Goal: Task Accomplishment & Management: Complete application form

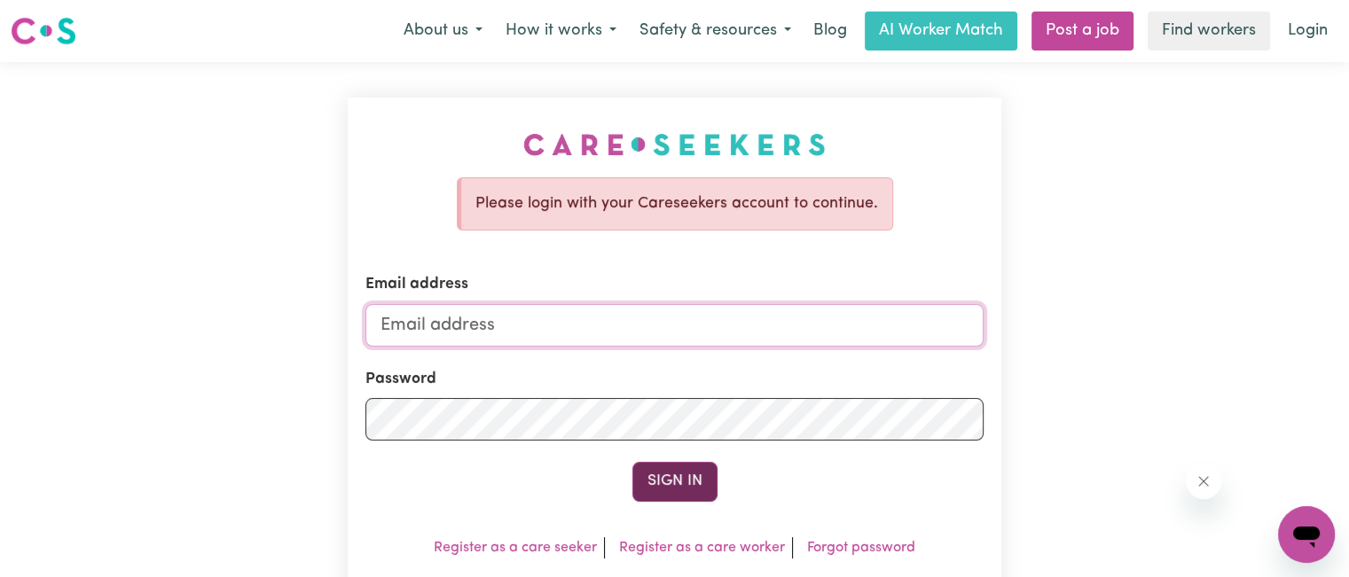
type input "[EMAIL_ADDRESS][DOMAIN_NAME]"
click at [706, 492] on button "Sign In" at bounding box center [674, 481] width 85 height 39
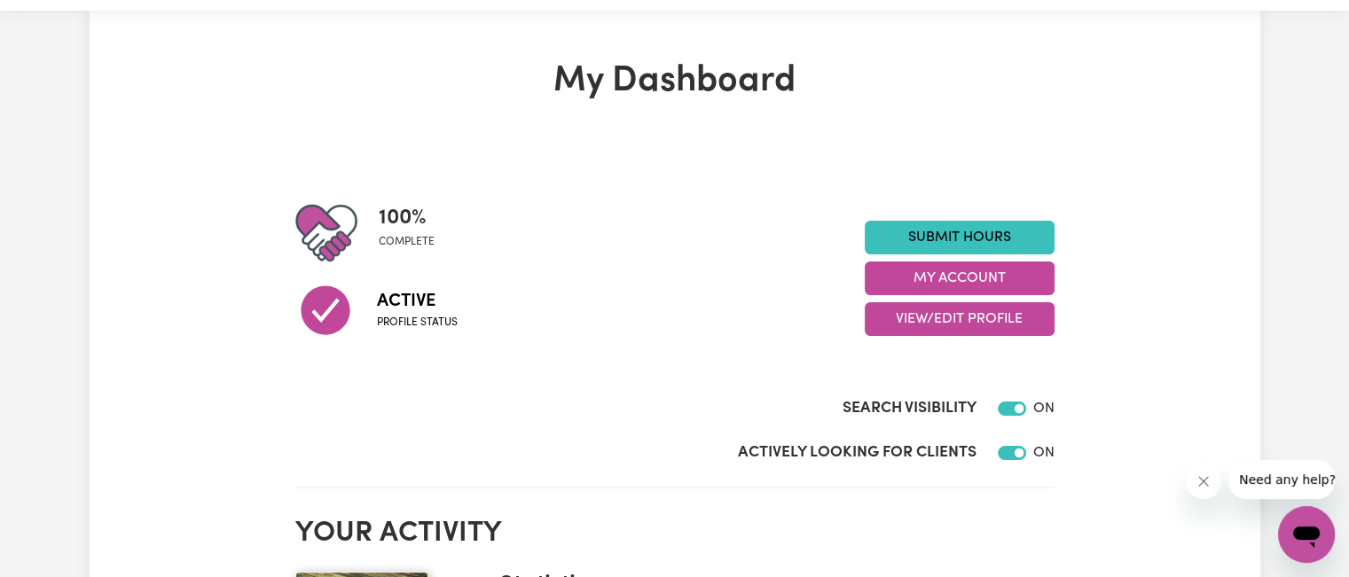
scroll to position [53, 0]
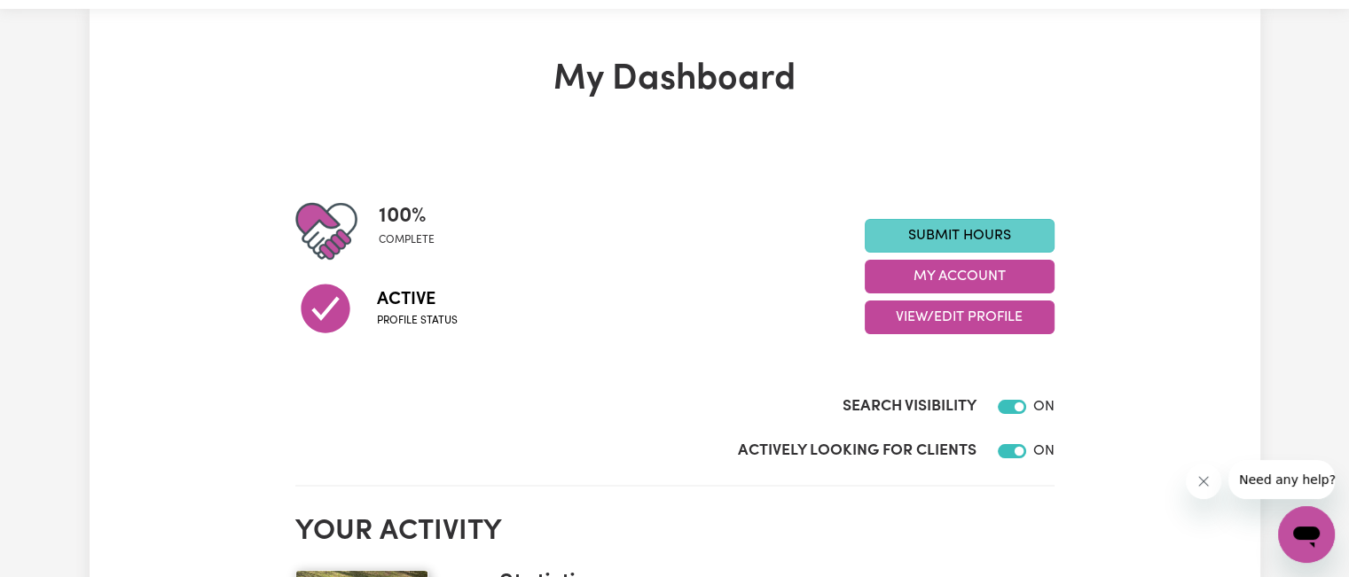
click at [998, 246] on link "Submit Hours" at bounding box center [960, 236] width 190 height 34
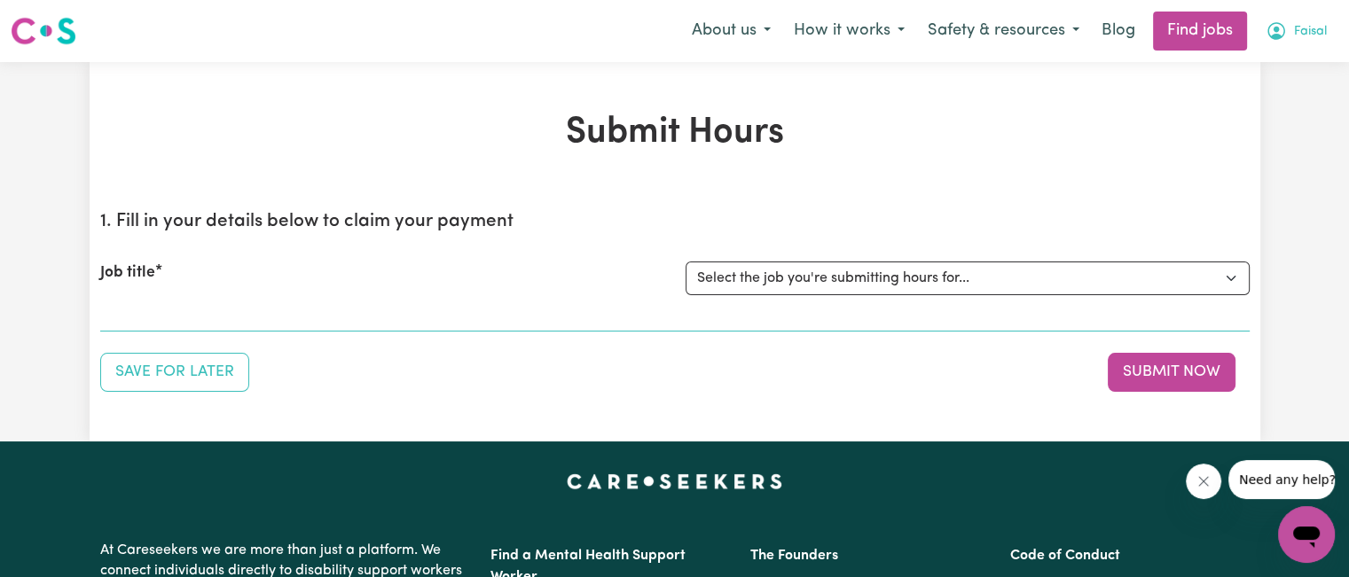
click at [1277, 35] on icon "My Account" at bounding box center [1276, 30] width 21 height 21
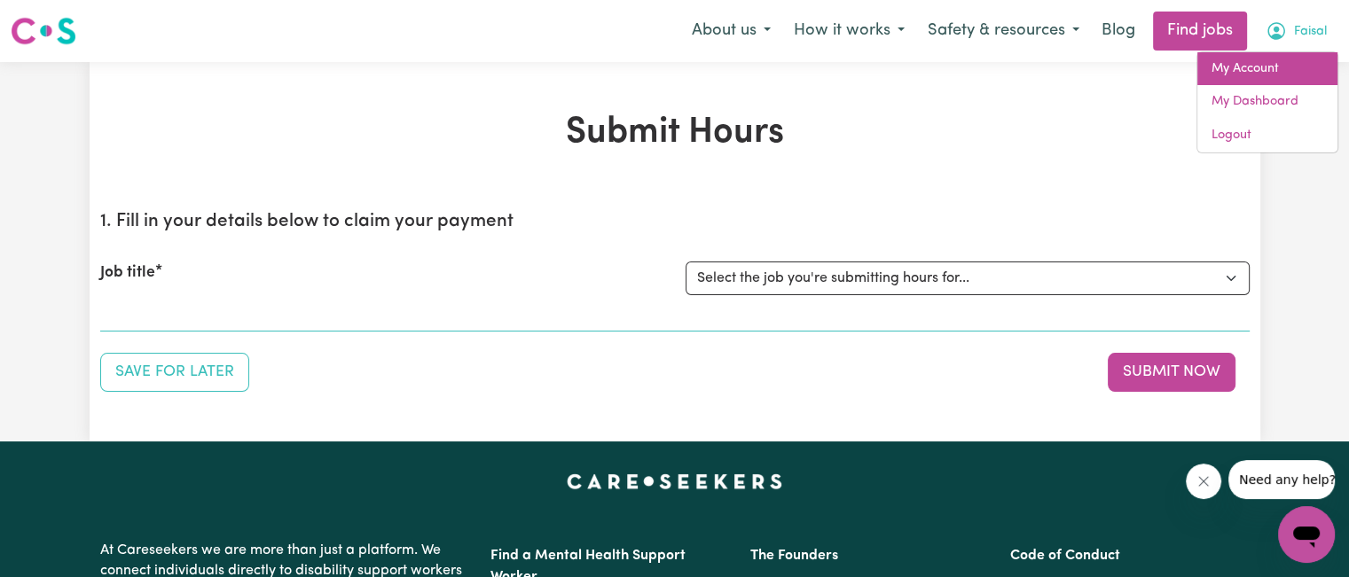
click at [1253, 77] on link "My Account" at bounding box center [1267, 69] width 140 height 34
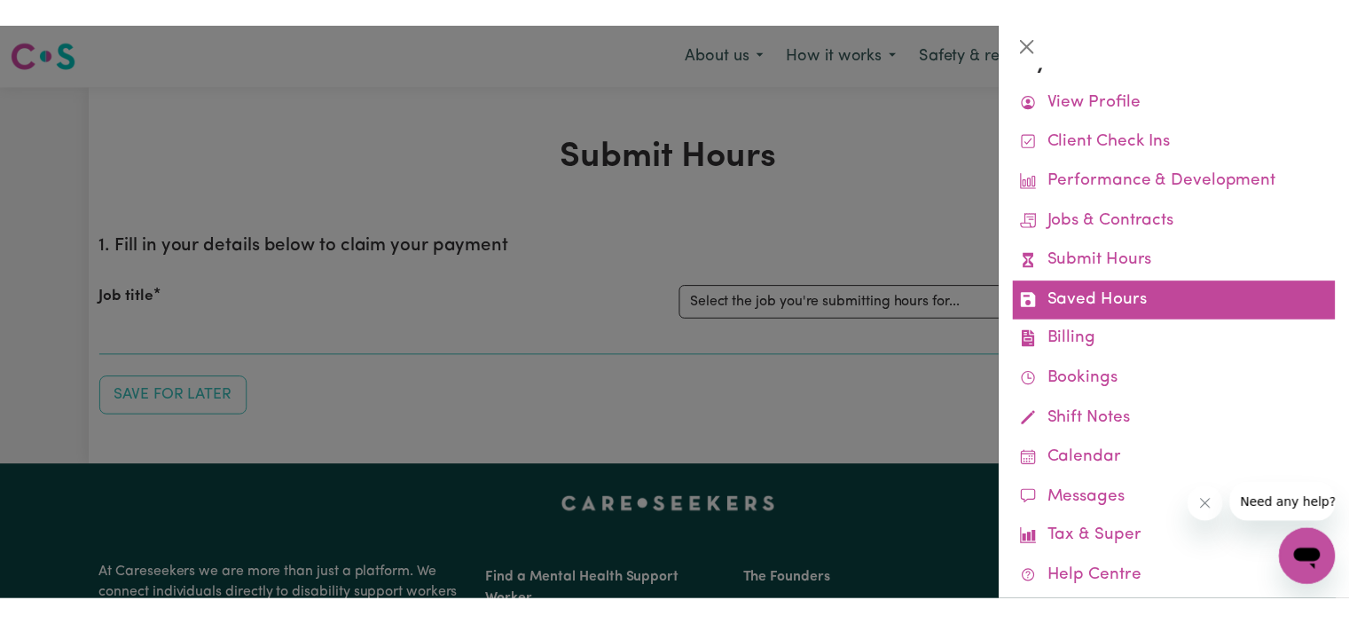
scroll to position [33, 0]
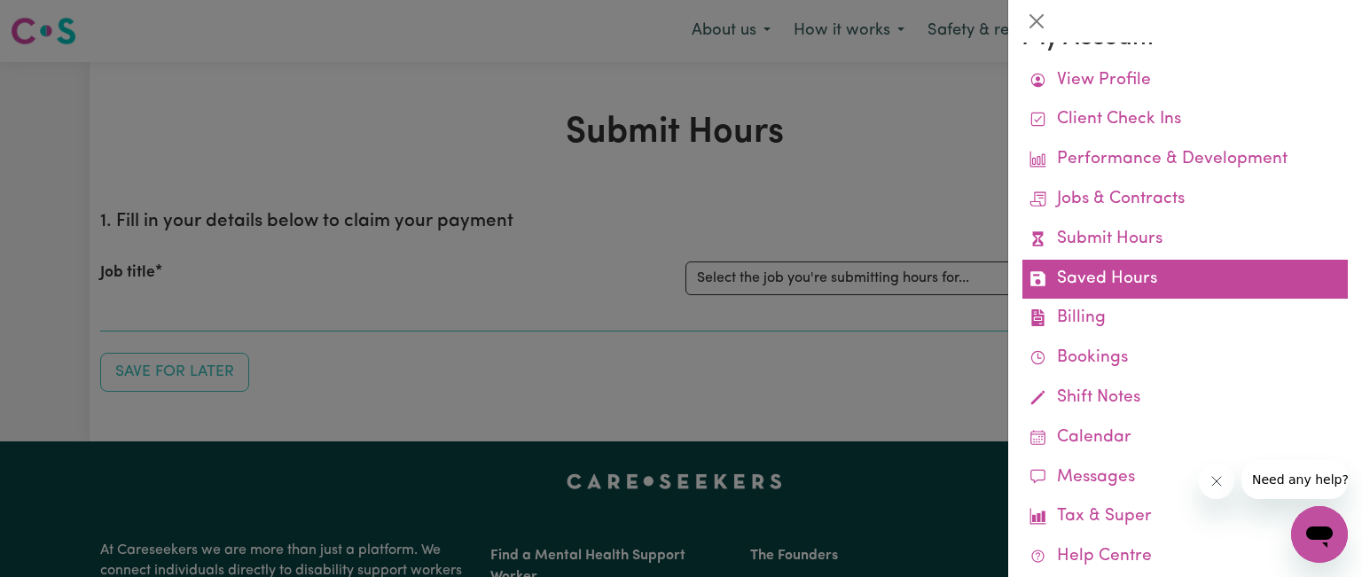
click at [1137, 283] on link "Saved Hours" at bounding box center [1186, 280] width 326 height 40
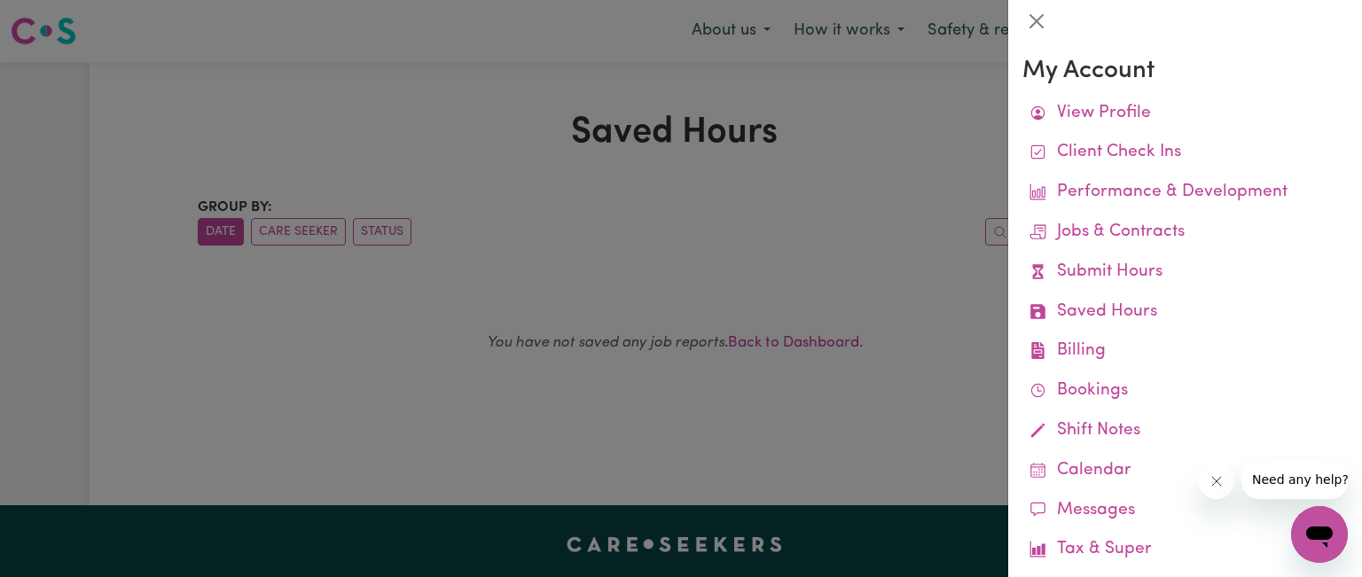
click at [815, 264] on div at bounding box center [681, 288] width 1362 height 577
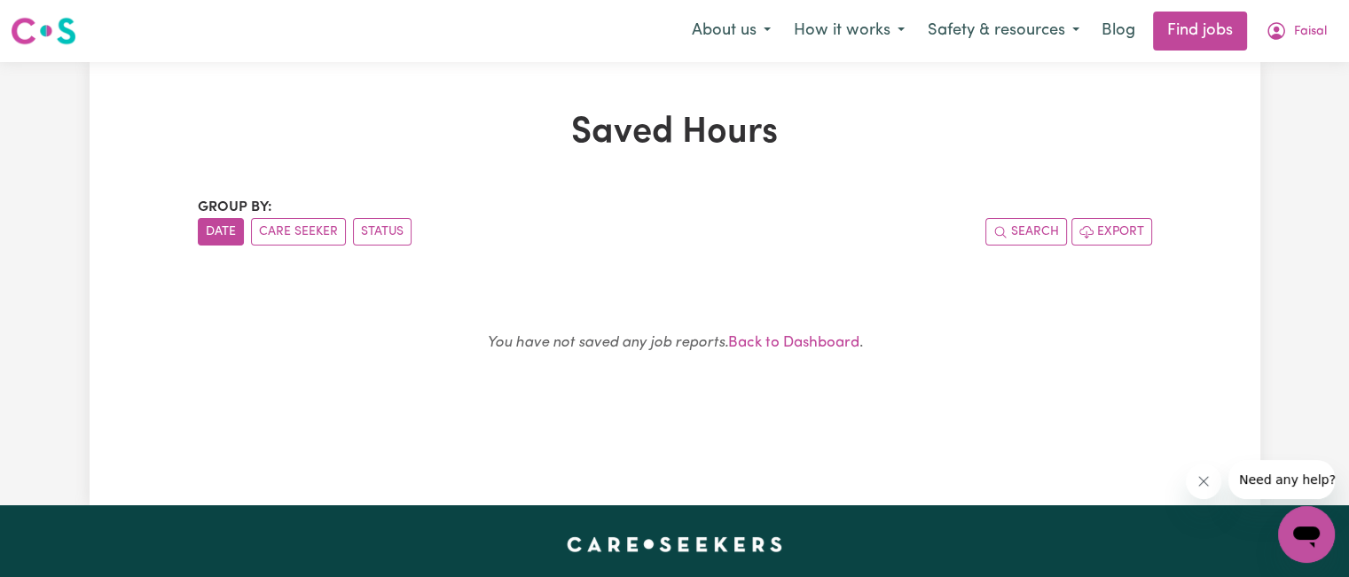
click at [1333, 54] on nav "Menu About us How it works Safety & resources Blog Find jobs Faisal" at bounding box center [674, 31] width 1349 height 62
click at [1306, 41] on span "Faisal" at bounding box center [1310, 32] width 33 height 20
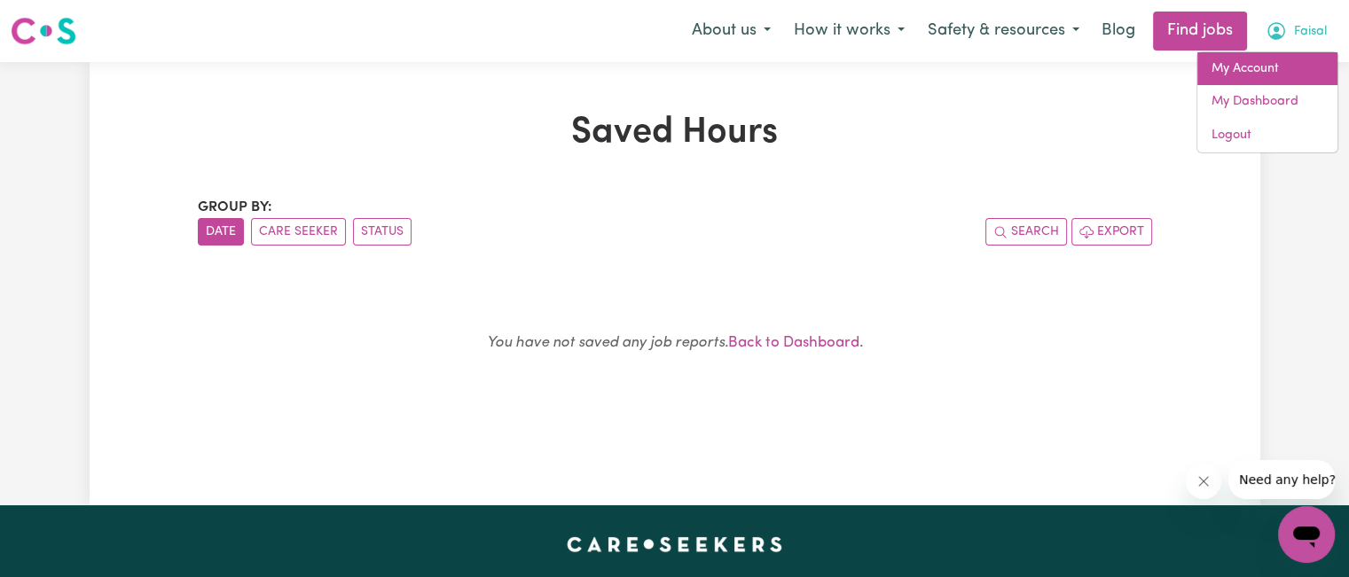
click at [1261, 72] on link "My Account" at bounding box center [1267, 69] width 140 height 34
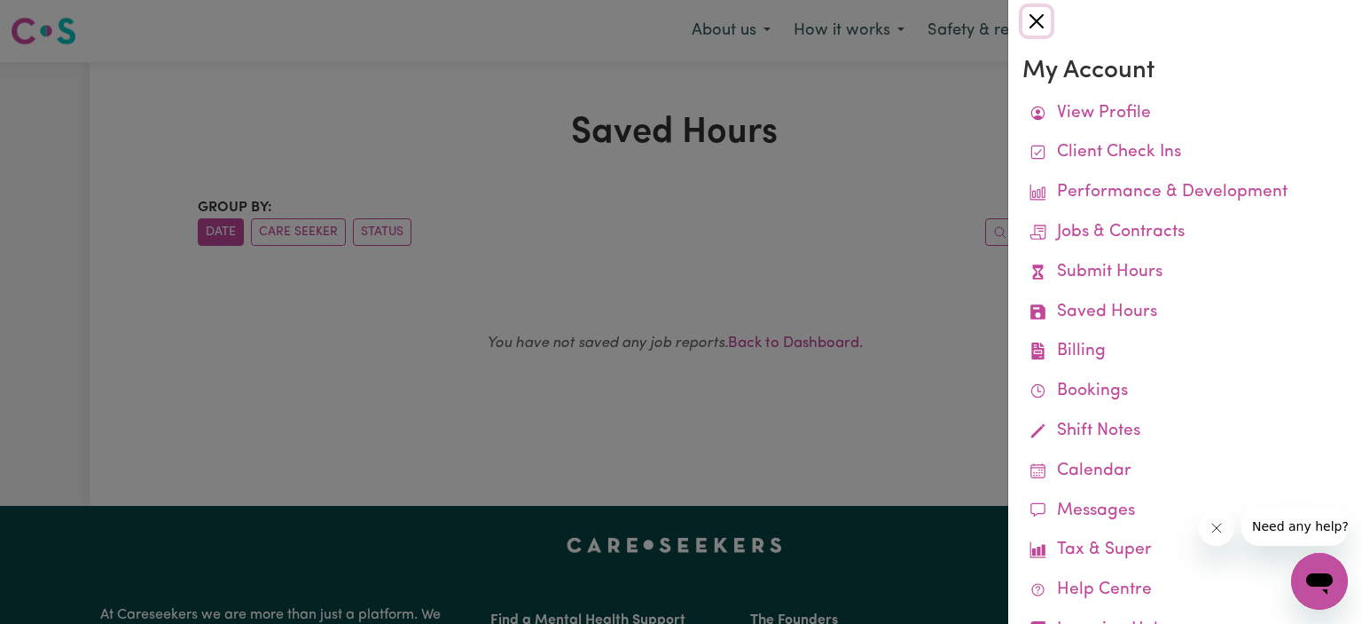
click at [1032, 14] on button "Close" at bounding box center [1037, 21] width 28 height 28
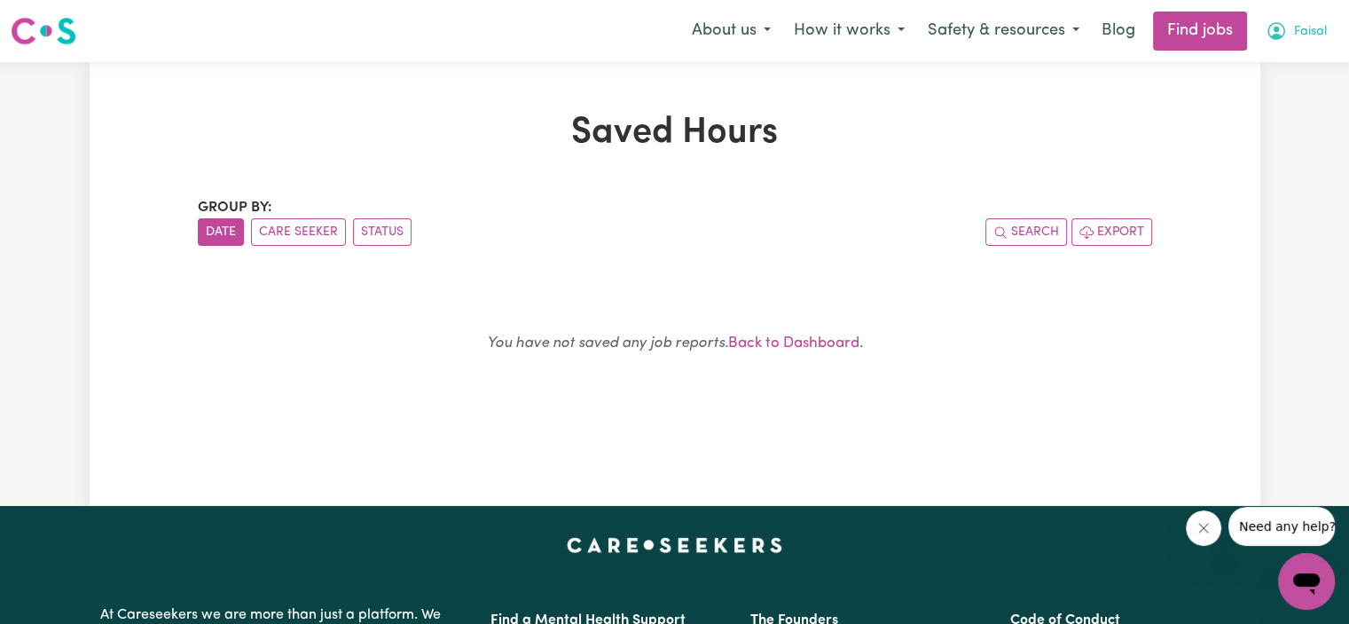
click at [1299, 42] on button "Faisal" at bounding box center [1296, 30] width 84 height 37
click at [1266, 101] on link "My Dashboard" at bounding box center [1267, 102] width 140 height 34
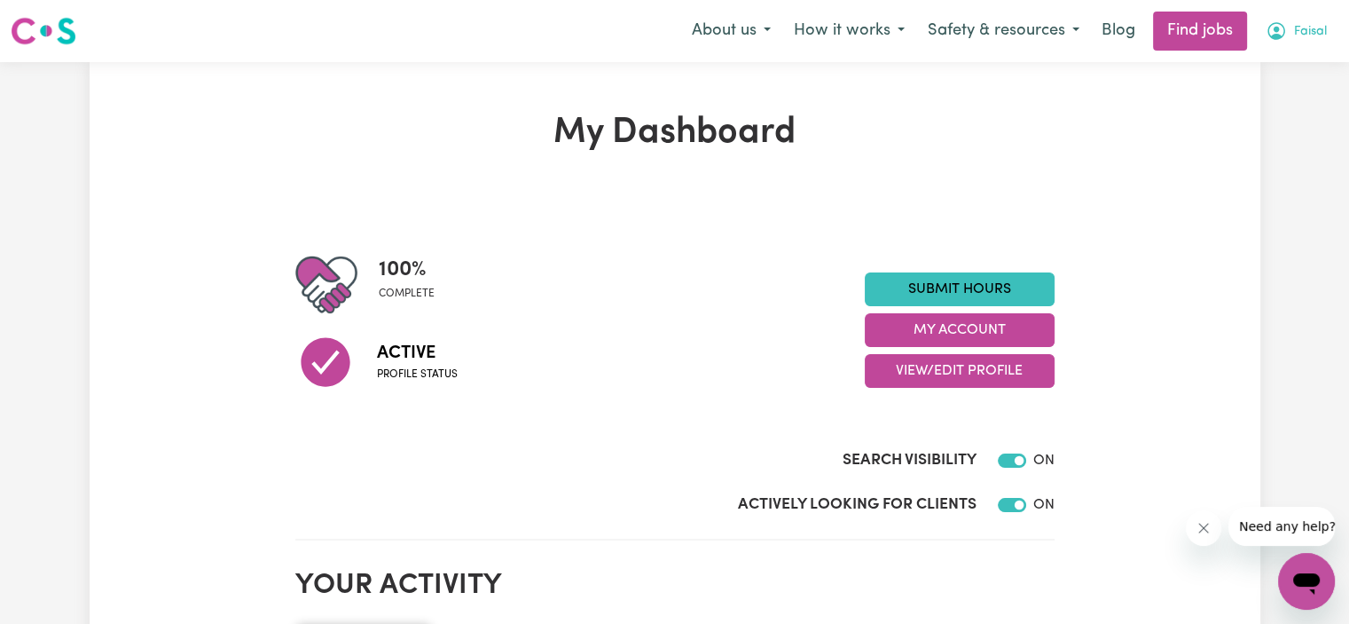
click at [1294, 31] on span "Faisal" at bounding box center [1310, 32] width 33 height 20
click at [1267, 71] on link "My Account" at bounding box center [1267, 69] width 140 height 34
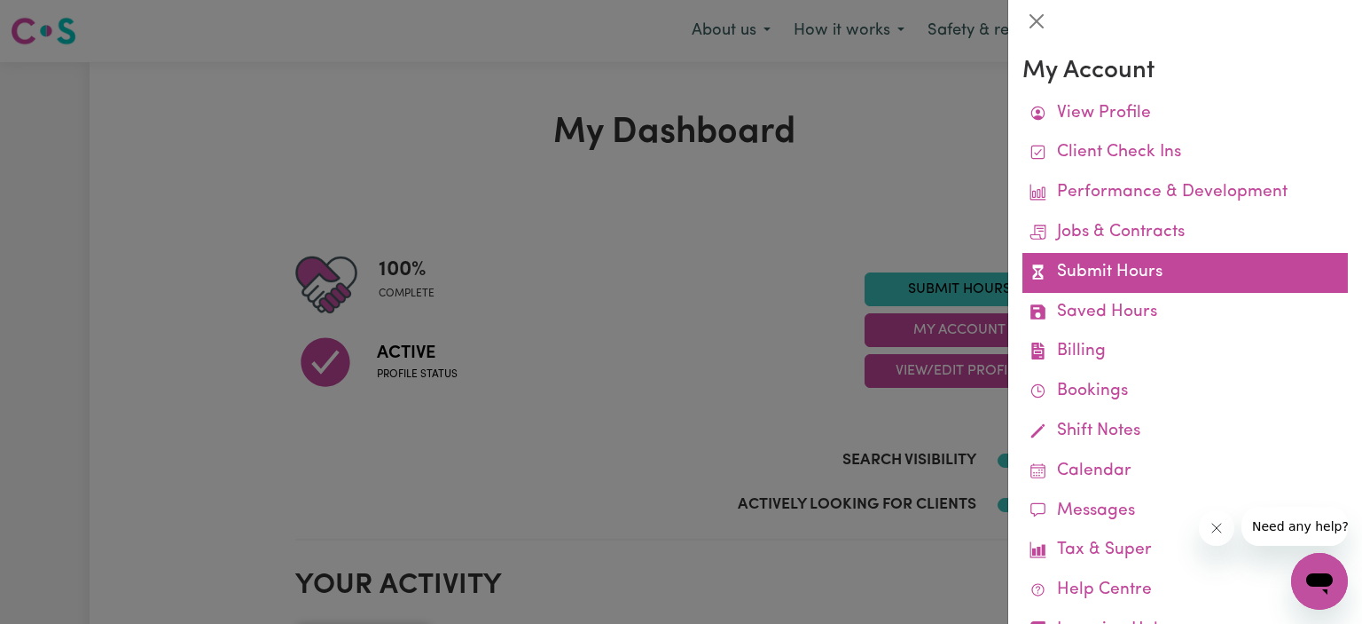
click at [1165, 271] on link "Submit Hours" at bounding box center [1186, 273] width 326 height 40
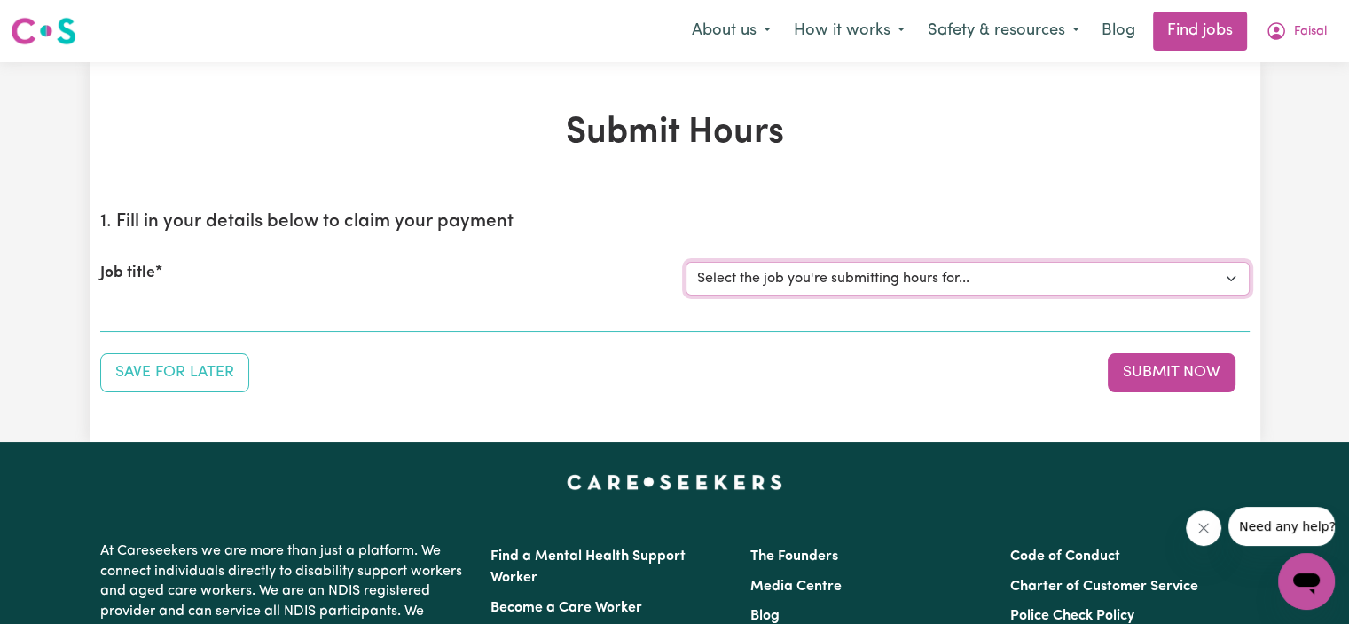
click at [973, 262] on select "Select the job you're submitting hours for... [Jaxson Chosen Family ] Support W…" at bounding box center [968, 279] width 564 height 34
select select "15079"
click at [686, 262] on select "Select the job you're submitting hours for... [Jaxson Chosen Family ] Support W…" at bounding box center [968, 279] width 564 height 34
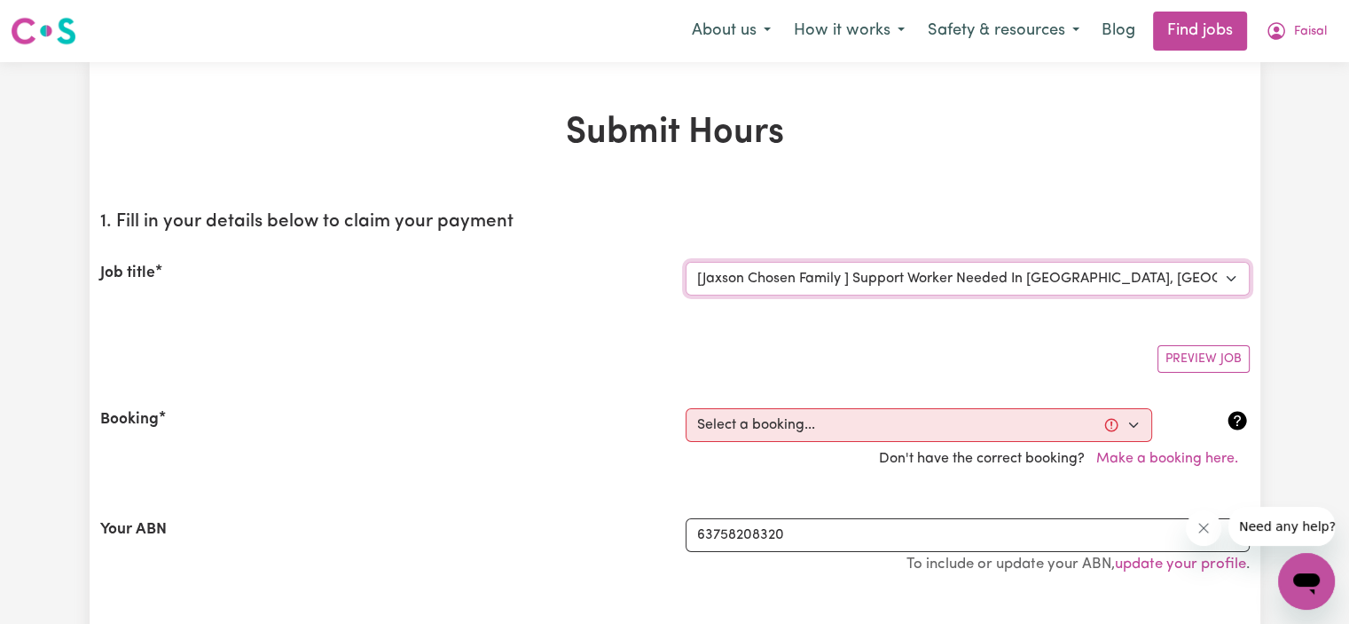
scroll to position [113, 0]
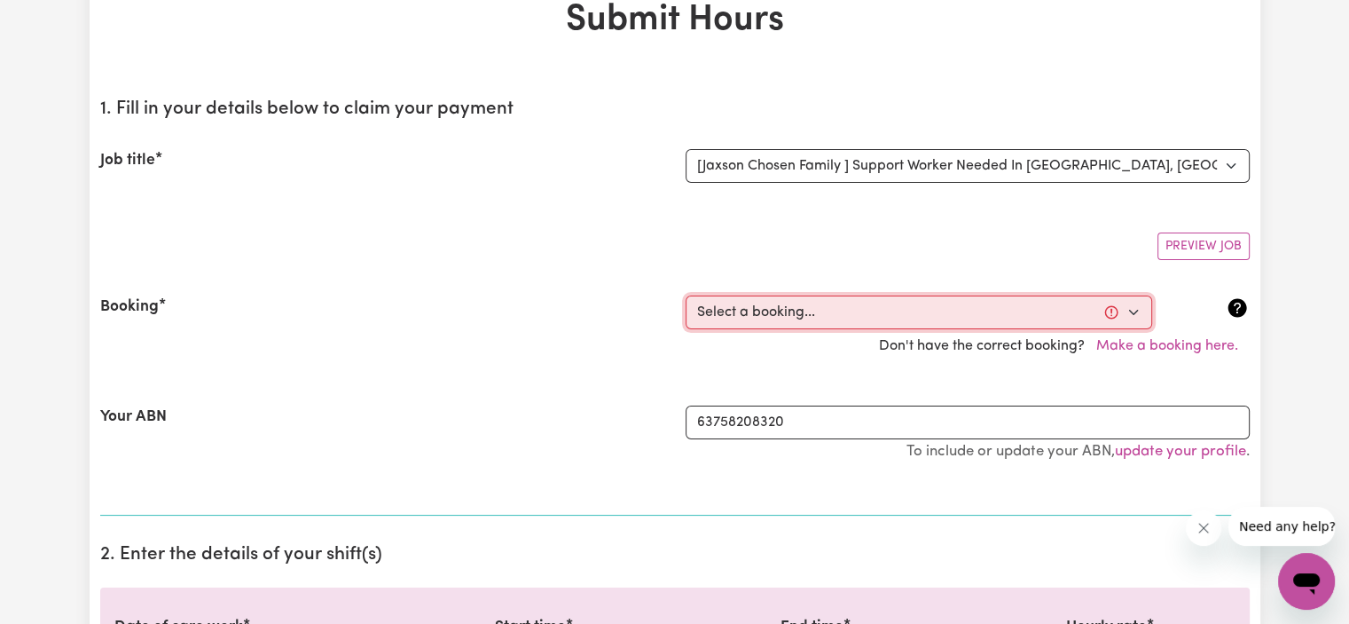
click at [859, 316] on select "Select a booking... [DATE] 10:00am to 02:00pm (RECURRING) [DATE] 10:00am to 02:…" at bounding box center [919, 312] width 467 height 34
select select "363831"
click at [686, 295] on select "Select a booking... [DATE] 10:00am to 02:00pm (RECURRING) [DATE] 10:00am to 02:…" at bounding box center [919, 312] width 467 height 34
type input "[DATE]"
type input "15"
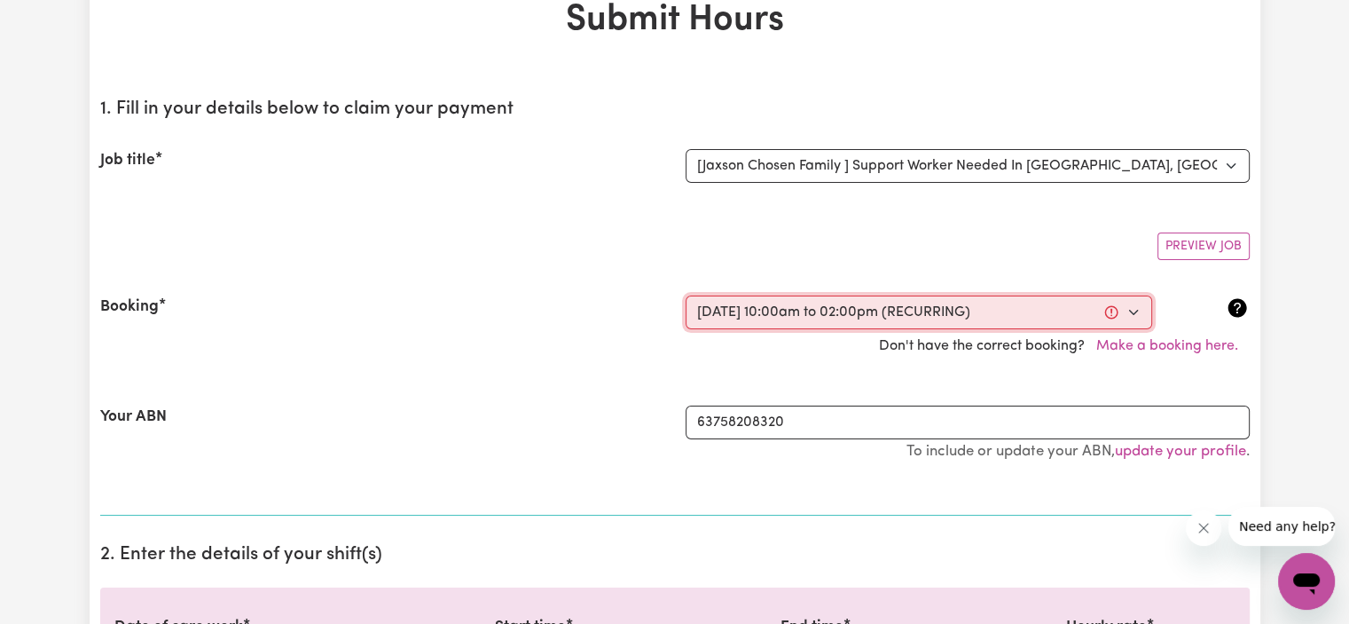
type input "9"
type input "2025"
type input "10:00"
type input "10"
type input "0"
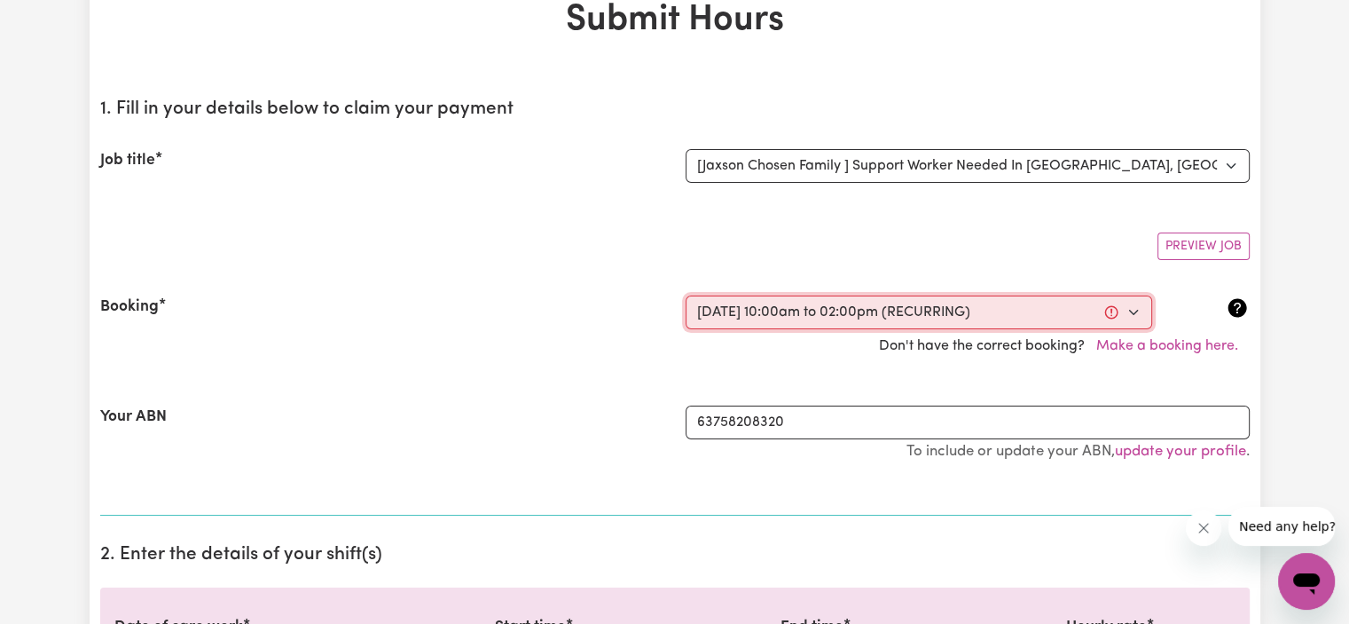
select select "am"
type input "14:00"
type input "2"
type input "0"
select select "pm"
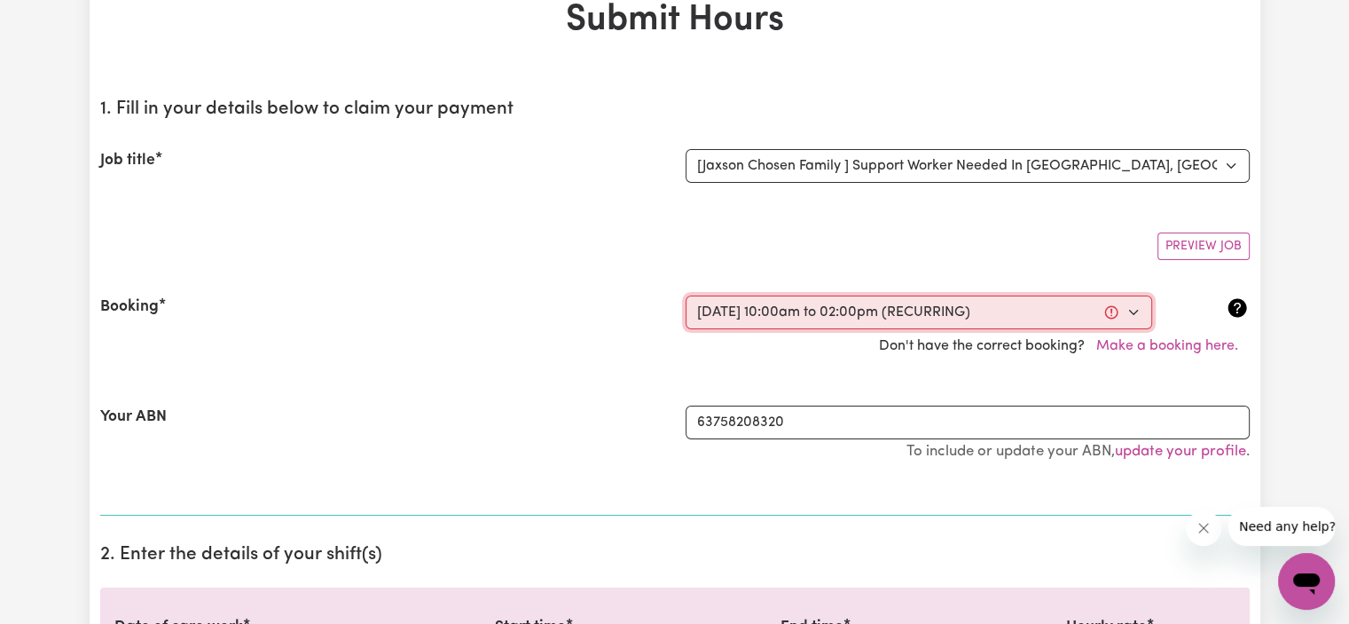
select select "50-Weekday"
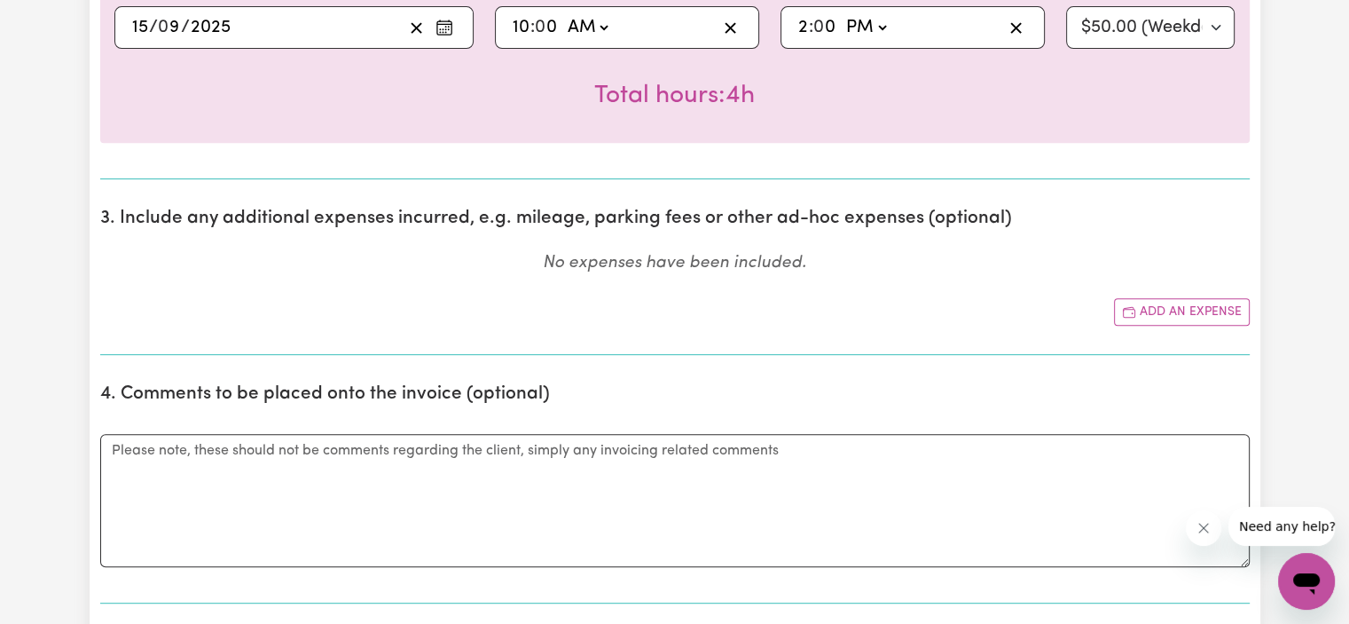
scroll to position [754, 0]
click at [1169, 308] on button "Add an expense" at bounding box center [1182, 309] width 136 height 27
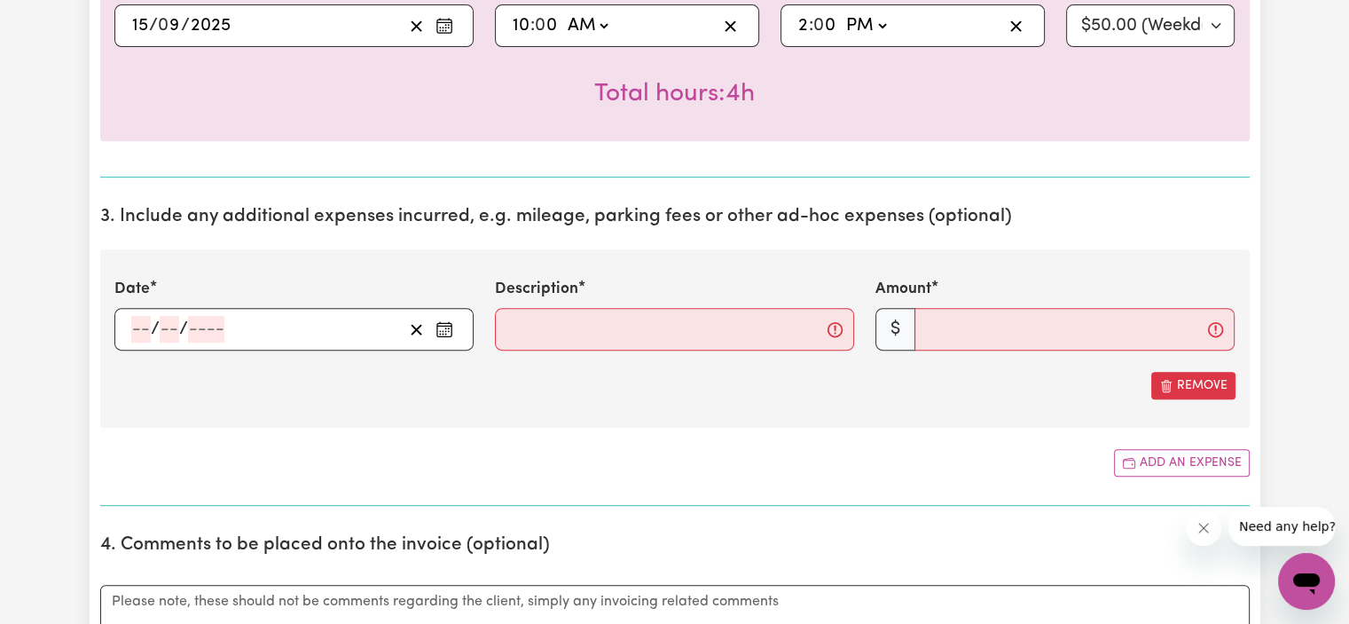
click at [266, 320] on div "/ /" at bounding box center [265, 329] width 273 height 27
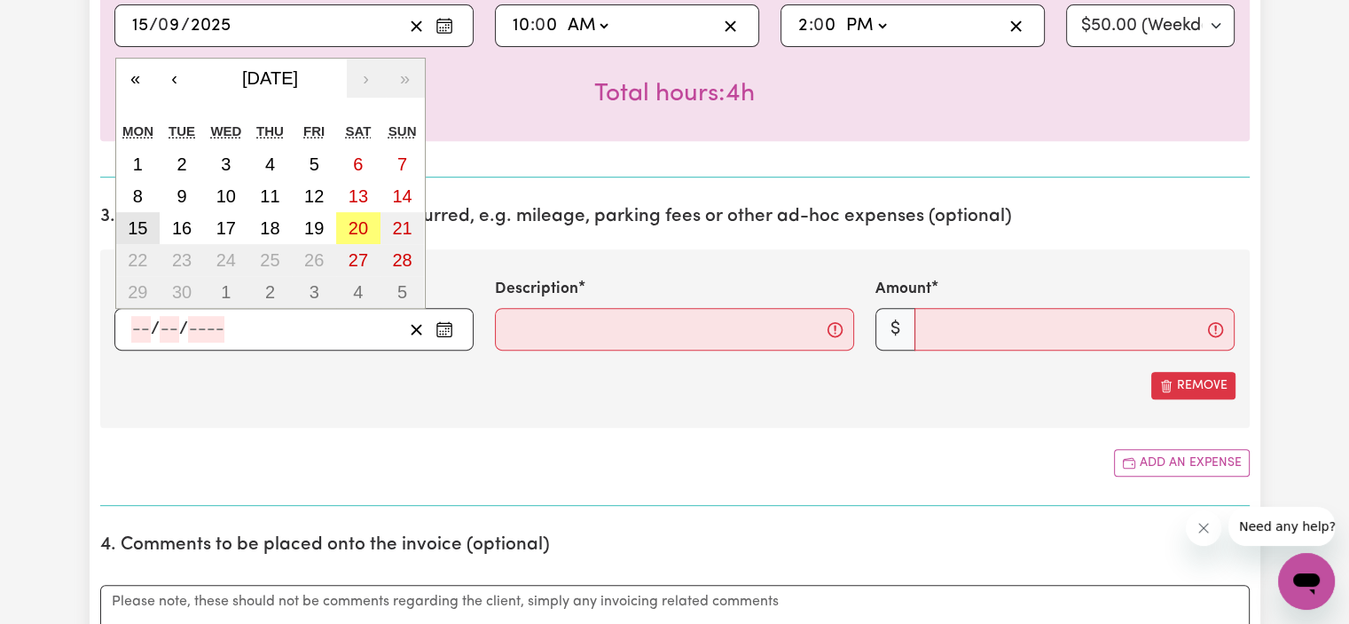
click at [141, 229] on abbr "15" at bounding box center [138, 228] width 20 height 20
type input "[DATE]"
type input "15"
type input "9"
type input "2025"
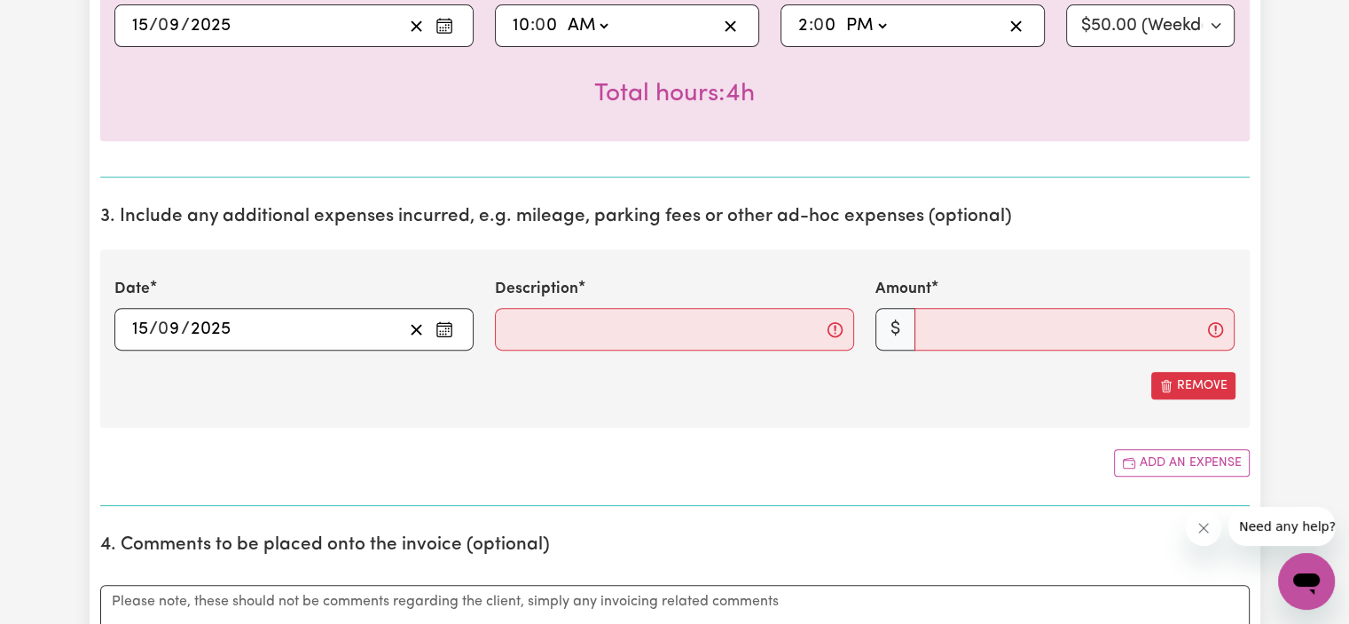
click at [373, 240] on section "3. Include any additional expenses incurred, e.g. mileage, parking fees or othe…" at bounding box center [674, 349] width 1149 height 314
click at [575, 318] on input "Description" at bounding box center [674, 329] width 359 height 43
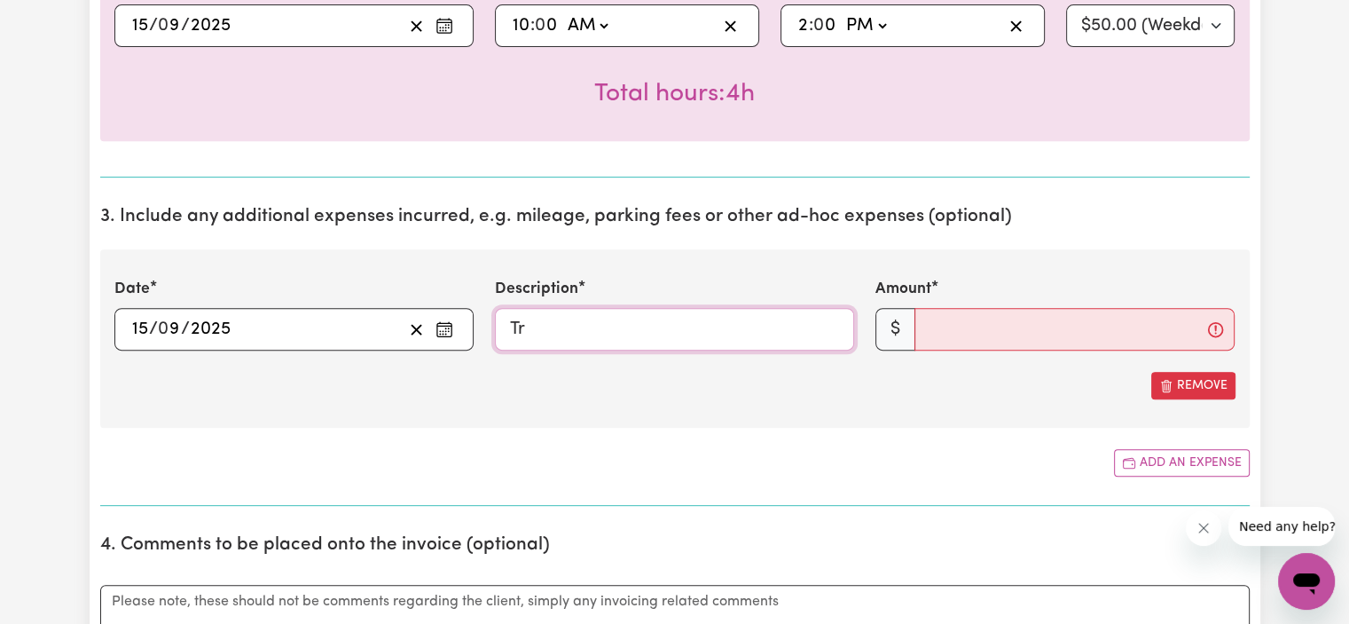
type input "T"
type input "KM driven within the shift"
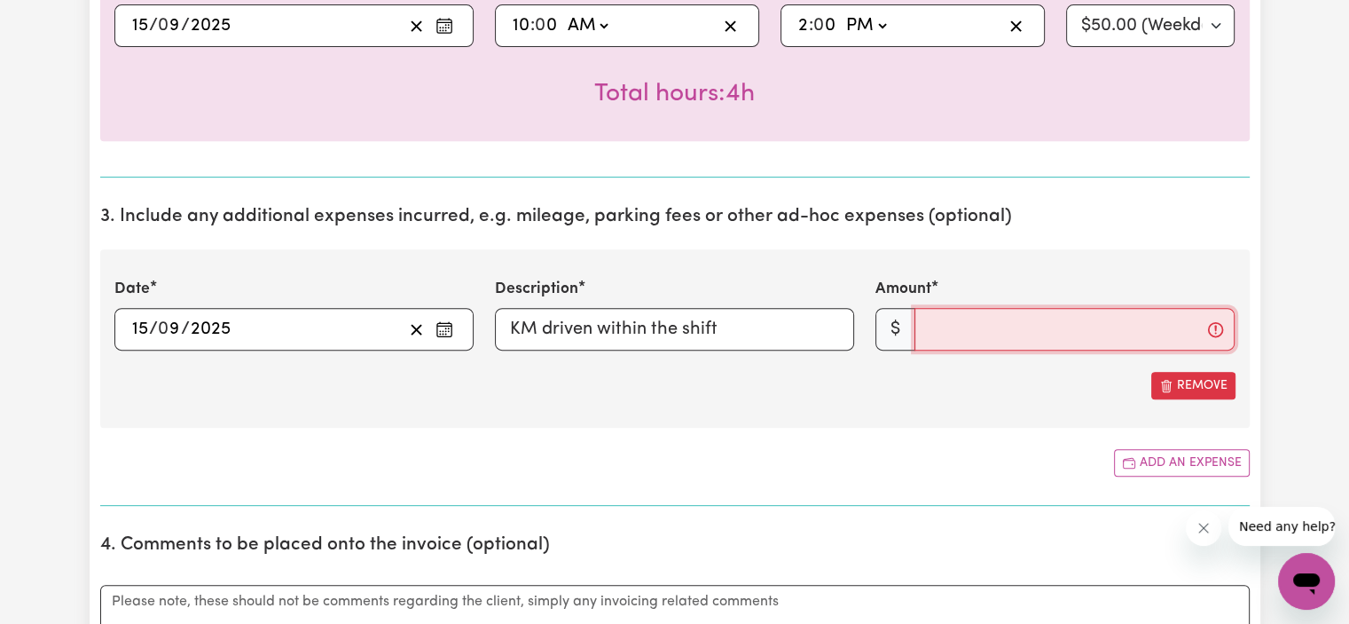
click at [956, 318] on input "Amount" at bounding box center [1074, 329] width 320 height 43
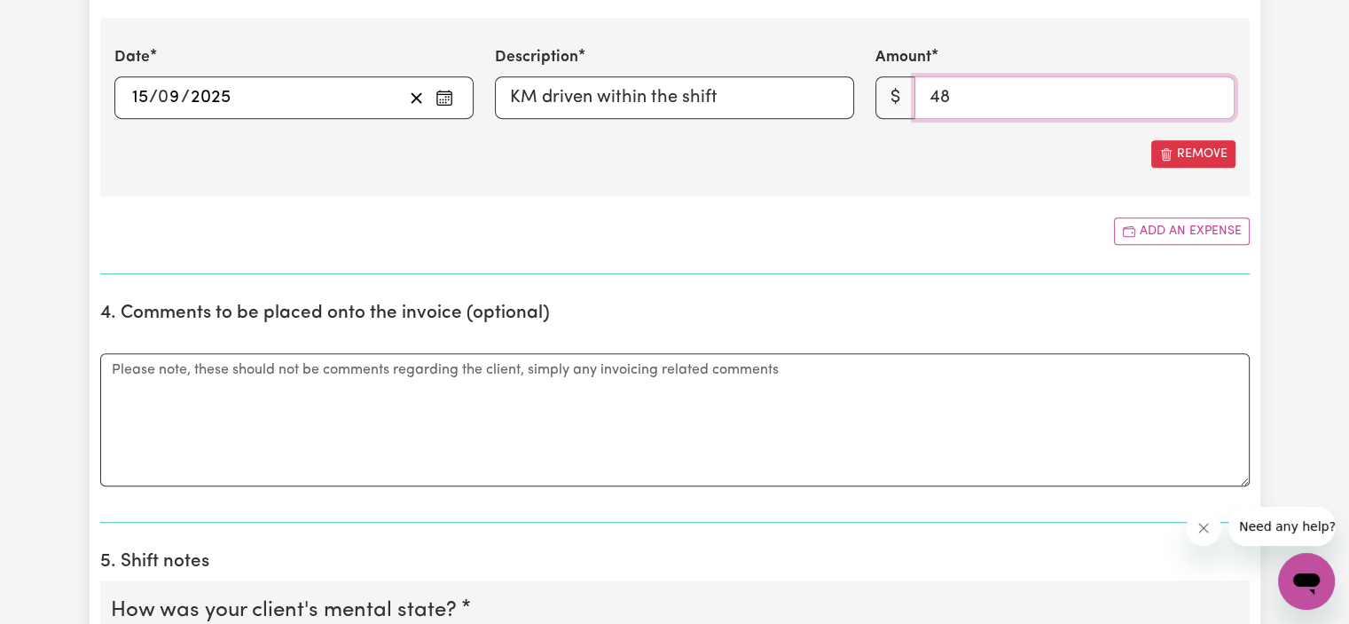
scroll to position [996, 0]
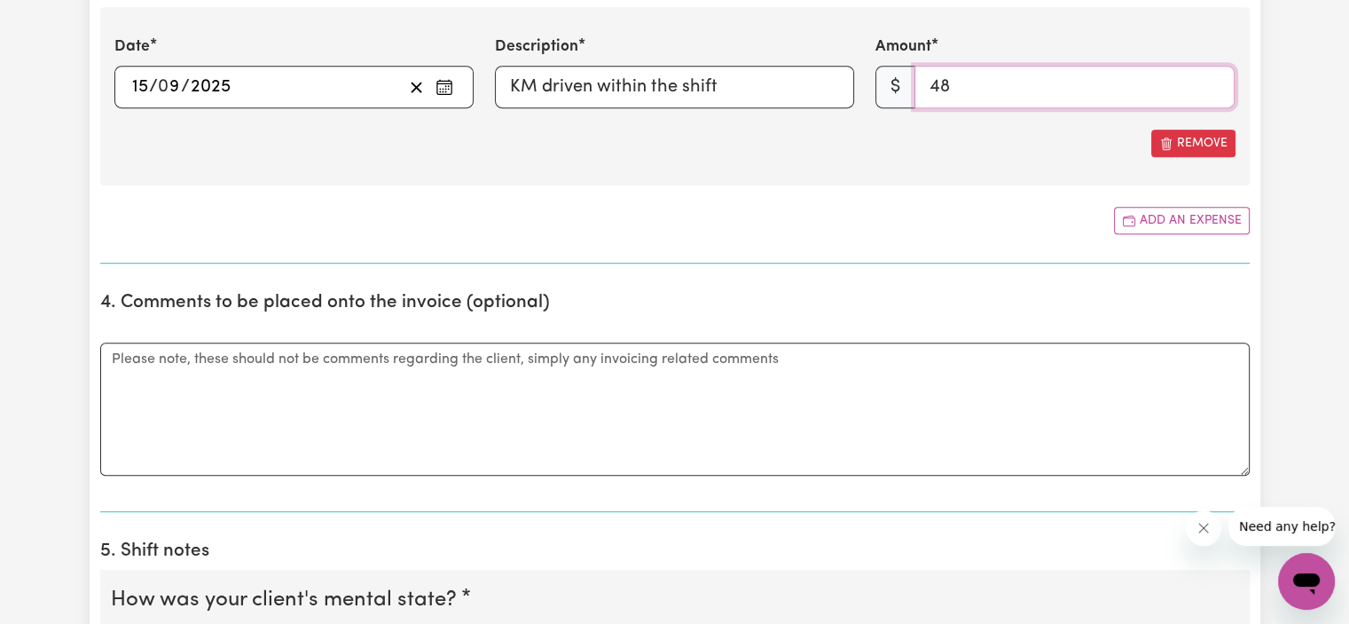
type input "48"
click at [628, 375] on textarea "Comments" at bounding box center [674, 408] width 1149 height 133
click at [634, 382] on textarea "Comments" at bounding box center [674, 408] width 1149 height 133
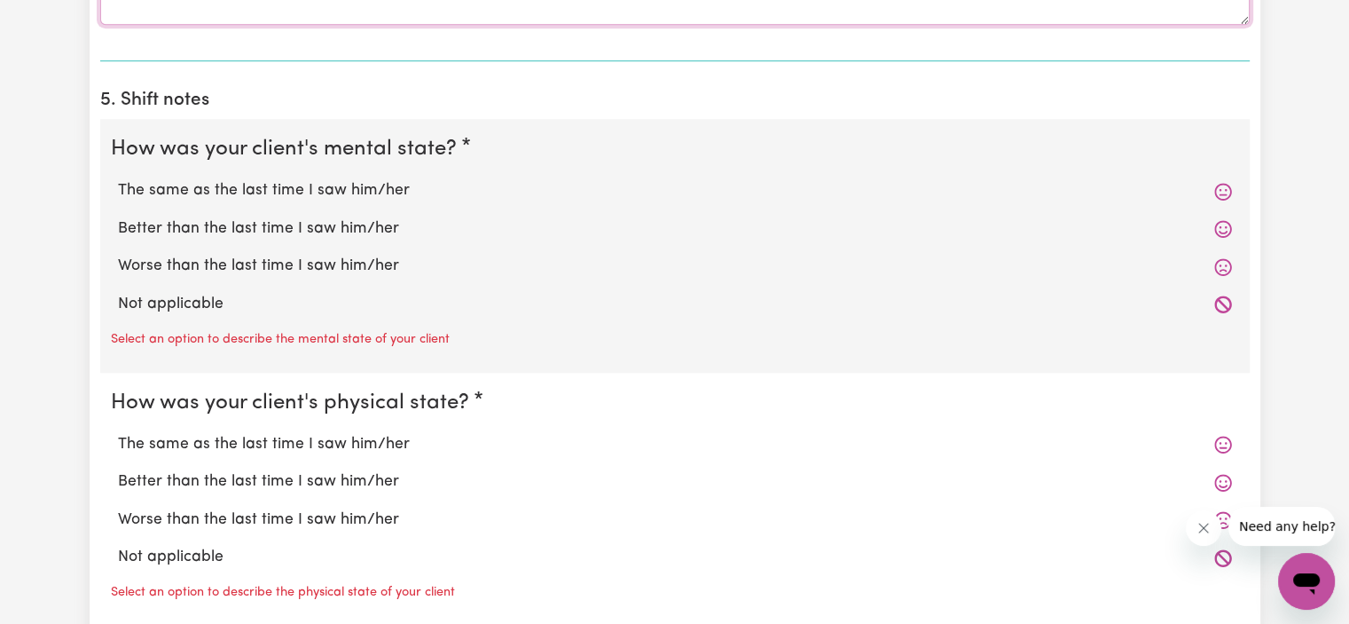
scroll to position [1446, 0]
click at [1219, 226] on icon at bounding box center [1222, 230] width 17 height 17
click at [353, 223] on label "Better than the last time I saw him/her" at bounding box center [675, 229] width 1114 height 23
click at [118, 218] on input "Better than the last time I saw him/her" at bounding box center [117, 217] width 1 height 1
radio input "true"
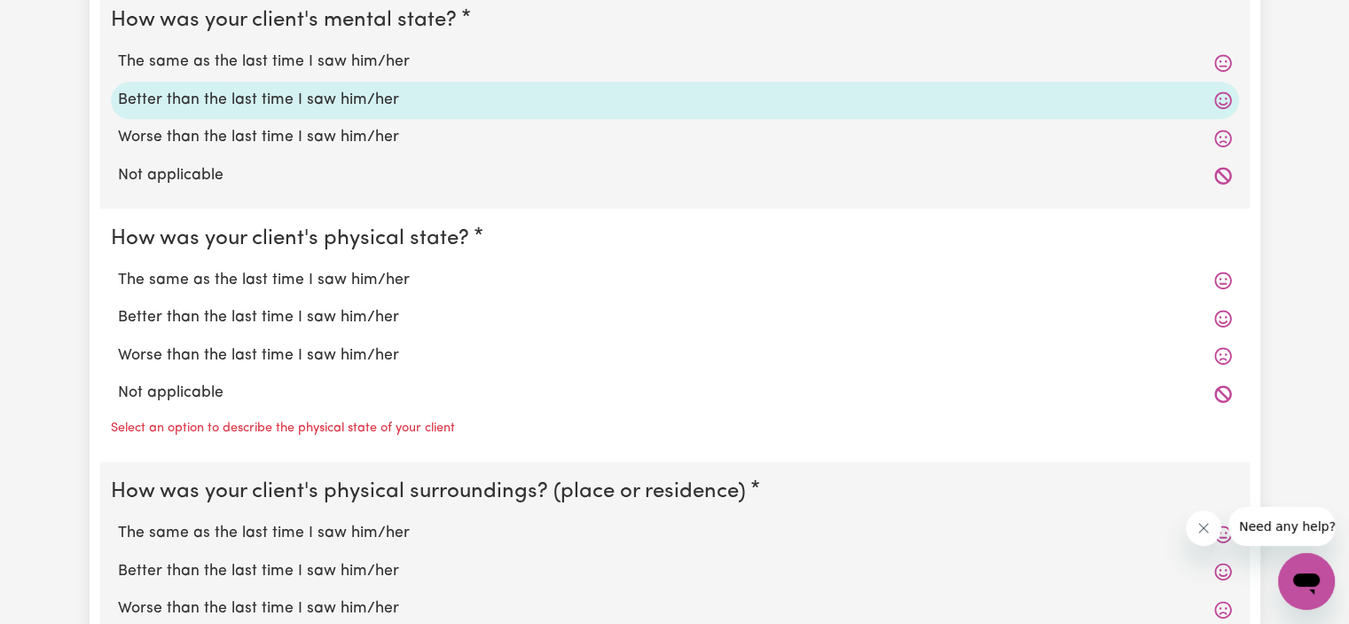
scroll to position [1591, 0]
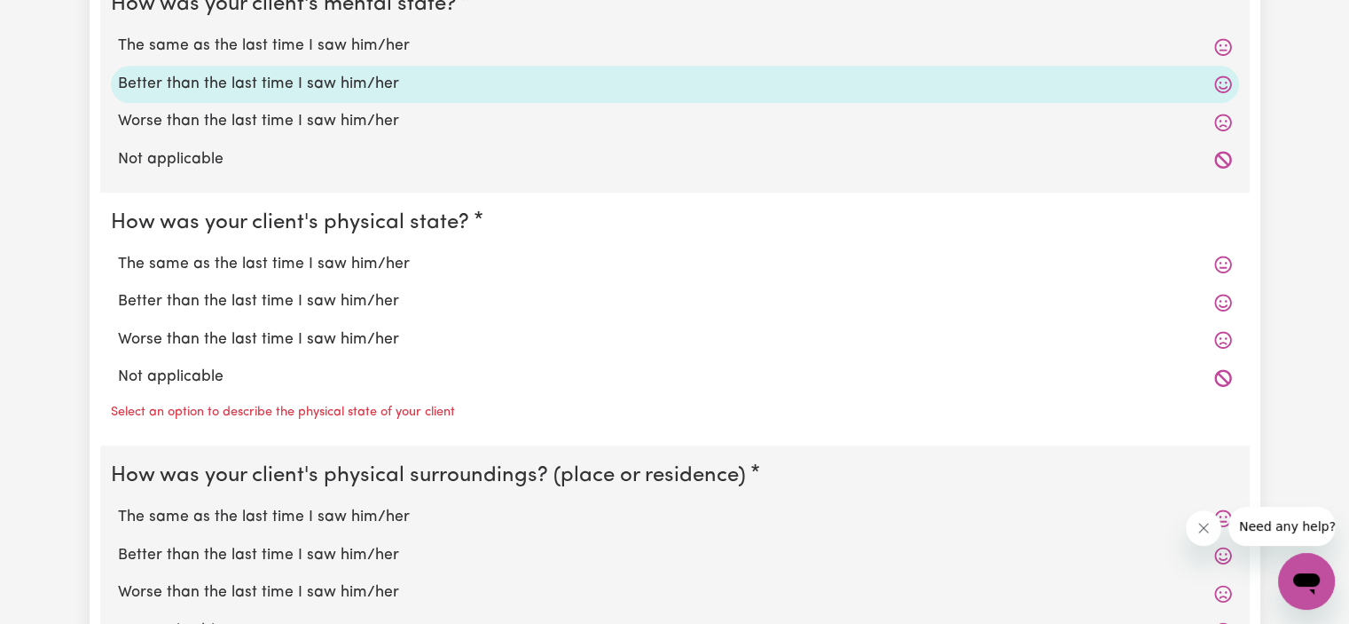
click at [1049, 294] on label "Better than the last time I saw him/her" at bounding box center [675, 301] width 1114 height 23
click at [118, 290] on input "Better than the last time I saw him/her" at bounding box center [117, 289] width 1 height 1
radio input "true"
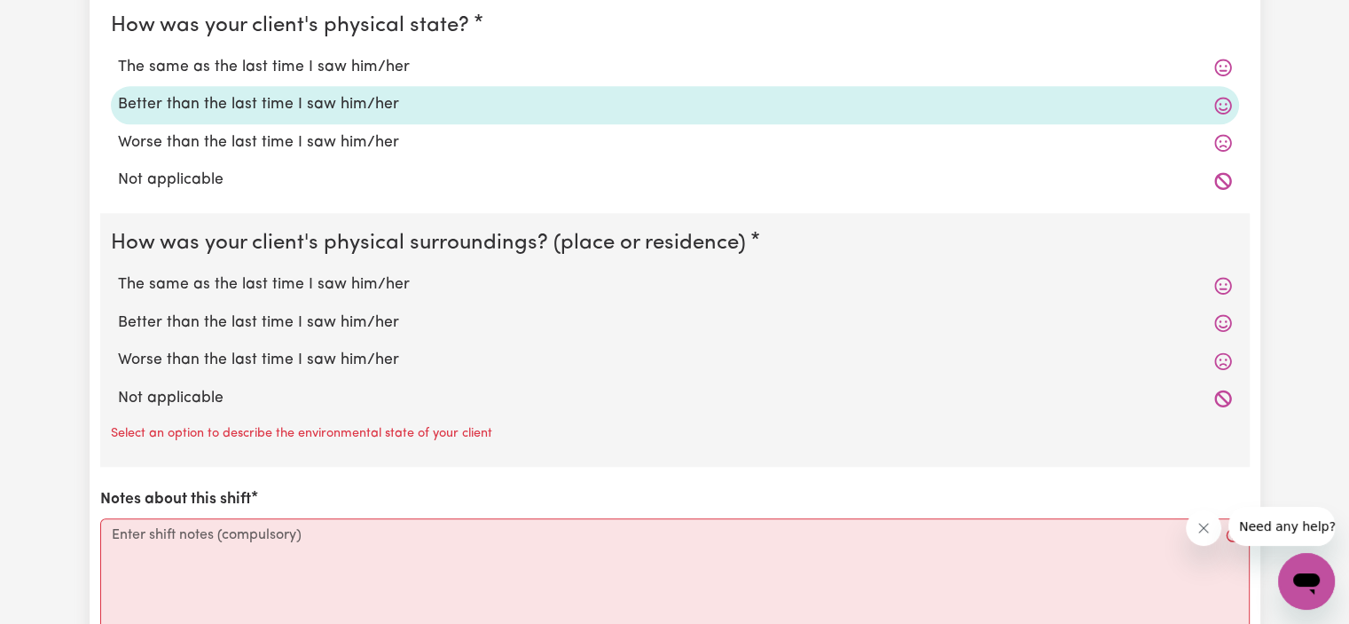
scroll to position [1791, 0]
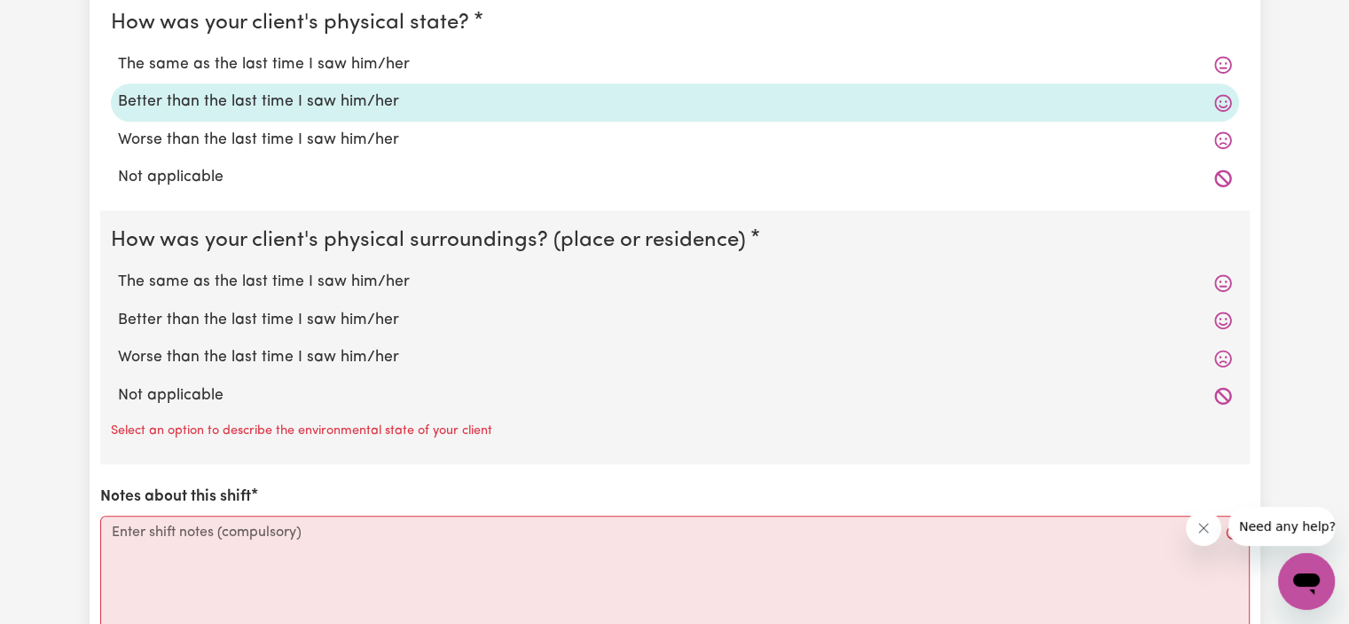
click at [567, 315] on label "Better than the last time I saw him/her" at bounding box center [675, 320] width 1114 height 23
click at [118, 309] on input "Better than the last time I saw him/her" at bounding box center [117, 308] width 1 height 1
radio input "true"
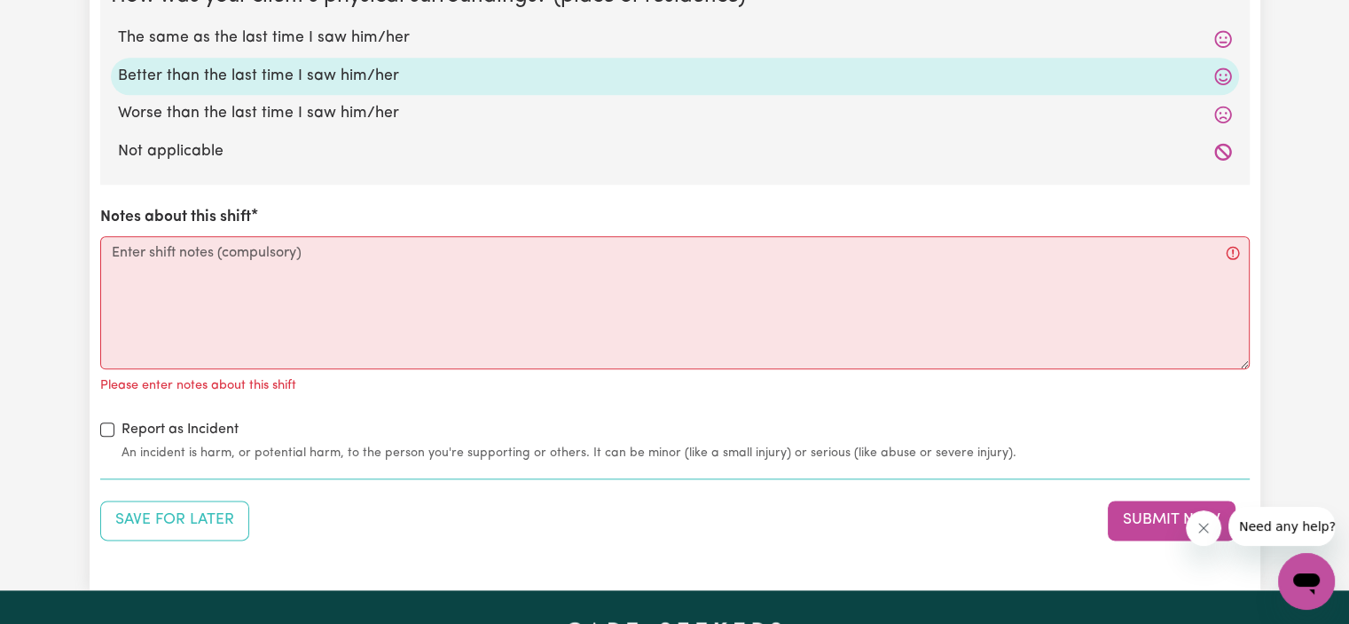
scroll to position [2036, 0]
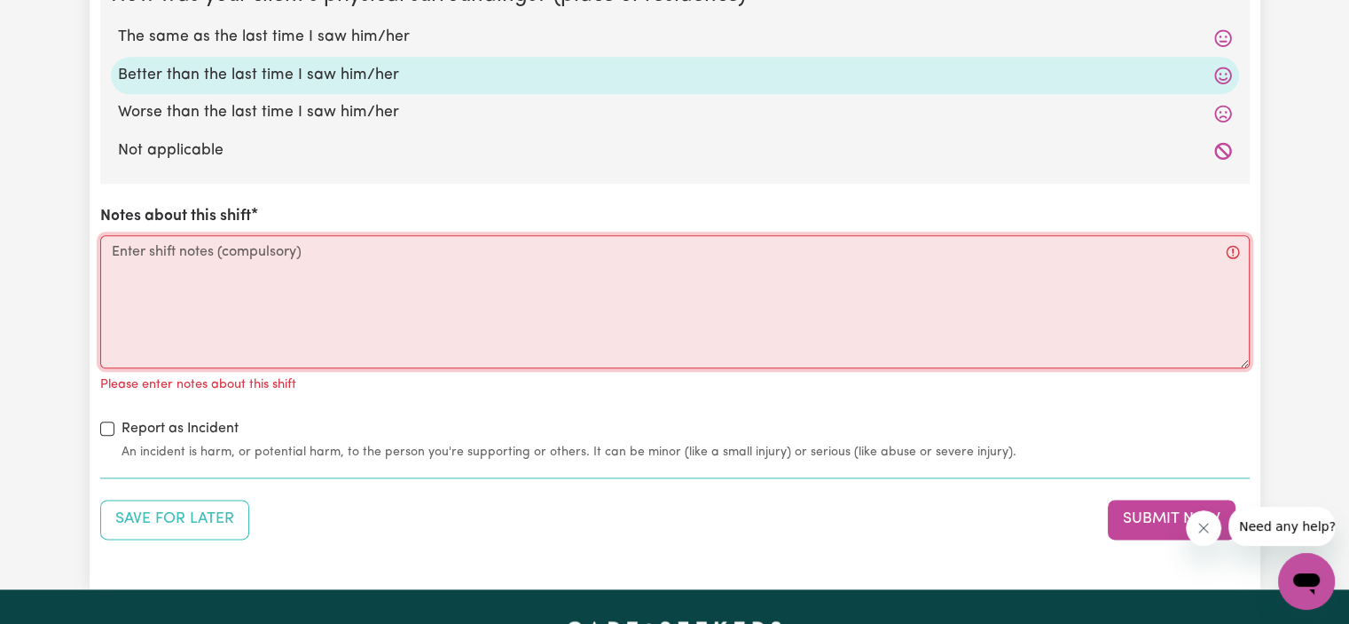
click at [433, 278] on textarea "Notes about this shift" at bounding box center [674, 301] width 1149 height 133
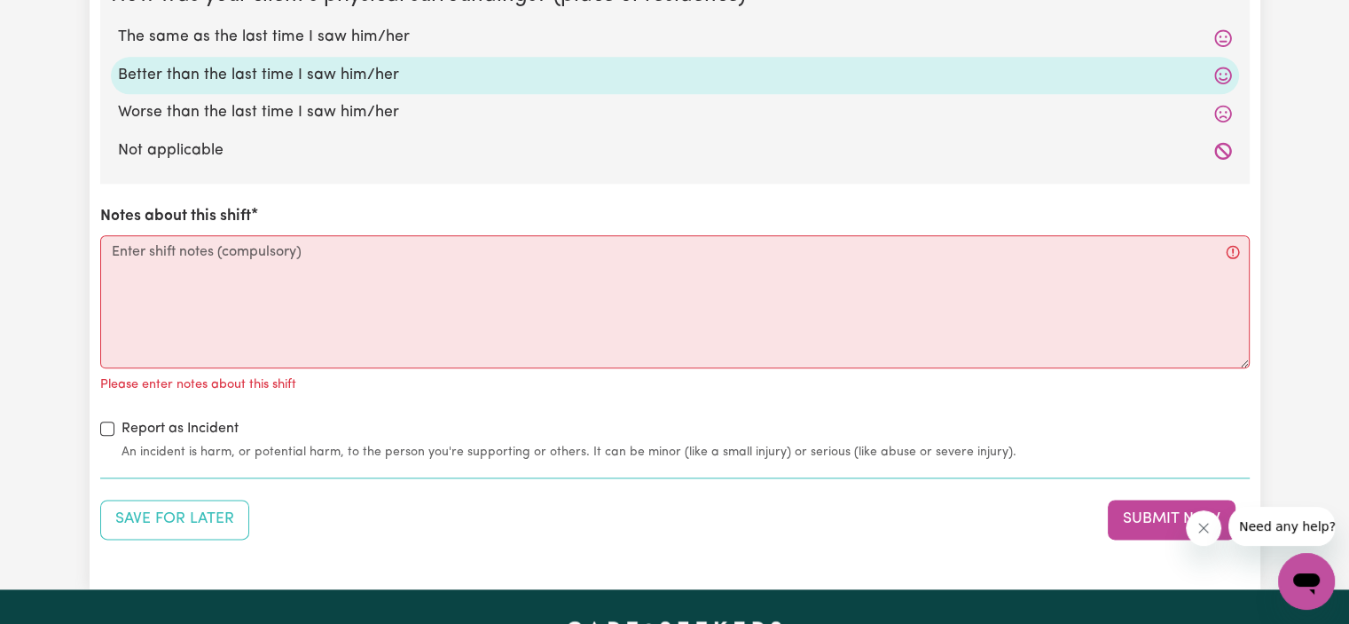
click at [348, 368] on div "Please enter notes about this shift" at bounding box center [674, 382] width 1149 height 28
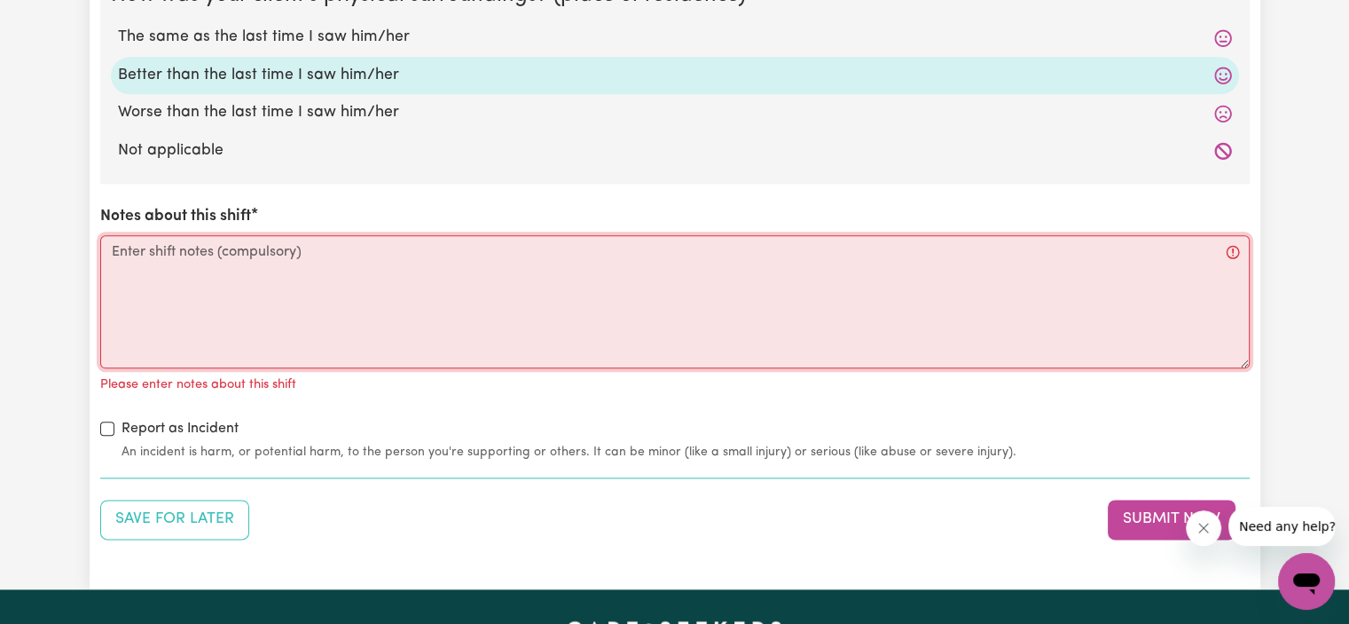
click at [328, 272] on textarea "Notes about this shift" at bounding box center [674, 301] width 1149 height 133
paste textarea "[PERSON_NAME] was picked up and taken on an outing that included a visit to the…"
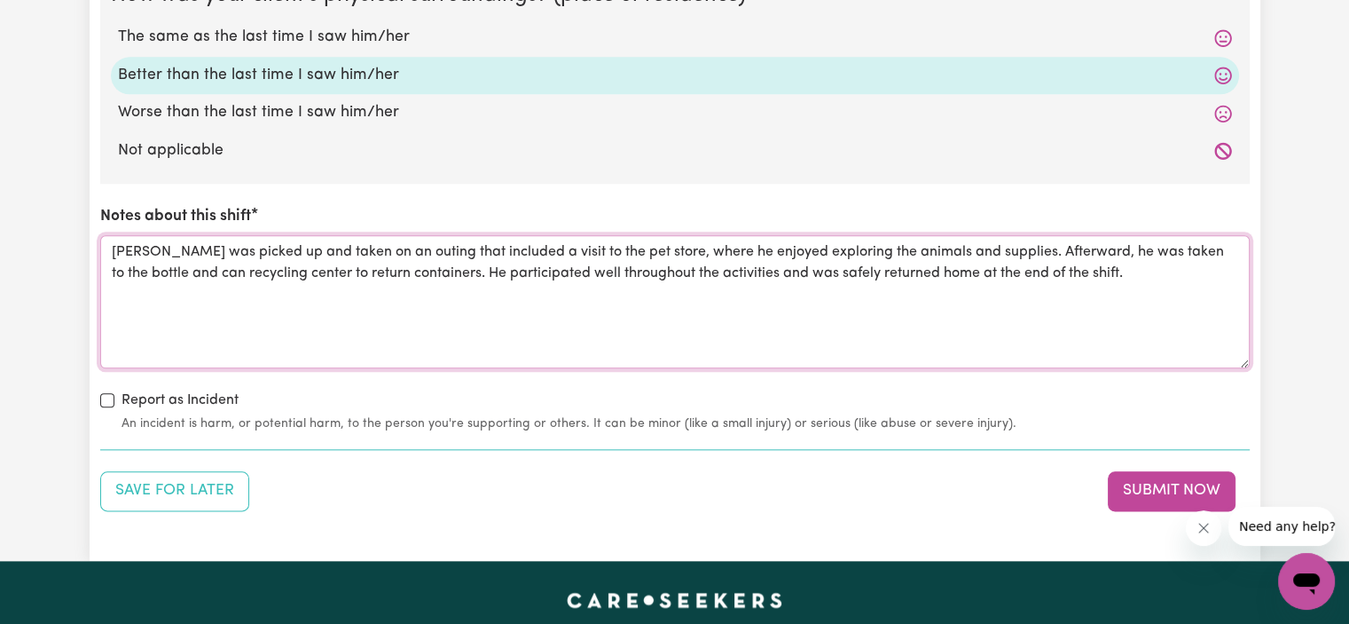
click at [1072, 267] on textarea "[PERSON_NAME] was picked up and taken on an outing that included a visit to the…" at bounding box center [674, 301] width 1149 height 133
type textarea "[PERSON_NAME] was picked up and taken on an outing that included a visit to the…"
click at [1167, 479] on button "Submit Now" at bounding box center [1172, 490] width 128 height 39
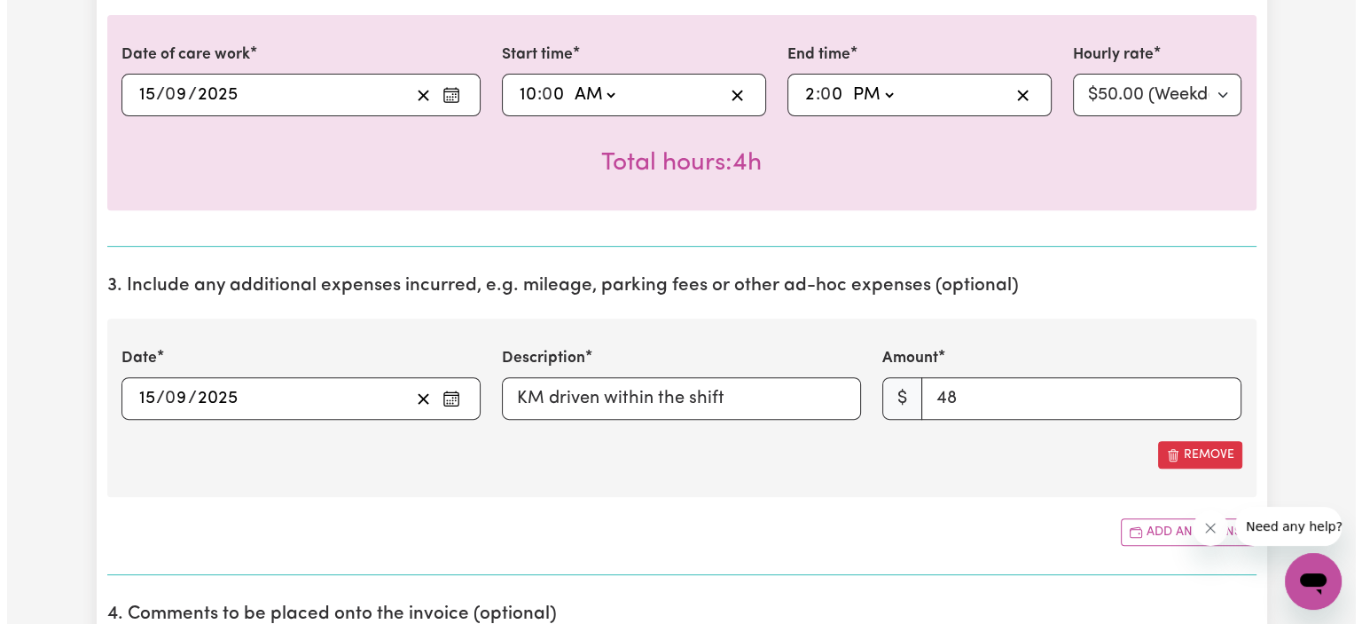
scroll to position [0, 0]
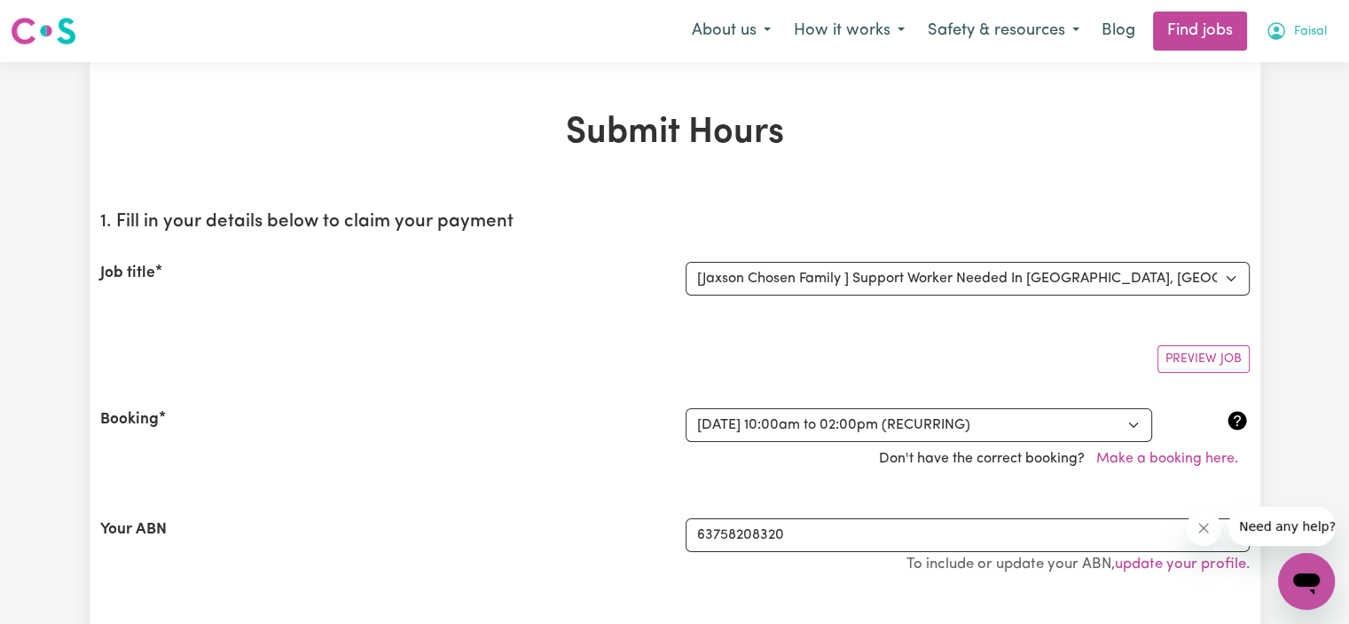
click at [1299, 18] on button "Faisal" at bounding box center [1296, 30] width 84 height 37
click at [1256, 70] on link "My Account" at bounding box center [1267, 69] width 140 height 34
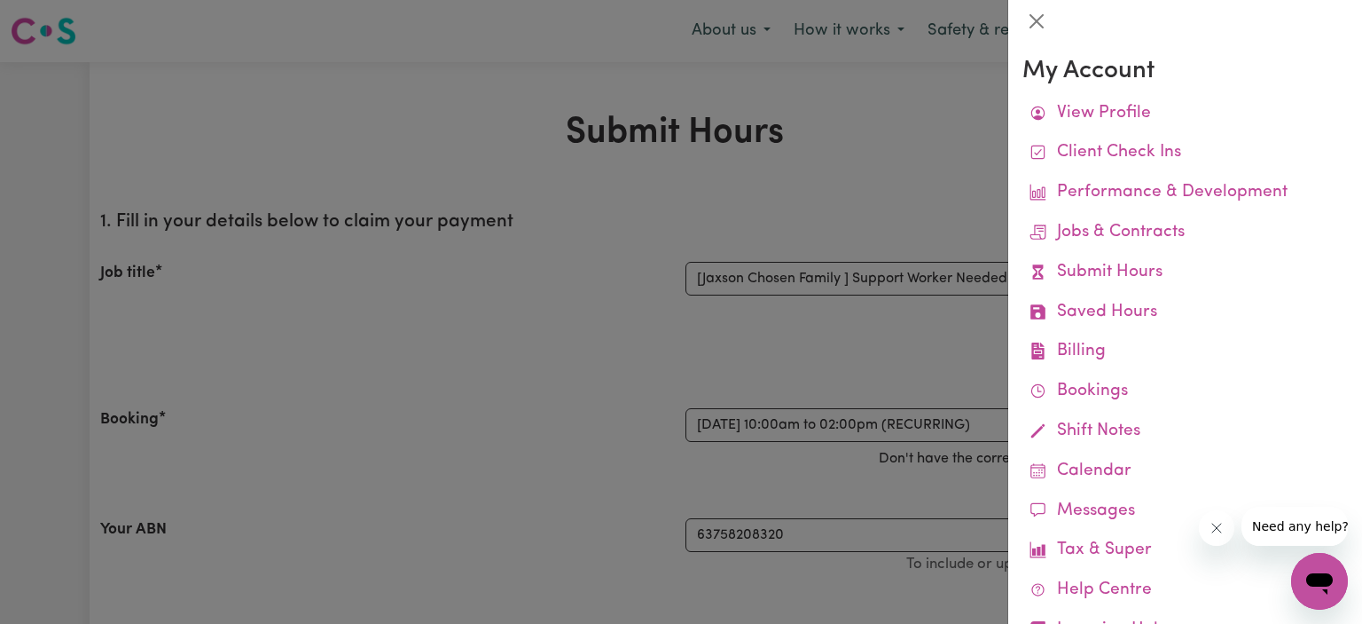
click at [632, 357] on div at bounding box center [681, 312] width 1362 height 624
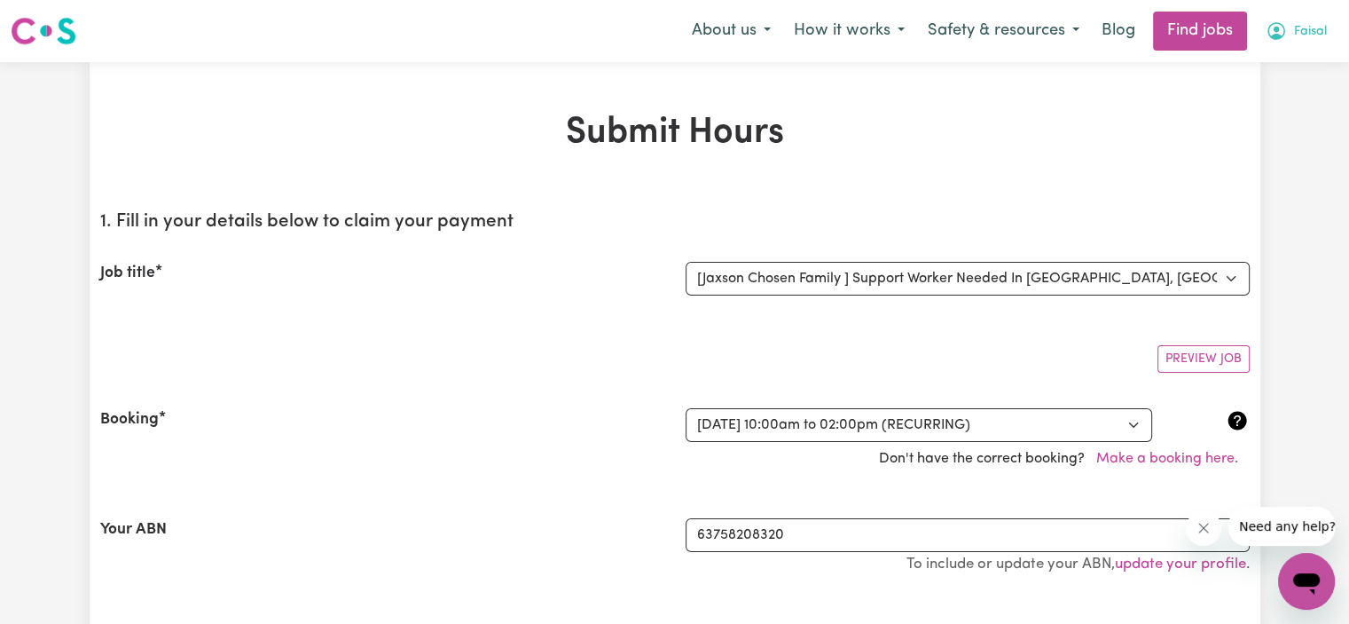
click at [1294, 31] on span "Faisal" at bounding box center [1310, 32] width 33 height 20
click at [1277, 58] on link "My Account" at bounding box center [1267, 69] width 140 height 34
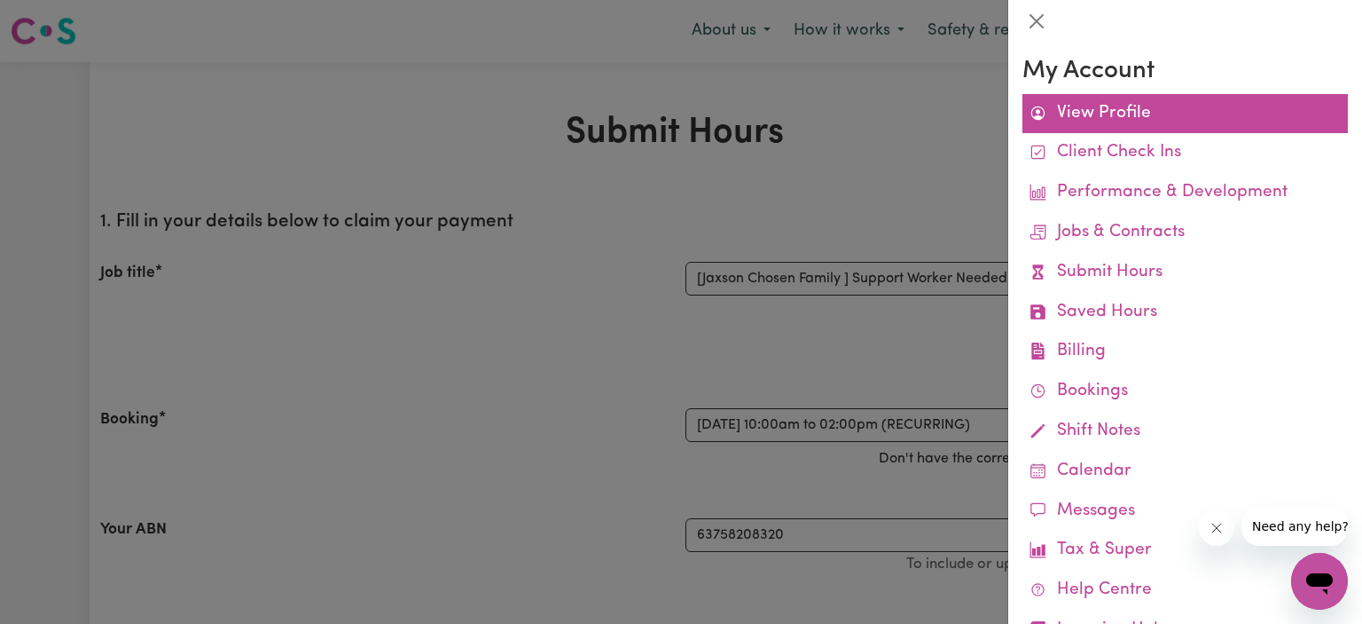
click at [1154, 118] on link "View Profile" at bounding box center [1186, 114] width 326 height 40
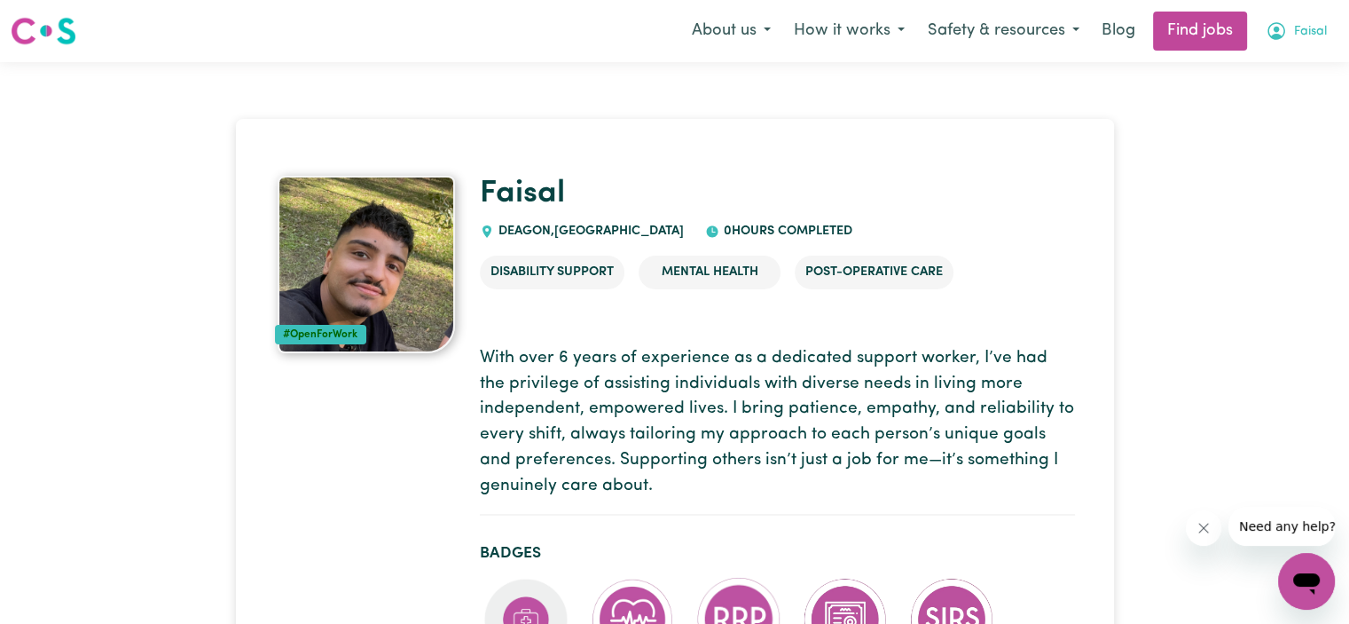
click at [1310, 35] on span "Faisal" at bounding box center [1310, 32] width 33 height 20
click at [1263, 81] on link "My Account" at bounding box center [1267, 69] width 140 height 34
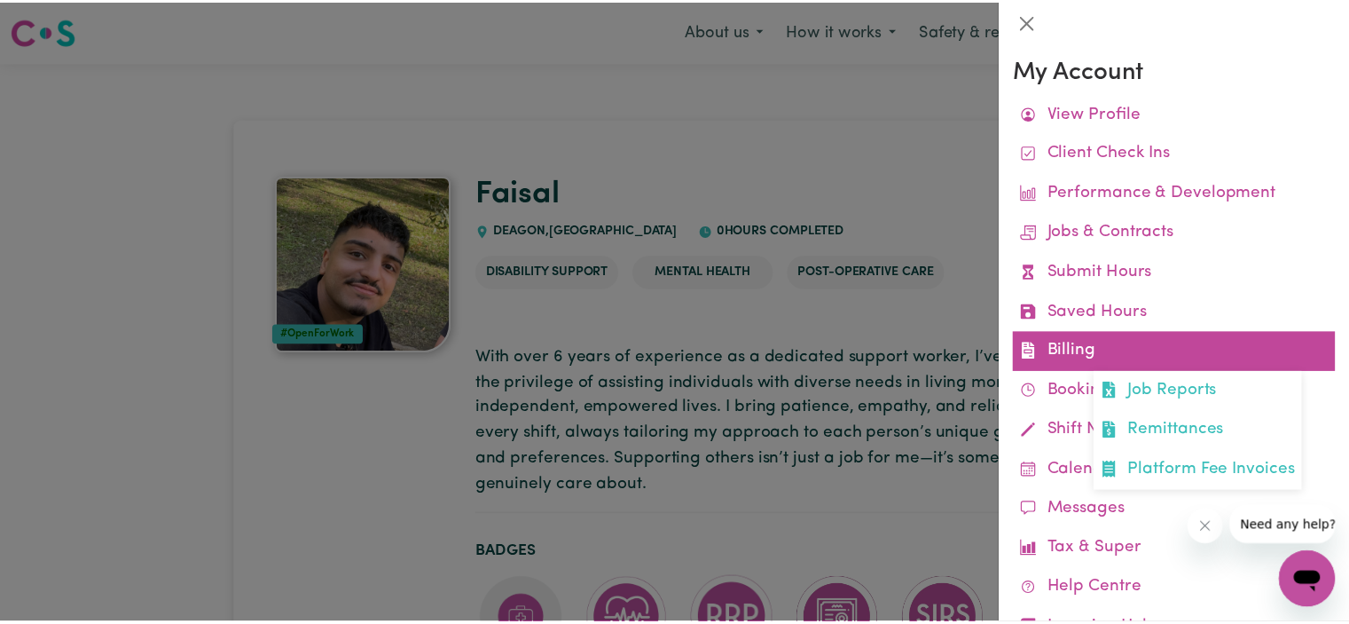
scroll to position [68, 0]
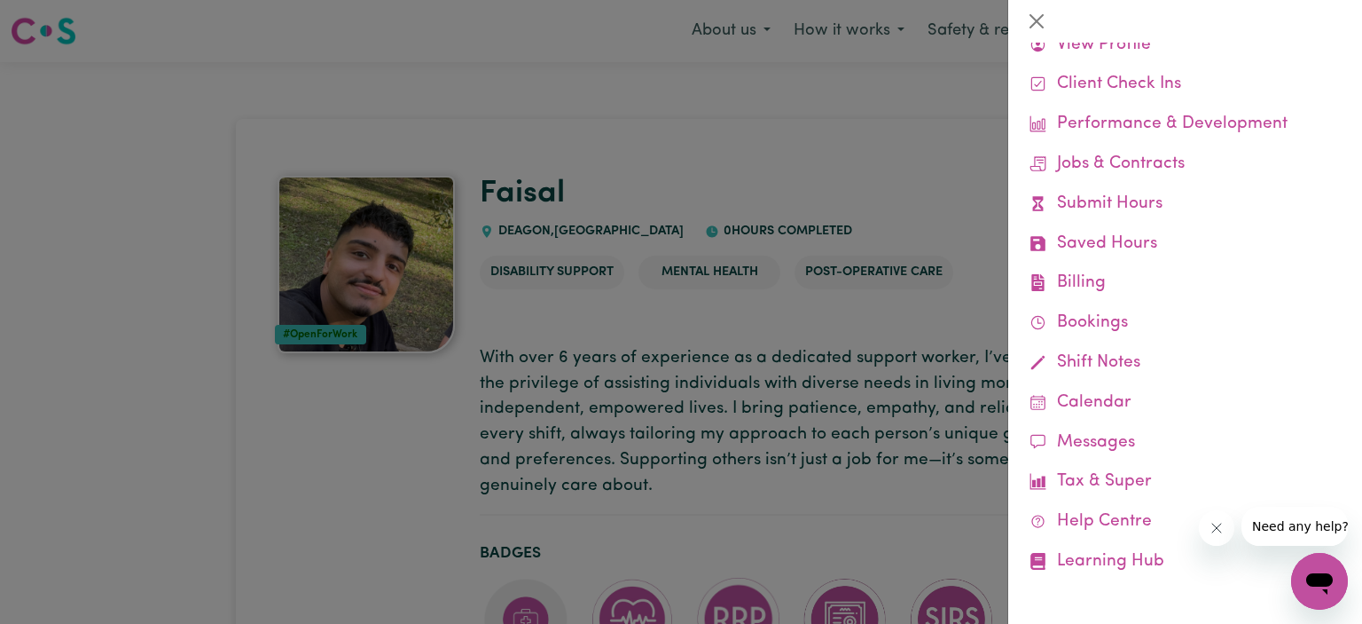
click at [1220, 527] on icon "Close message from company" at bounding box center [1217, 528] width 14 height 14
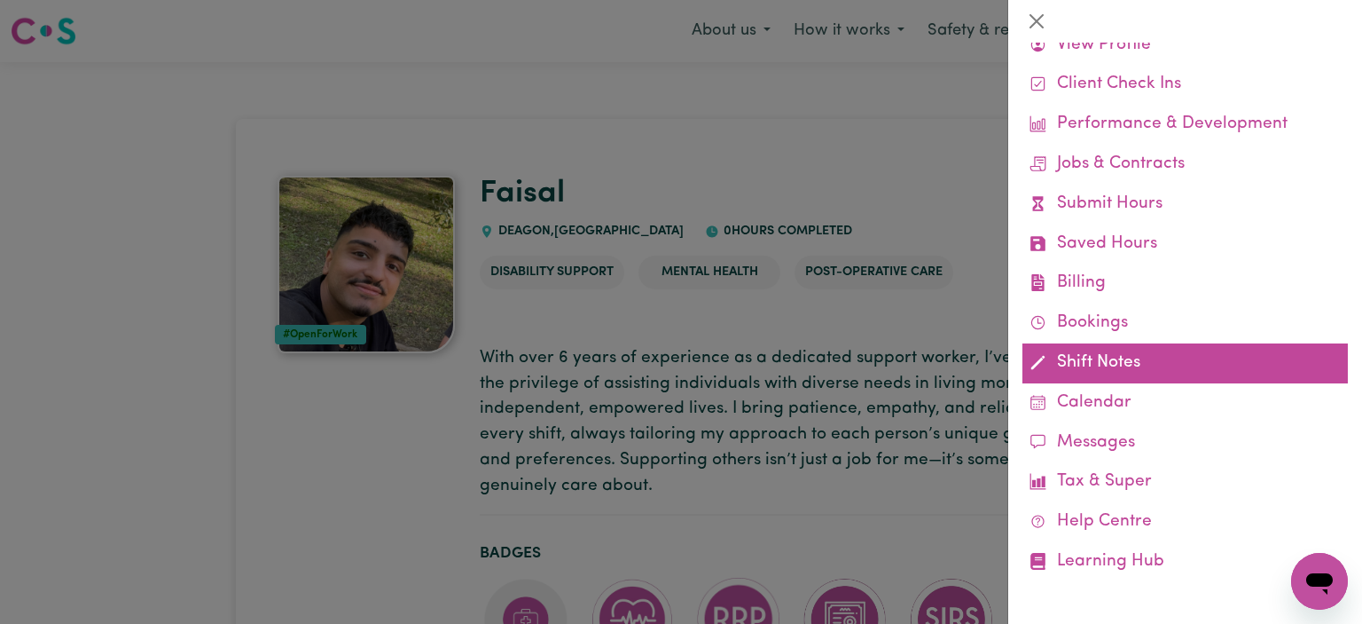
click at [1135, 373] on link "Shift Notes" at bounding box center [1186, 363] width 326 height 40
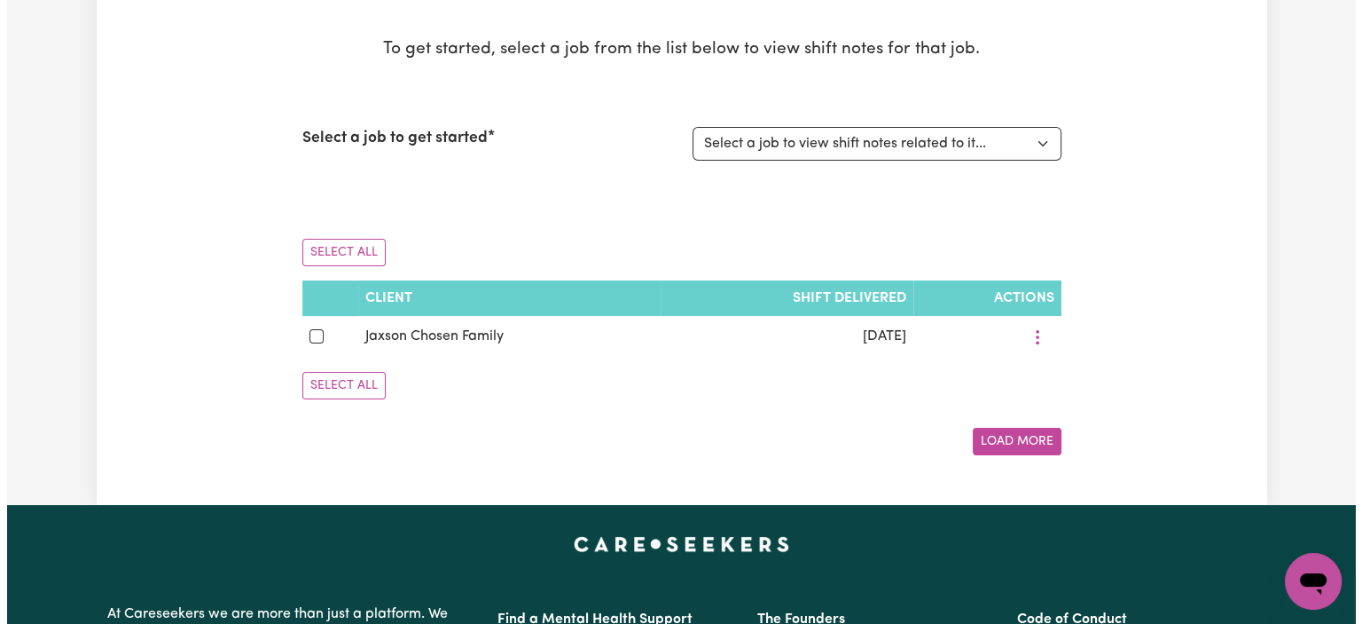
scroll to position [161, 0]
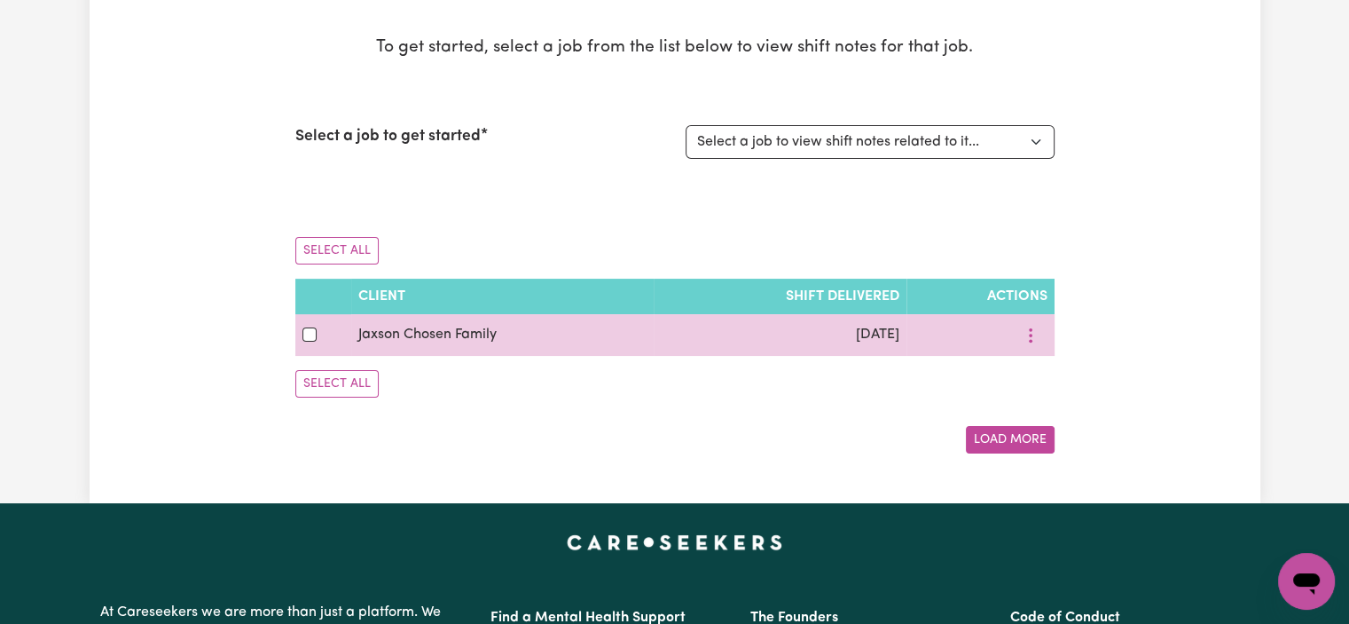
click at [667, 340] on td "[DATE]" at bounding box center [780, 335] width 253 height 42
click at [665, 340] on td "[DATE]" at bounding box center [780, 335] width 253 height 42
click at [313, 333] on input "checkbox" at bounding box center [309, 334] width 14 height 14
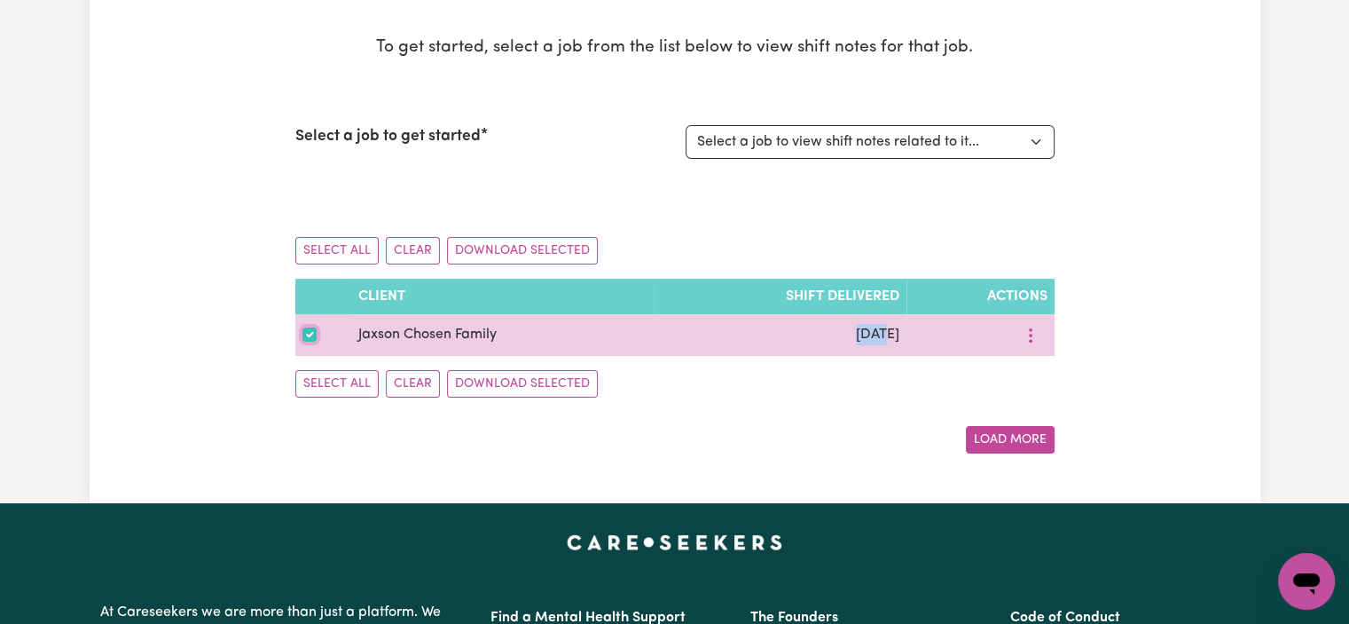
click at [313, 333] on input "checkbox" at bounding box center [309, 334] width 14 height 14
checkbox input "false"
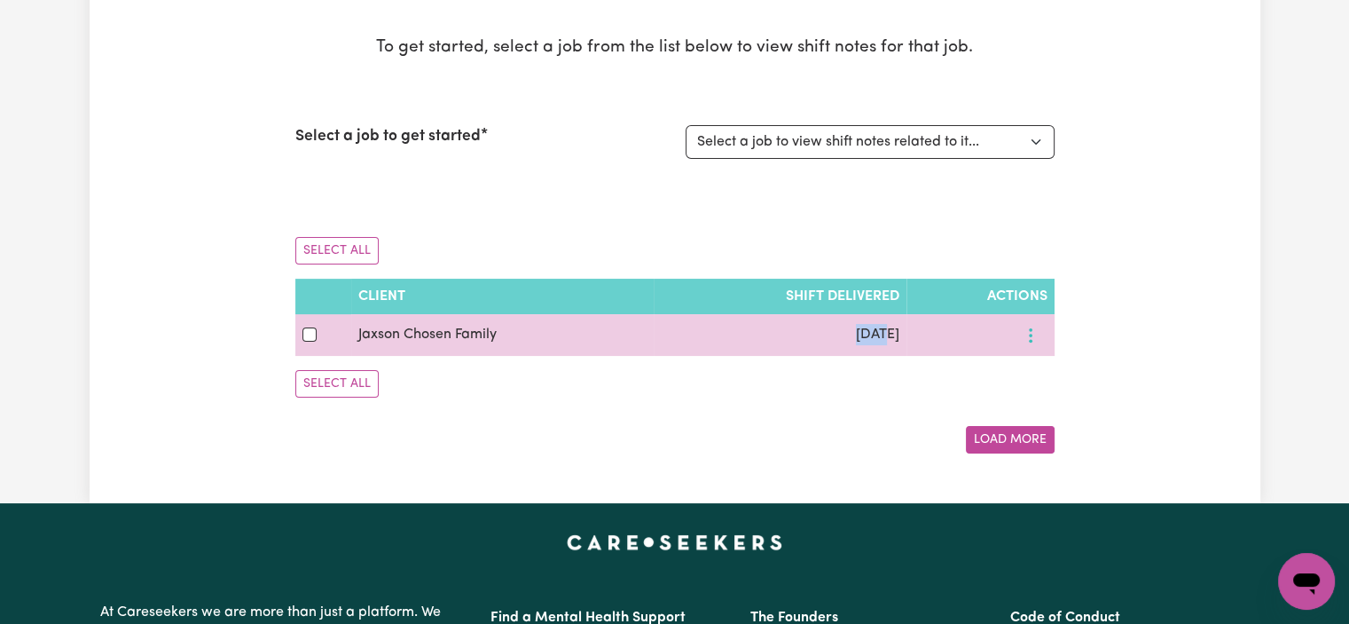
click at [1029, 326] on icon "More options" at bounding box center [1031, 335] width 18 height 18
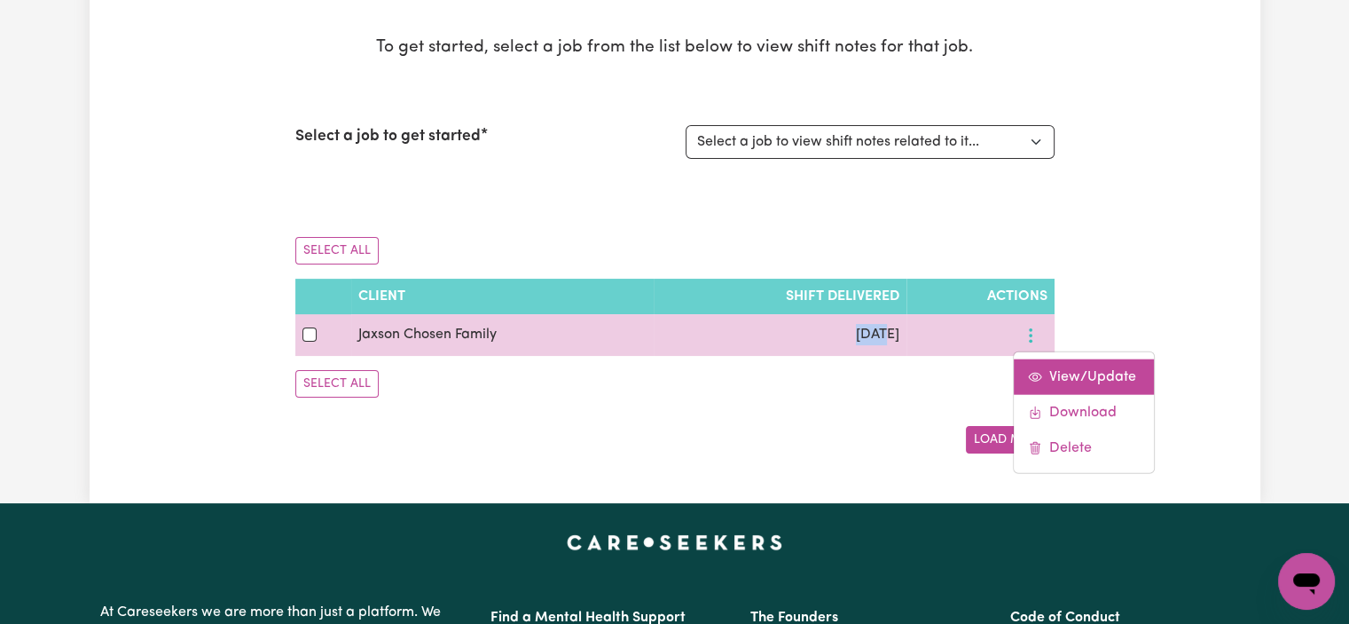
click at [1082, 379] on span "View/Update" at bounding box center [1092, 376] width 87 height 14
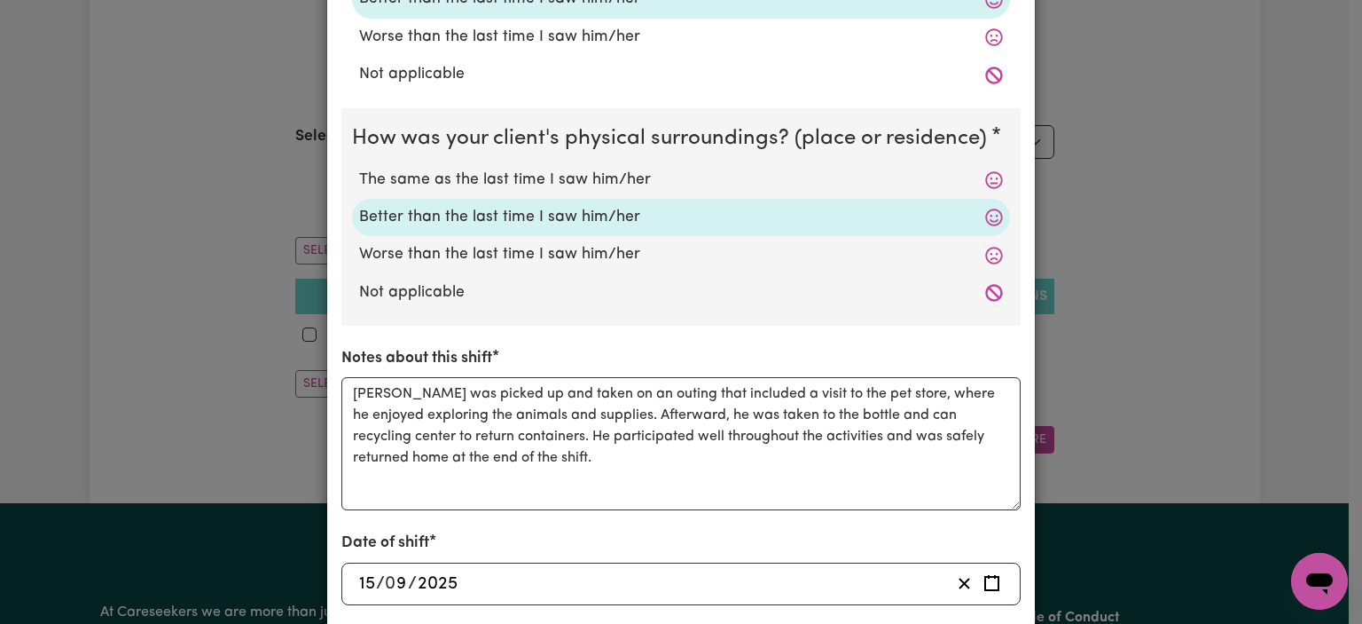
scroll to position [612, 0]
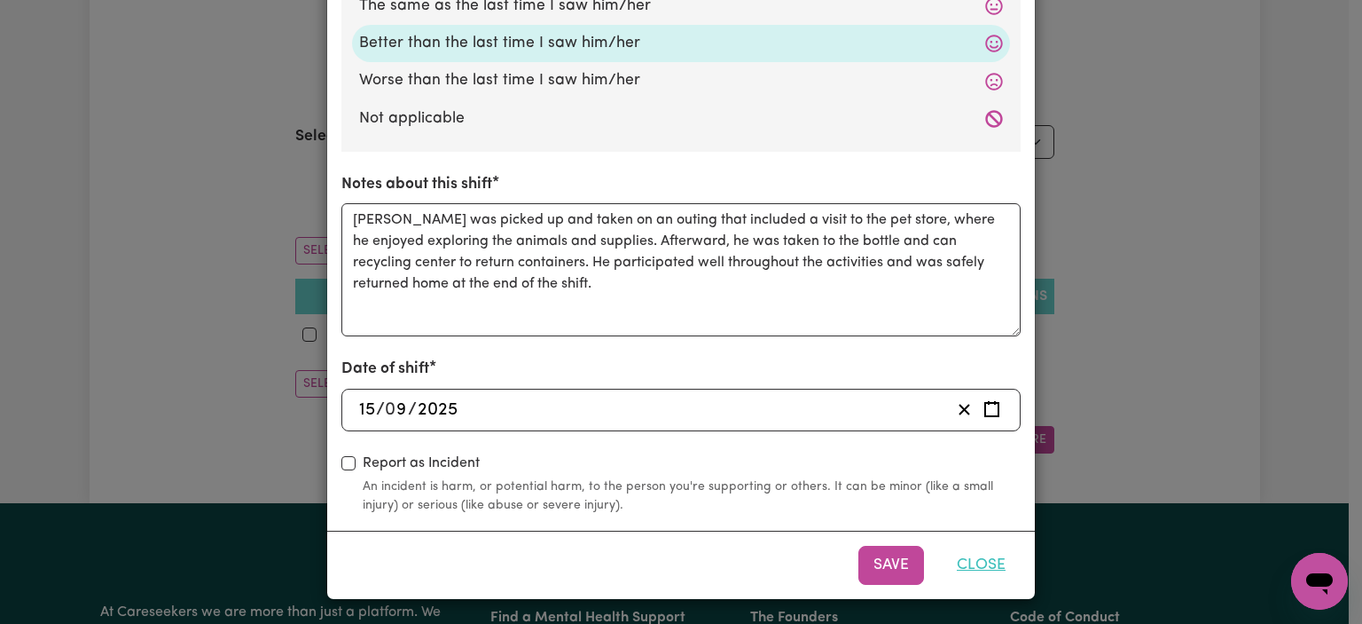
click at [998, 562] on button "Close" at bounding box center [981, 564] width 79 height 39
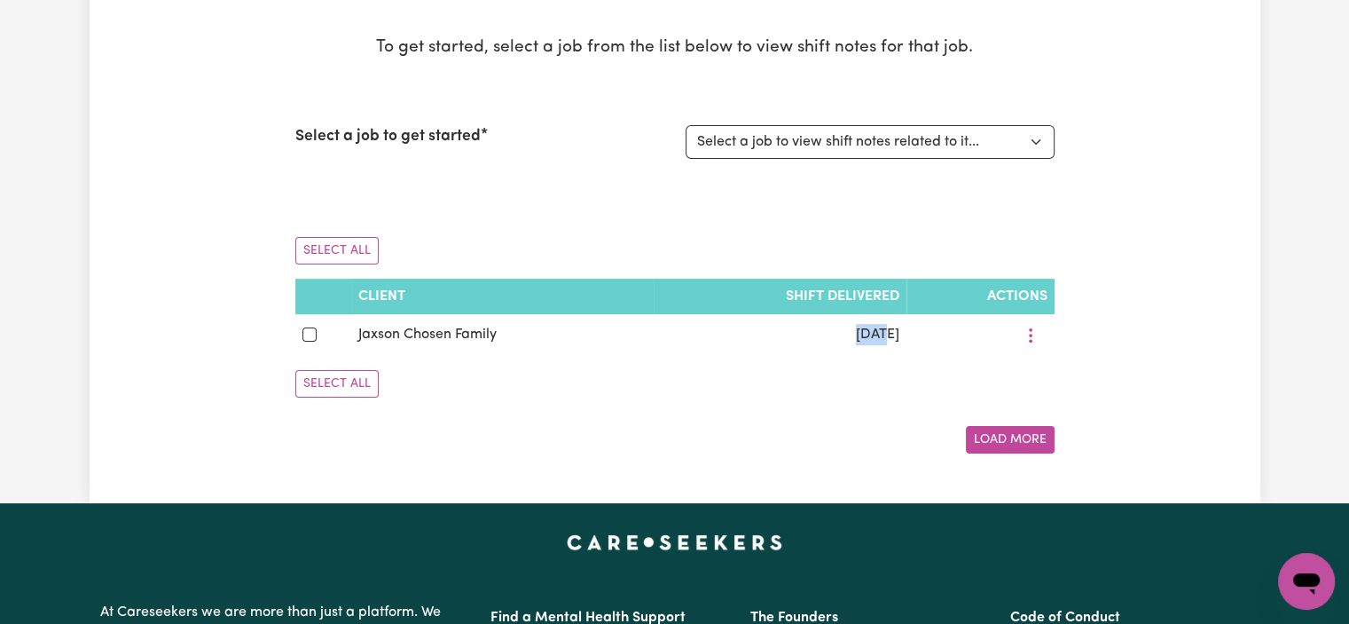
scroll to position [0, 0]
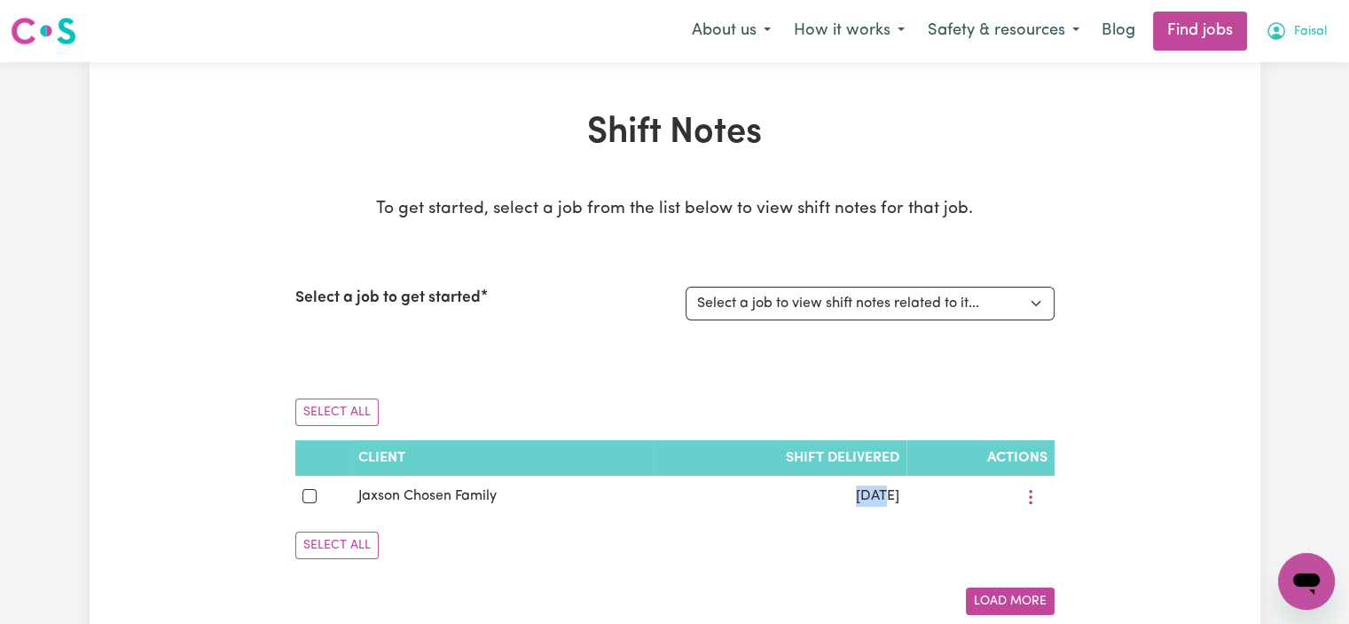
click at [1299, 43] on button "Faisal" at bounding box center [1296, 30] width 84 height 37
click at [1263, 79] on link "My Account" at bounding box center [1267, 69] width 140 height 34
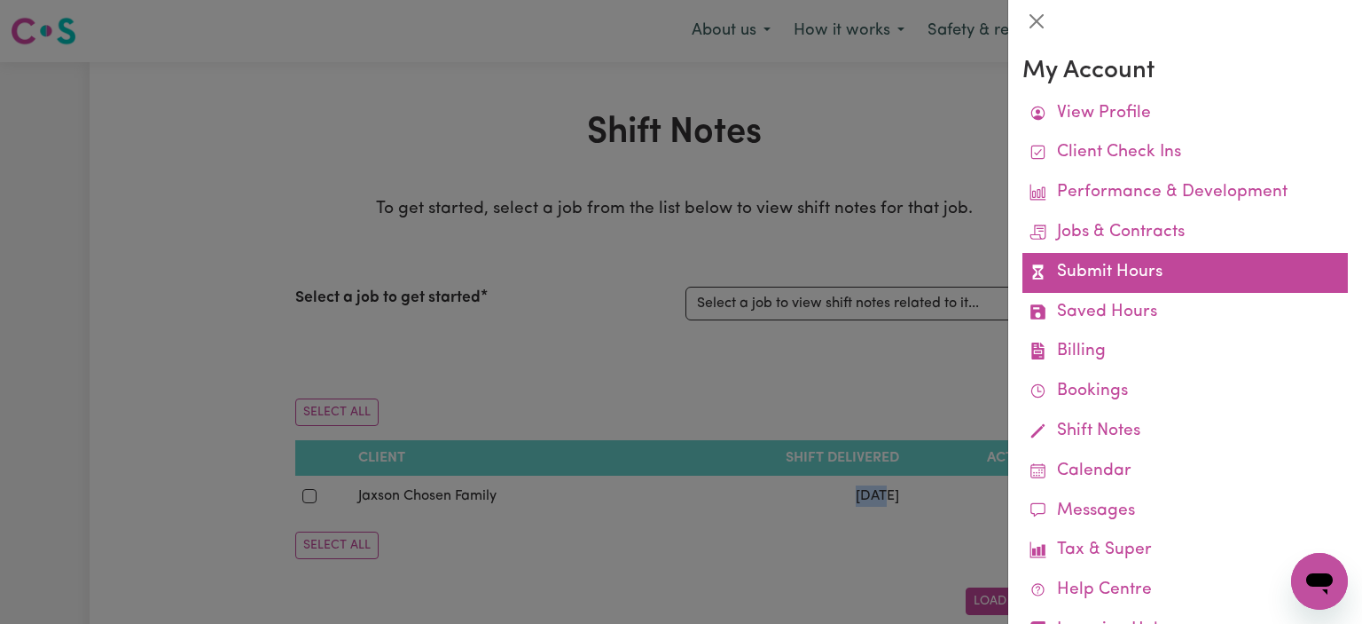
click at [1139, 272] on link "Submit Hours" at bounding box center [1186, 273] width 326 height 40
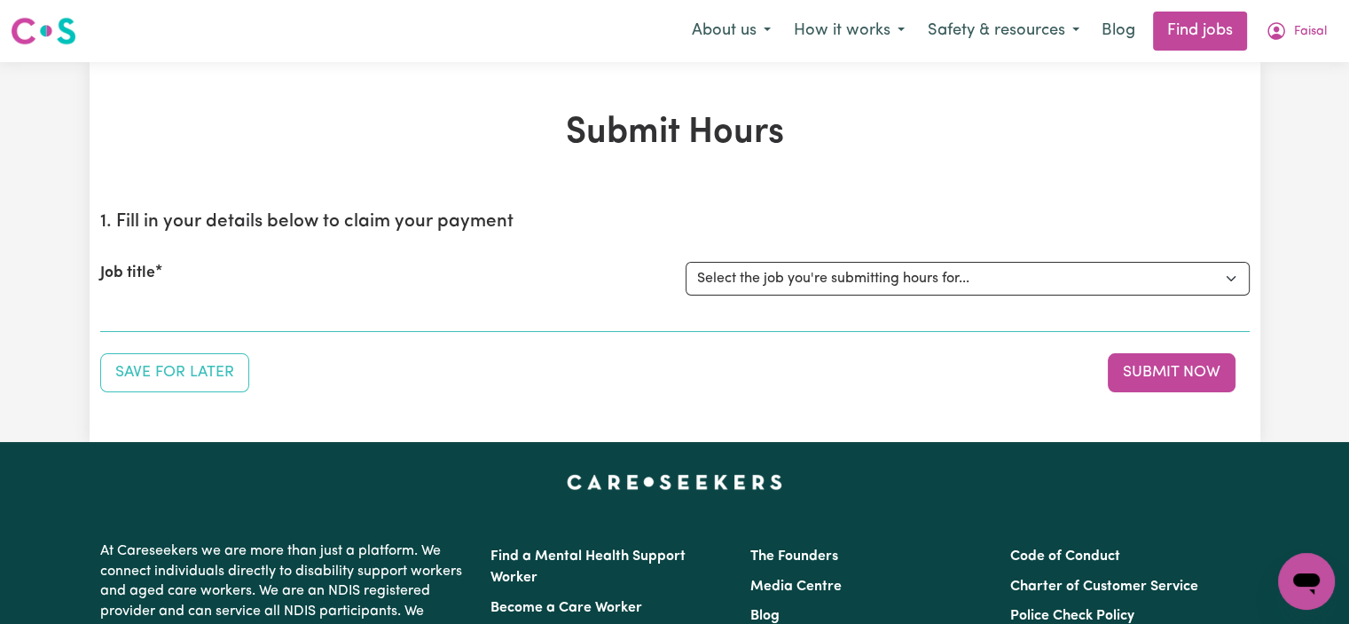
click at [811, 295] on div "Job title Select the job you're submitting hours for... [Jaxson Chosen Family ]…" at bounding box center [674, 278] width 1149 height 76
click at [809, 292] on select "Select the job you're submitting hours for... [Jaxson Chosen Family ] Support W…" at bounding box center [968, 279] width 564 height 34
select select "15079"
click at [686, 262] on select "Select the job you're submitting hours for... [Jaxson Chosen Family ] Support W…" at bounding box center [968, 279] width 564 height 34
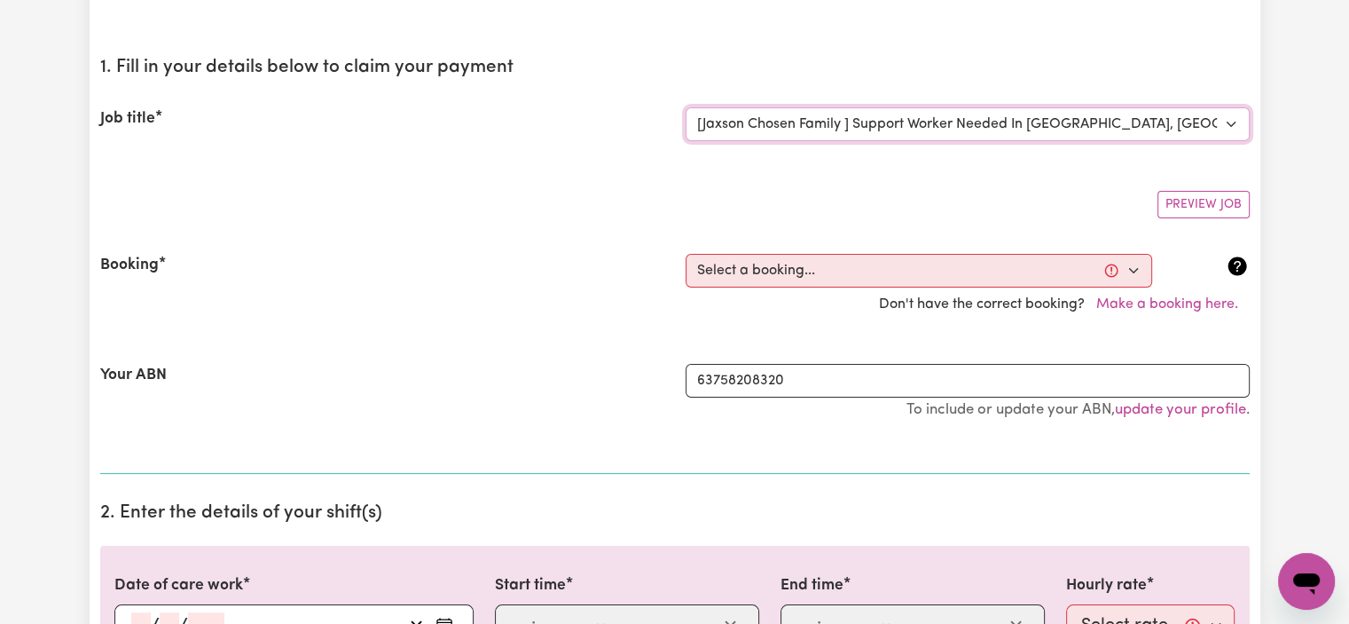
scroll to position [155, 0]
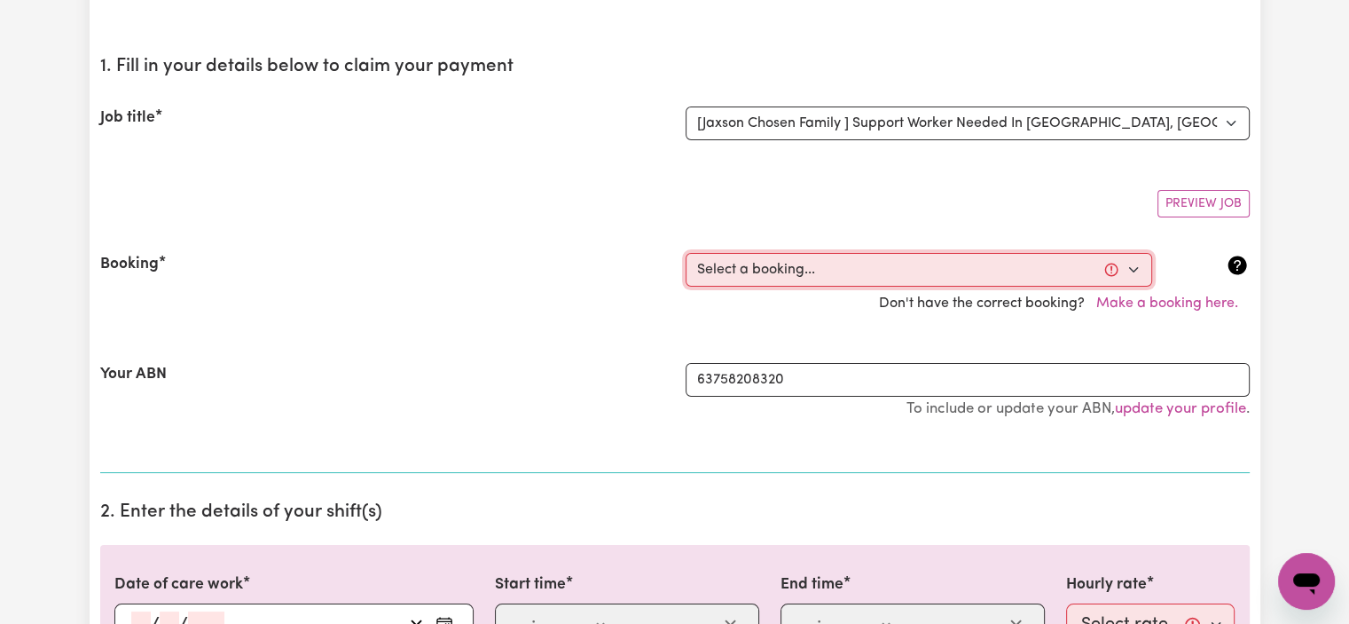
click at [796, 279] on select "Select a booking... [DATE] 10:00am to 02:00pm (RECURRING) [DATE] 10:00am to 02:…" at bounding box center [919, 270] width 467 height 34
select select "365036"
click at [686, 253] on select "Select a booking... [DATE] 10:00am to 02:00pm (RECURRING) [DATE] 10:00am to 02:…" at bounding box center [919, 270] width 467 height 34
type input "[DATE]"
type input "17"
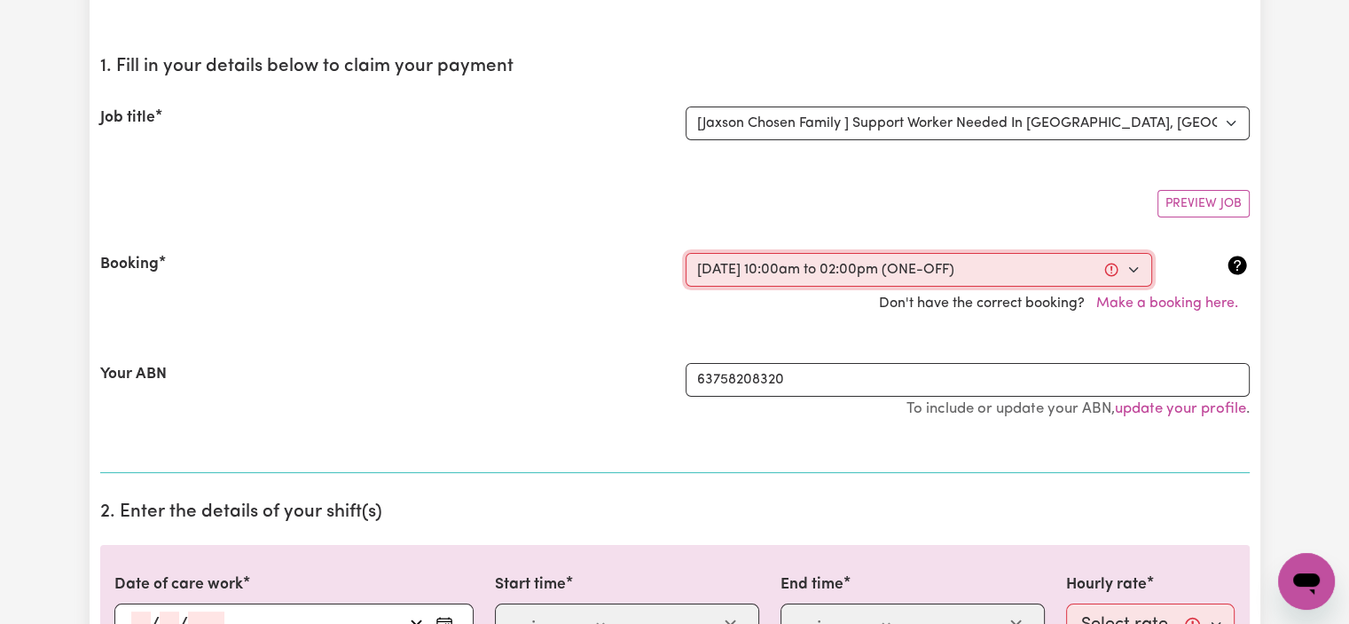
type input "9"
type input "2025"
type input "10:00"
type input "10"
type input "0"
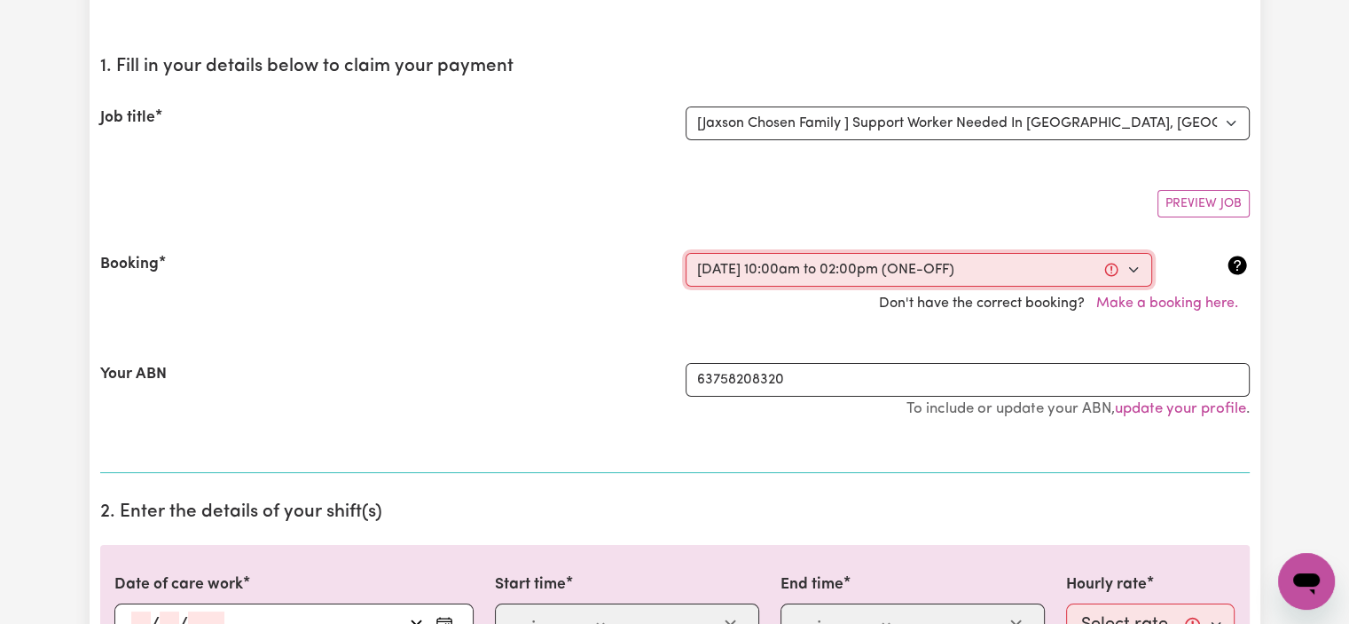
select select "am"
type input "14:00"
type input "2"
type input "0"
select select "pm"
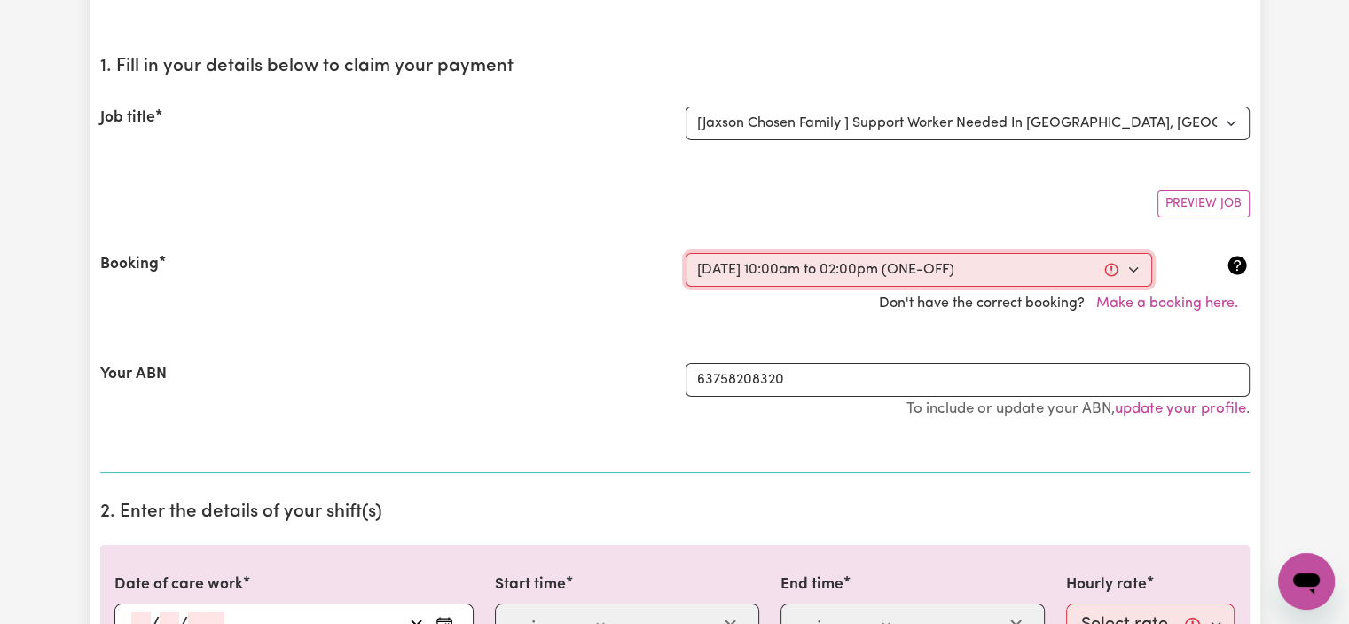
select select "50-Weekday"
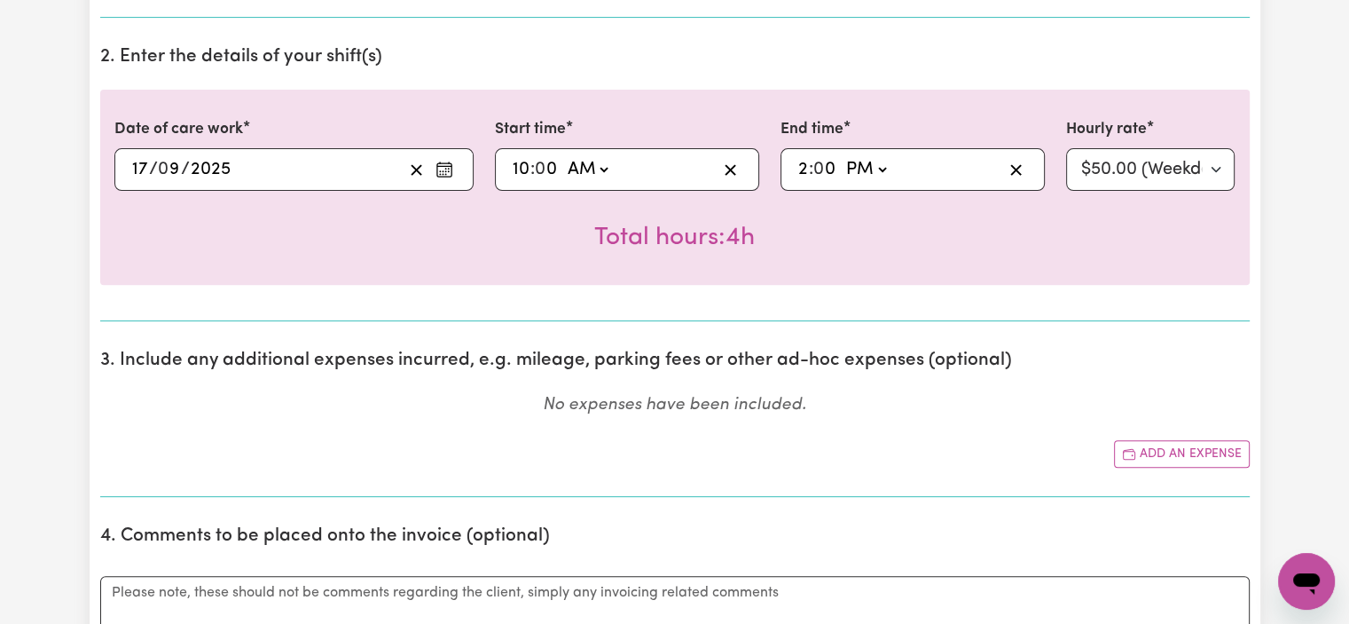
scroll to position [648, 0]
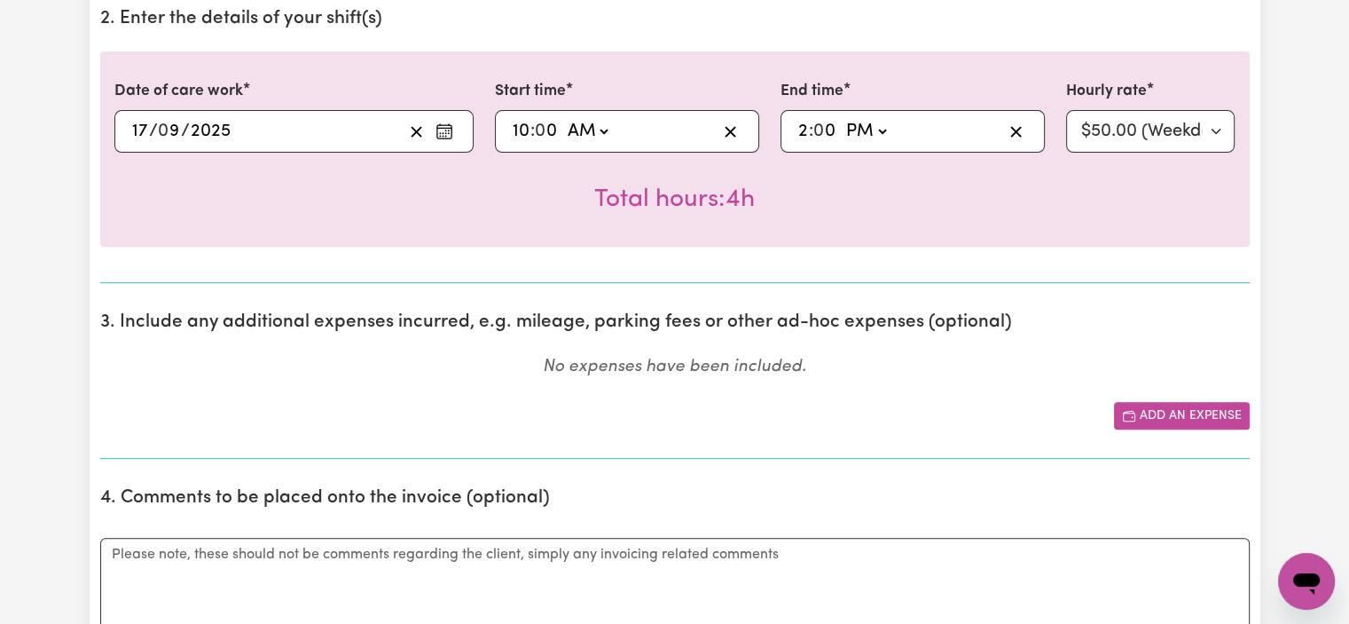
click at [1220, 420] on button "Add an expense" at bounding box center [1182, 415] width 136 height 27
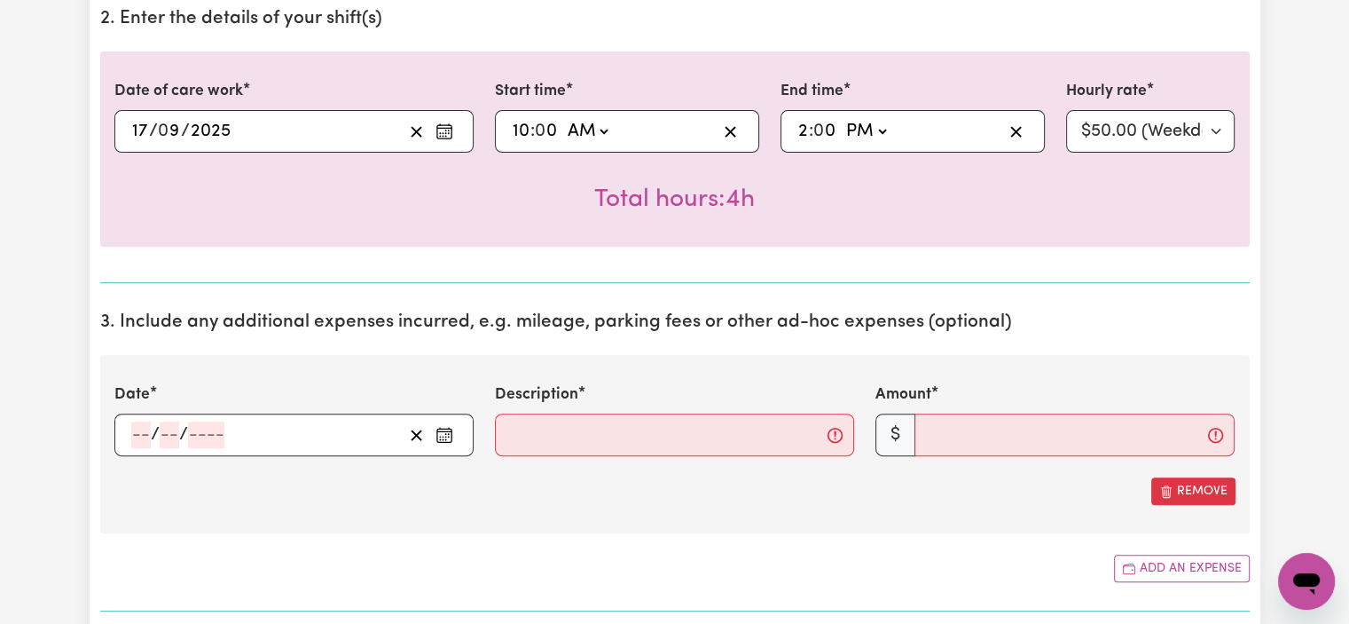
click at [277, 425] on div "/ /" at bounding box center [265, 434] width 273 height 27
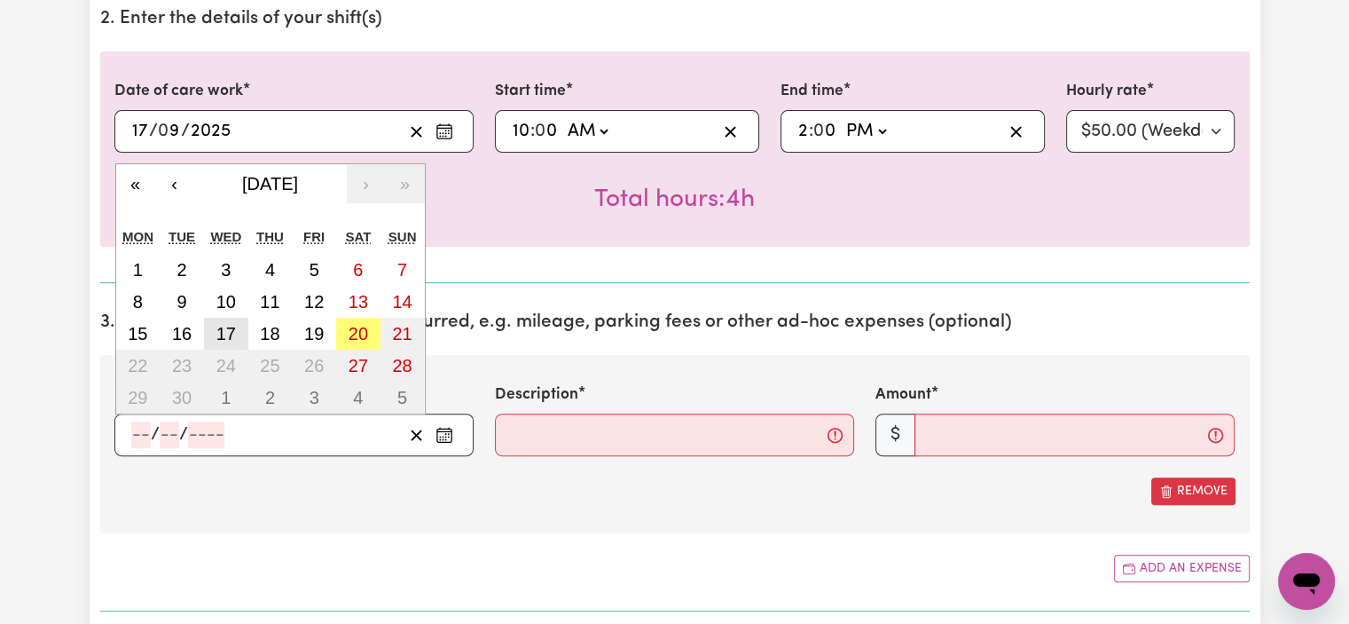
click at [218, 329] on abbr "17" at bounding box center [226, 334] width 20 height 20
type input "[DATE]"
type input "17"
type input "9"
type input "2025"
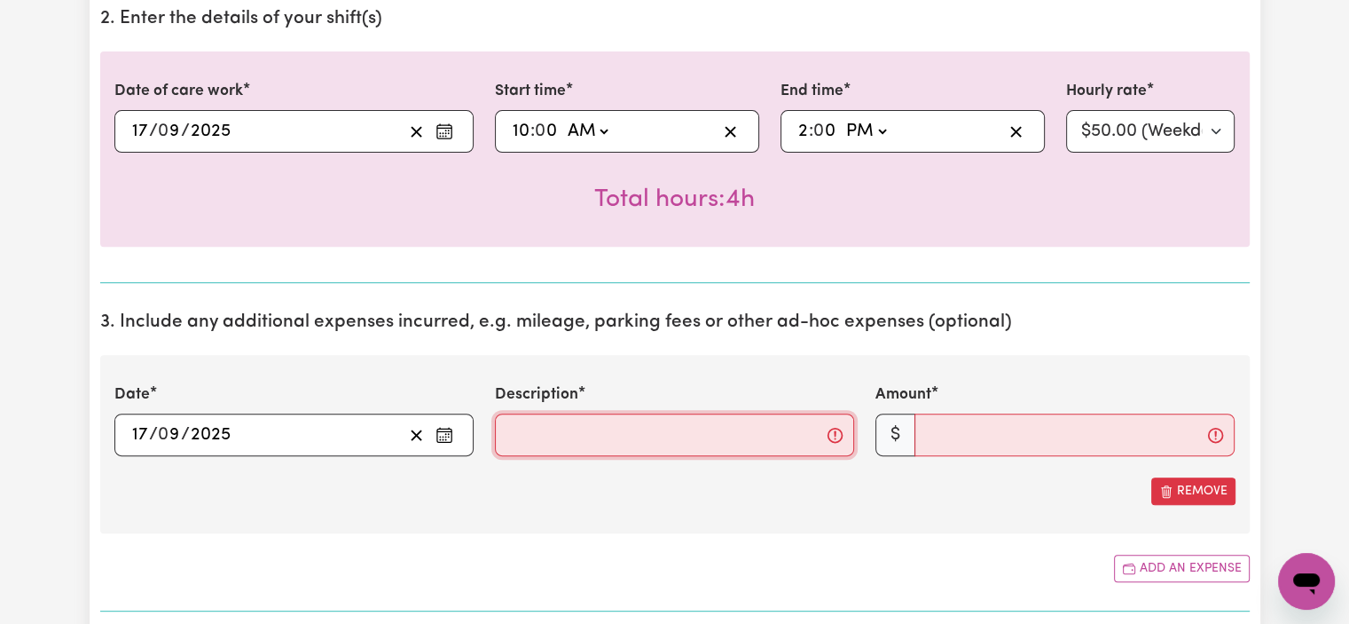
click at [608, 449] on input "Description" at bounding box center [674, 434] width 359 height 43
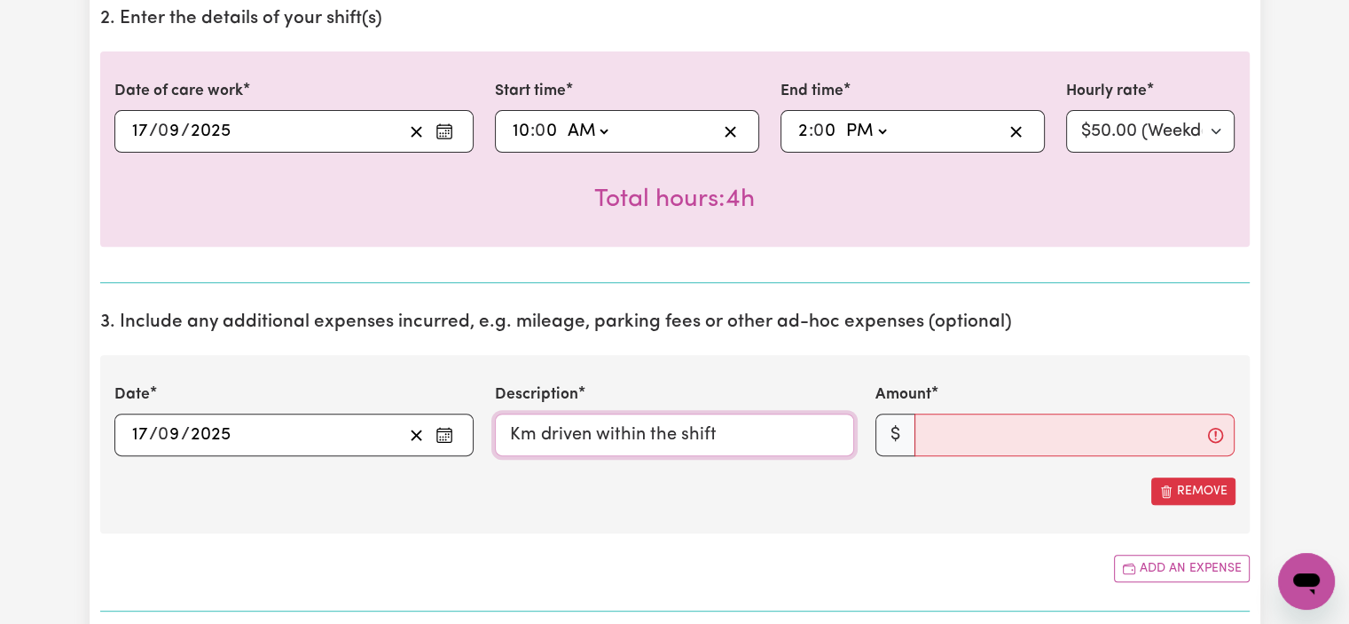
type input "Km driven within the shift"
click at [939, 428] on input "Amount" at bounding box center [1074, 434] width 320 height 43
click at [561, 577] on section "3. Include any additional expenses incurred, e.g. mileage, parking fees or othe…" at bounding box center [674, 454] width 1149 height 314
click at [988, 437] on input "Amount" at bounding box center [1074, 434] width 320 height 43
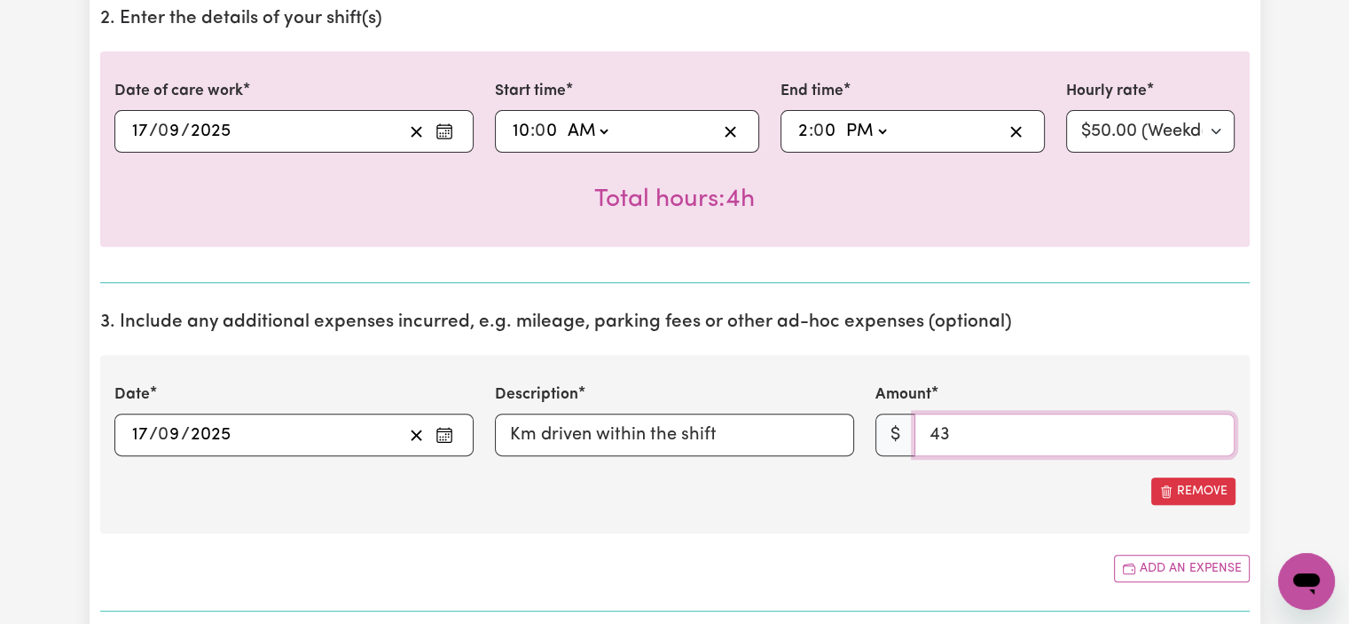
type input "43"
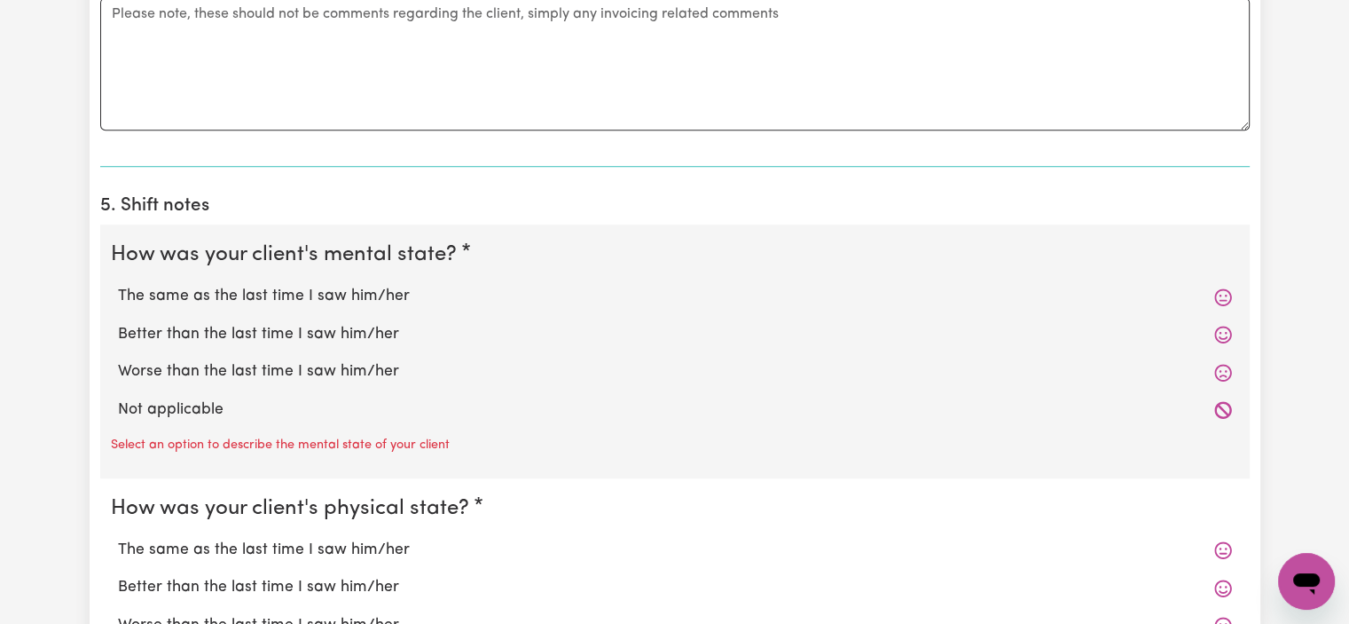
scroll to position [1344, 0]
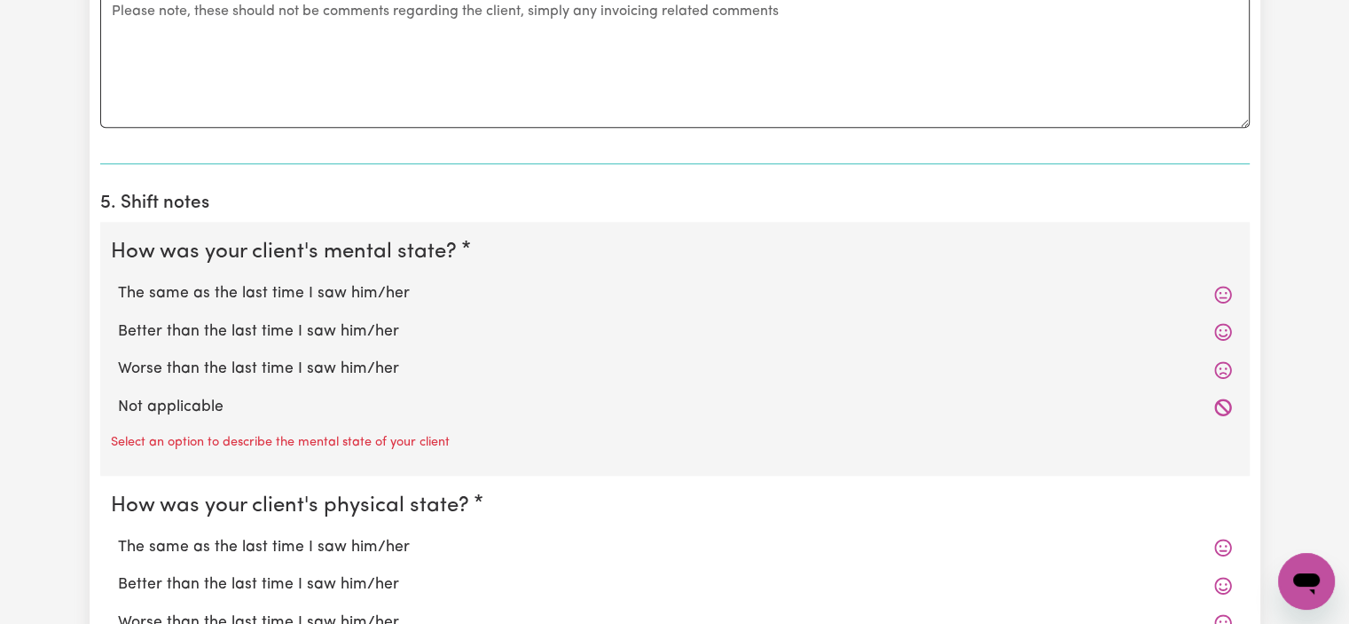
click at [986, 320] on label "Better than the last time I saw him/her" at bounding box center [675, 331] width 1114 height 23
click at [118, 319] on input "Better than the last time I saw him/her" at bounding box center [117, 319] width 1 height 1
radio input "true"
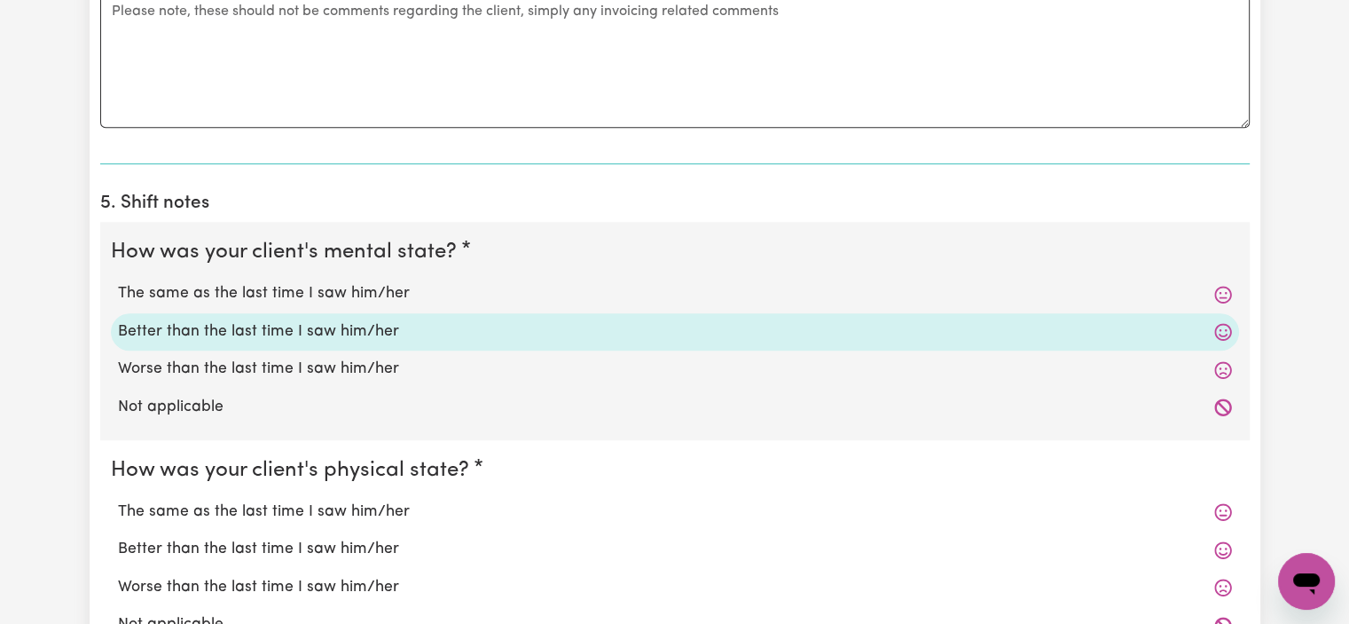
click at [986, 320] on label "Better than the last time I saw him/her" at bounding box center [675, 331] width 1114 height 23
click at [118, 319] on input "Better than the last time I saw him/her" at bounding box center [117, 319] width 1 height 1
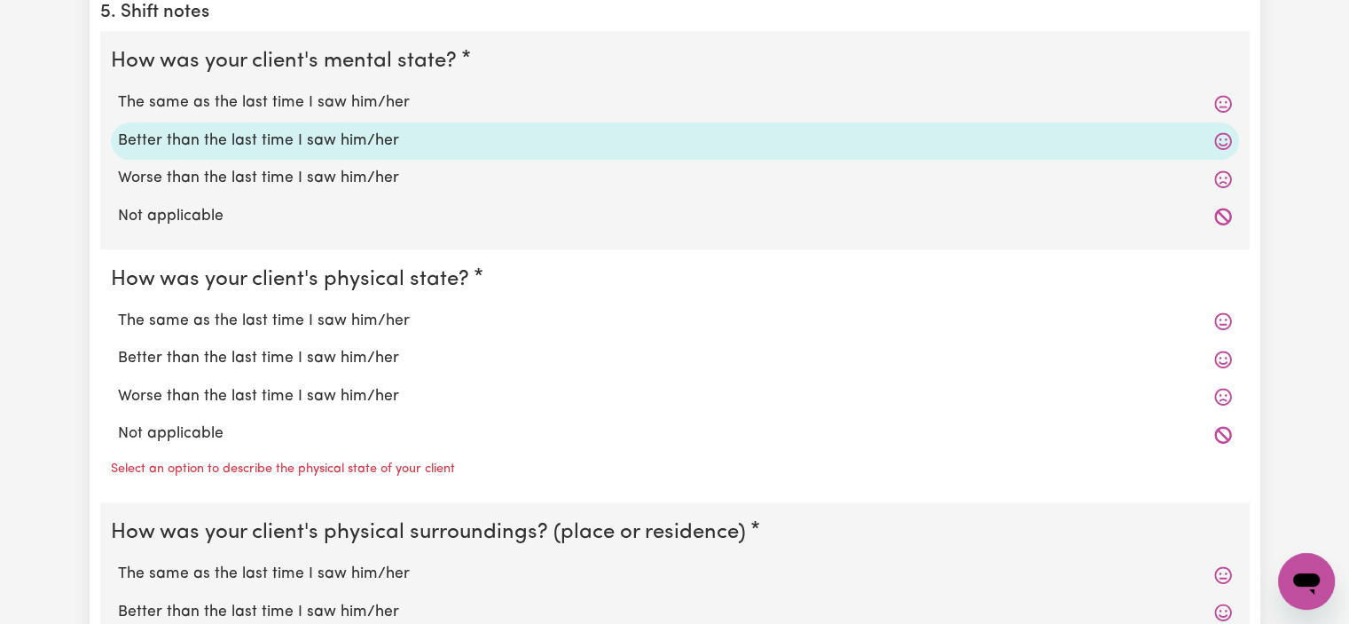
scroll to position [1536, 0]
click at [943, 354] on label "Better than the last time I saw him/her" at bounding box center [675, 356] width 1114 height 23
click at [118, 345] on input "Better than the last time I saw him/her" at bounding box center [117, 344] width 1 height 1
radio input "true"
click at [943, 354] on label "Better than the last time I saw him/her" at bounding box center [675, 356] width 1114 height 23
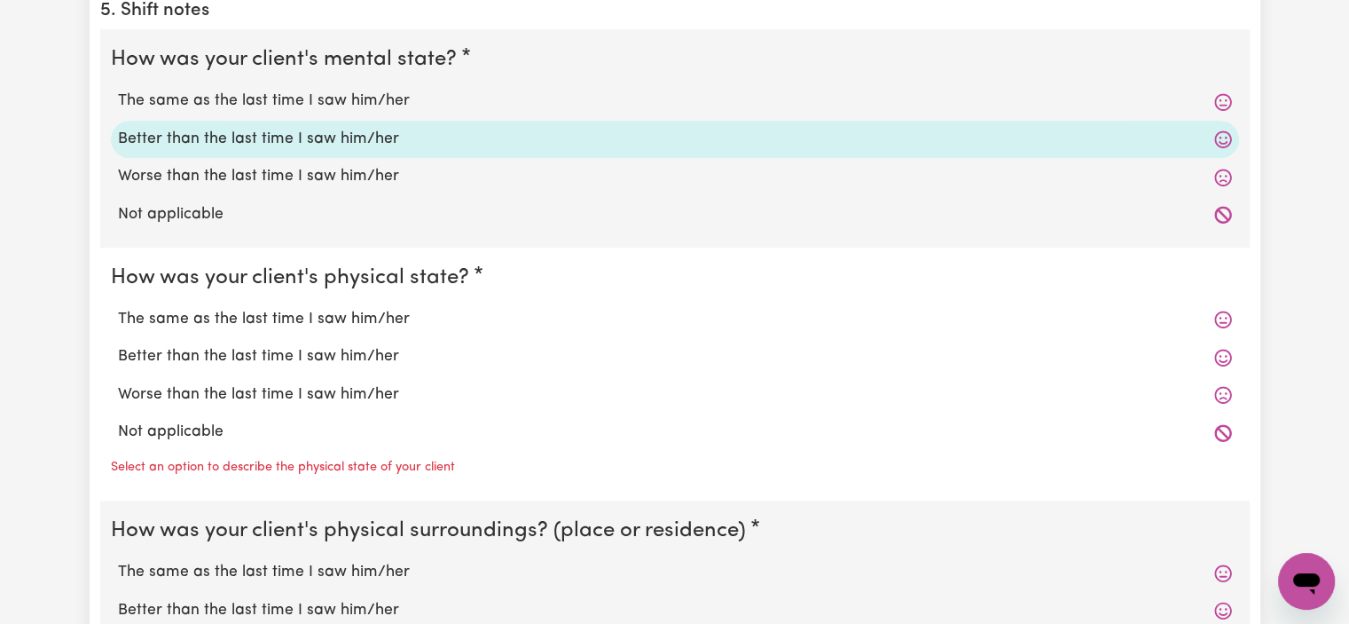
click at [118, 345] on input "Better than the last time I saw him/her" at bounding box center [117, 344] width 1 height 1
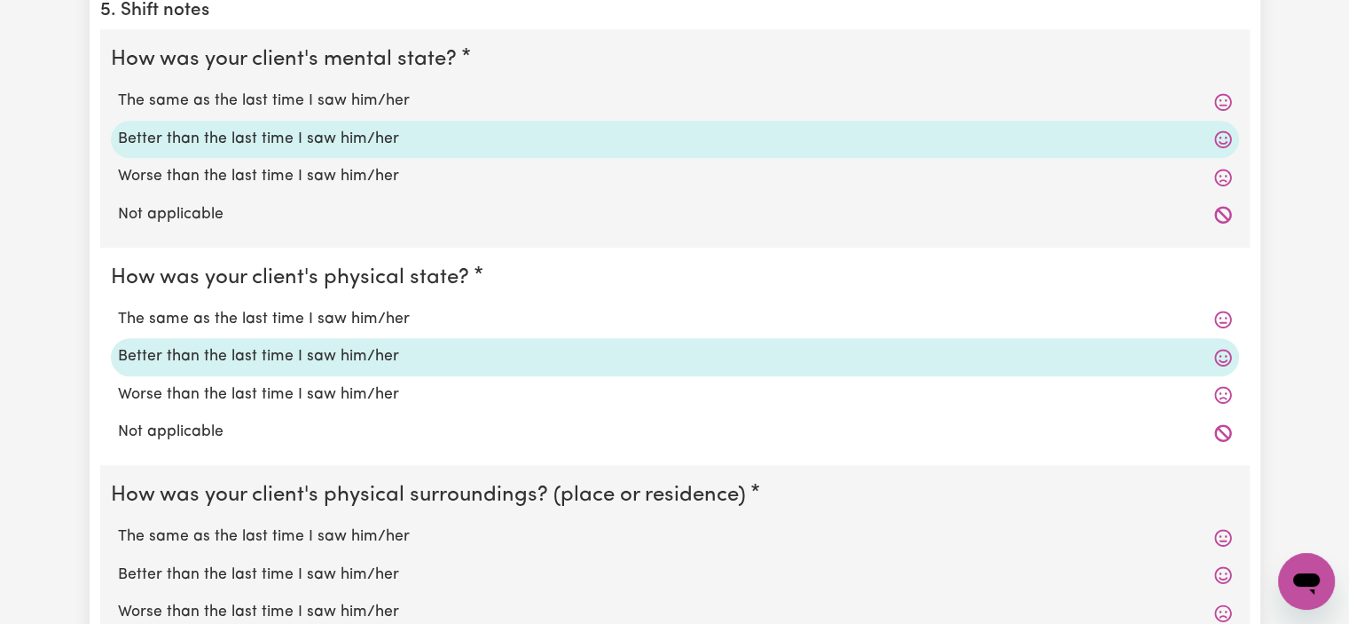
scroll to position [1769, 0]
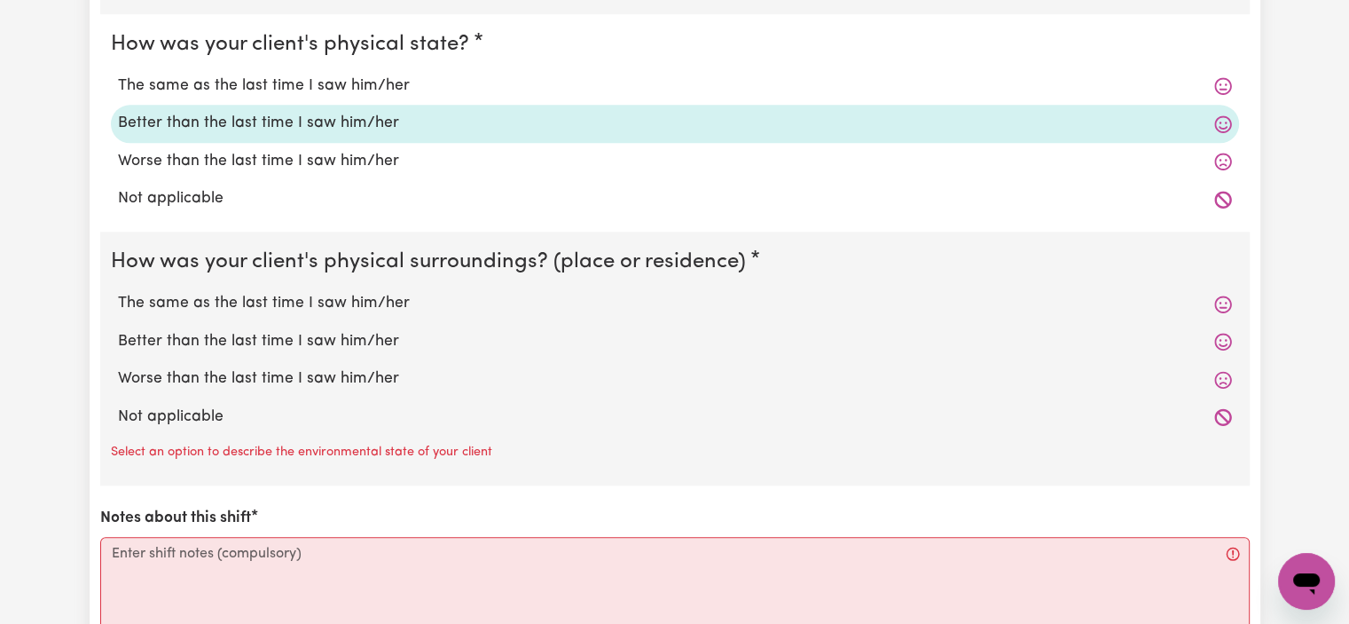
click at [898, 344] on label "Better than the last time I saw him/her" at bounding box center [675, 341] width 1114 height 23
click at [118, 330] on input "Better than the last time I saw him/her" at bounding box center [117, 329] width 1 height 1
radio input "true"
click at [898, 344] on label "Better than the last time I saw him/her" at bounding box center [675, 341] width 1114 height 23
click at [118, 330] on input "Better than the last time I saw him/her" at bounding box center [117, 329] width 1 height 1
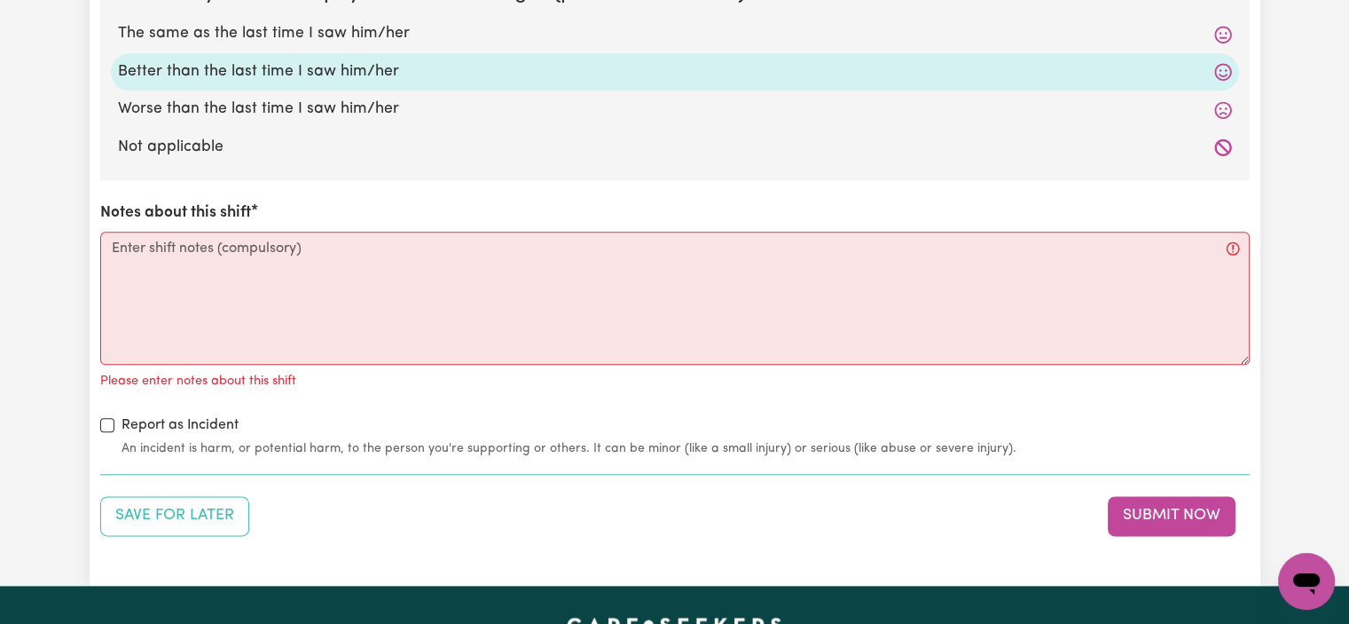
scroll to position [2042, 0]
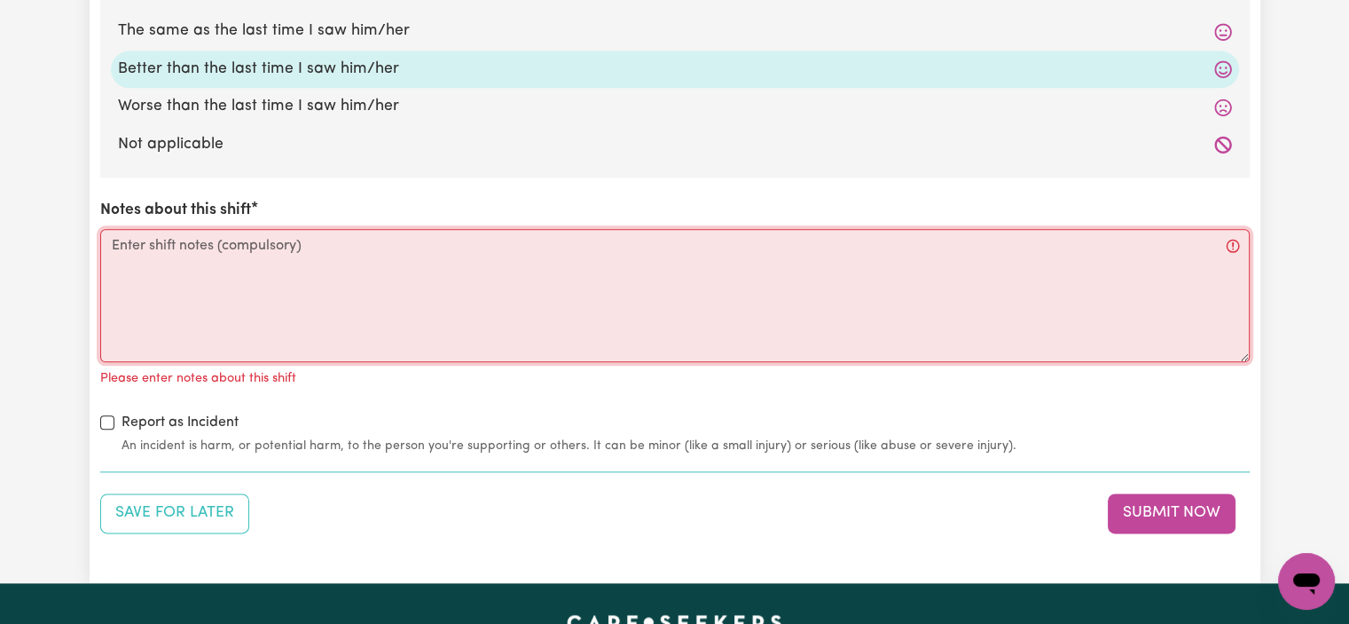
click at [598, 288] on textarea "Notes about this shift" at bounding box center [674, 295] width 1149 height 133
paste textarea "Jaxon was picked up and taken to [GEOGRAPHIC_DATA], where he did some shopping …"
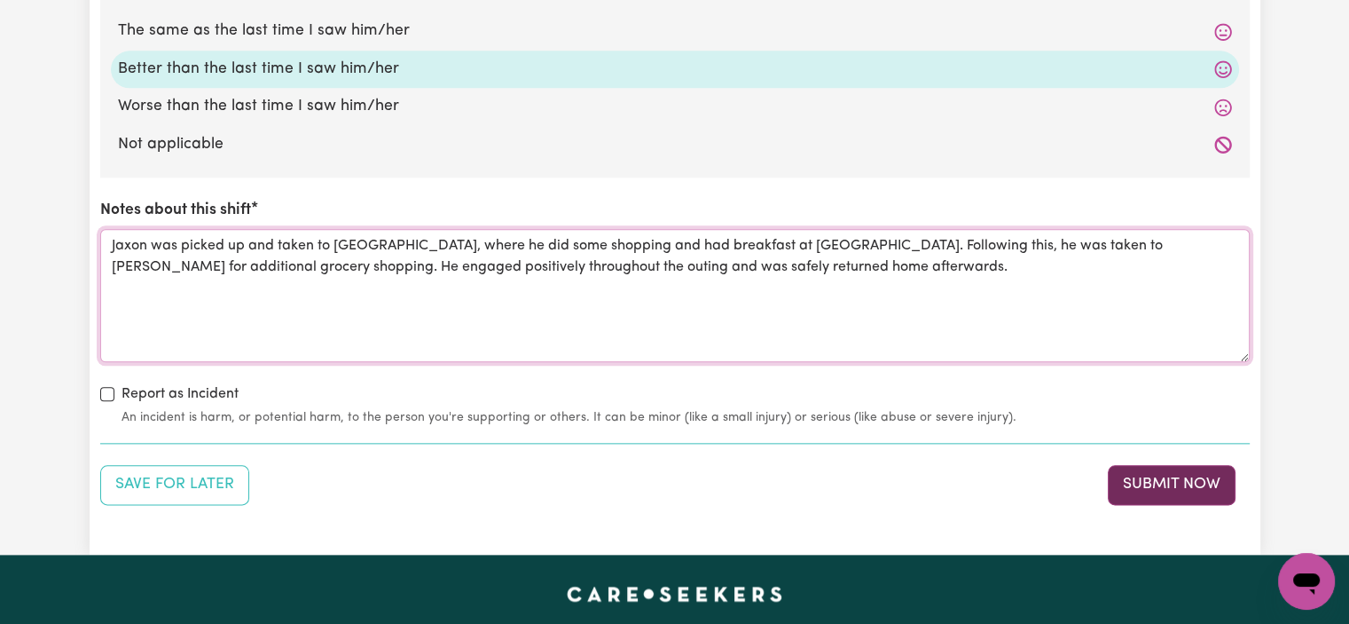
type textarea "Jaxon was picked up and taken to [GEOGRAPHIC_DATA], where he did some shopping …"
click at [1166, 492] on button "Submit Now" at bounding box center [1172, 484] width 128 height 39
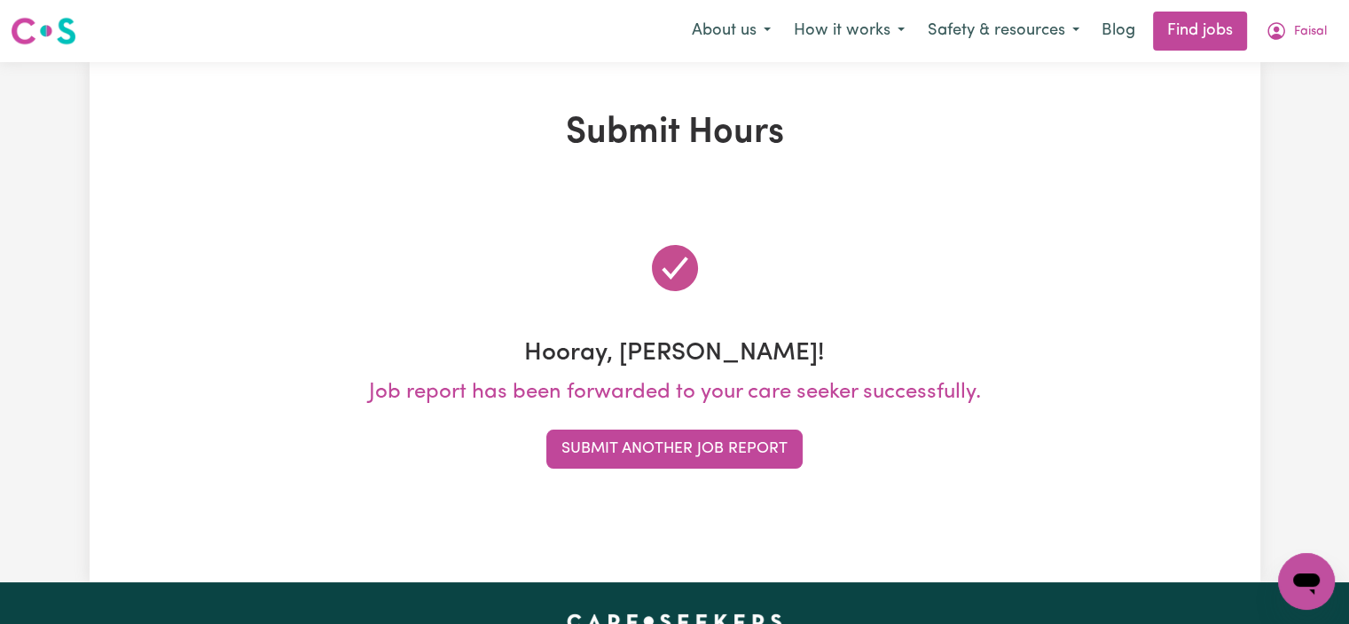
scroll to position [0, 0]
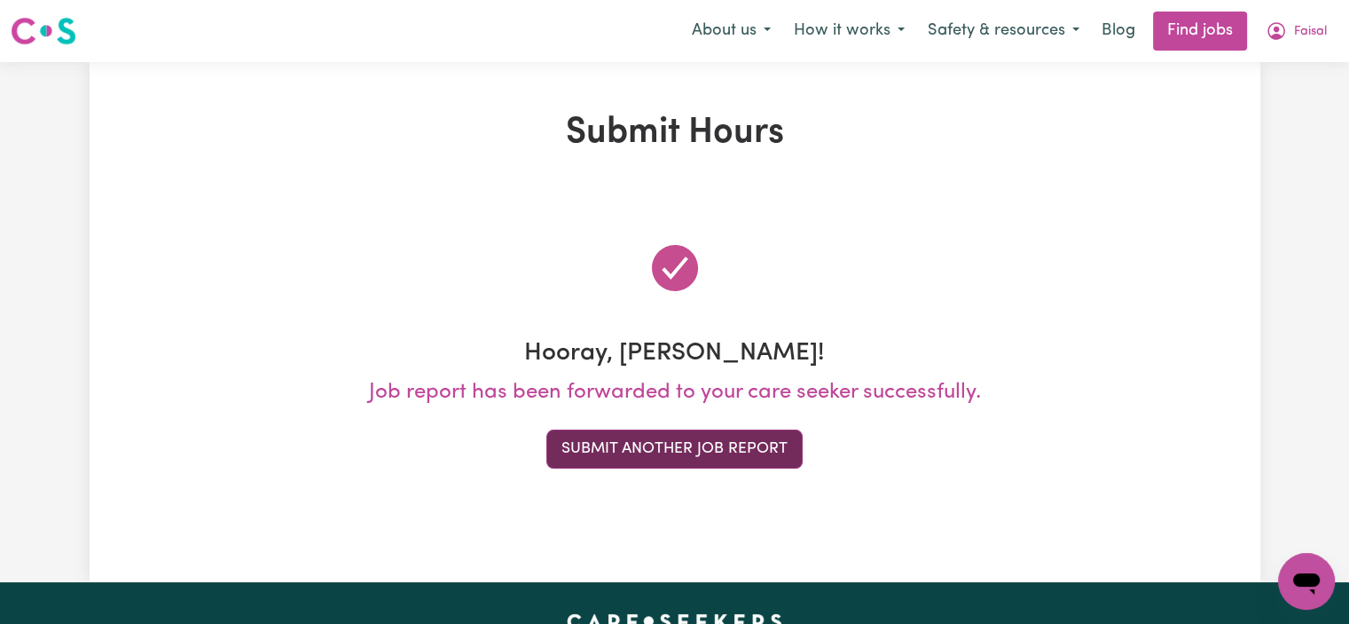
click at [692, 446] on button "Submit Another Job Report" at bounding box center [674, 448] width 256 height 39
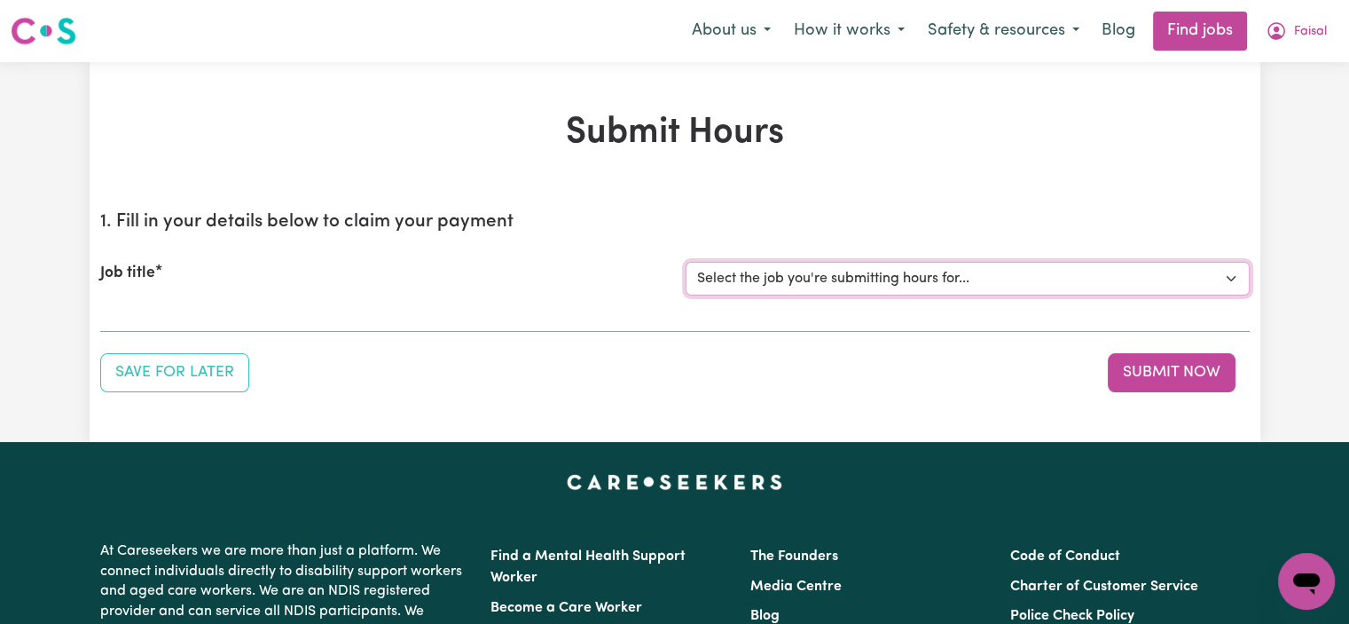
click at [817, 269] on select "Select the job you're submitting hours for... [Jaxson Chosen Family ] Support W…" at bounding box center [968, 279] width 564 height 34
select select "15079"
click at [686, 262] on select "Select the job you're submitting hours for... [Jaxson Chosen Family ] Support W…" at bounding box center [968, 279] width 564 height 34
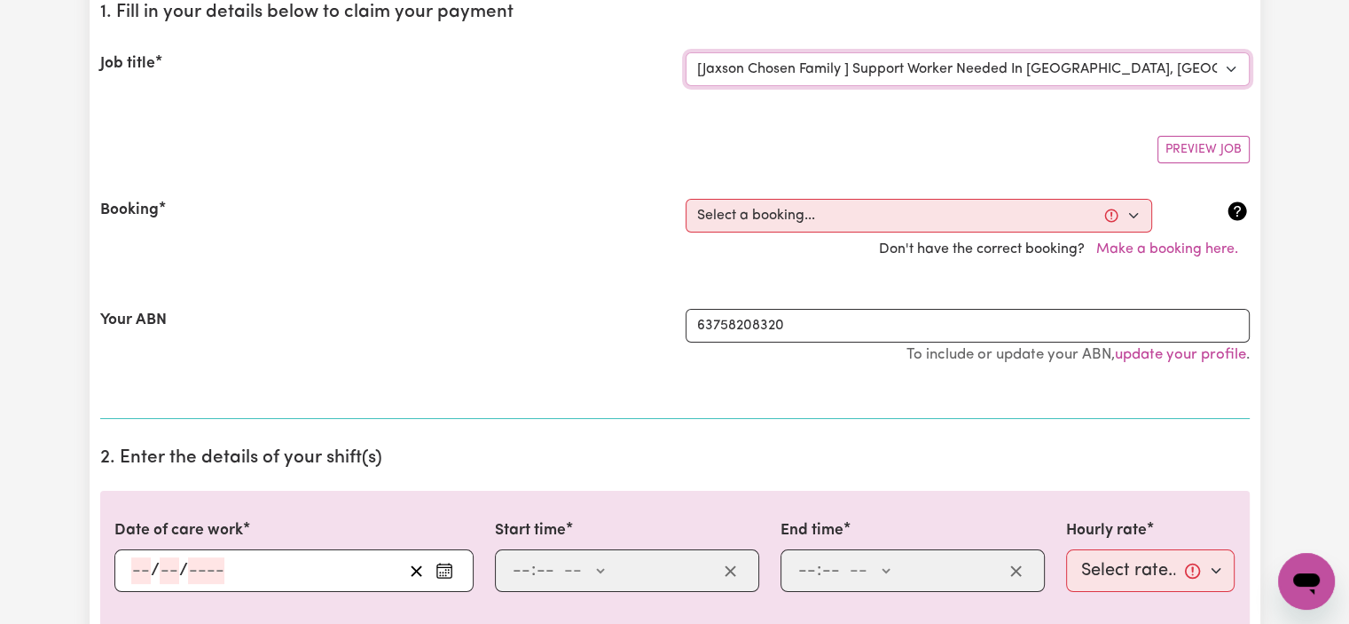
scroll to position [490, 0]
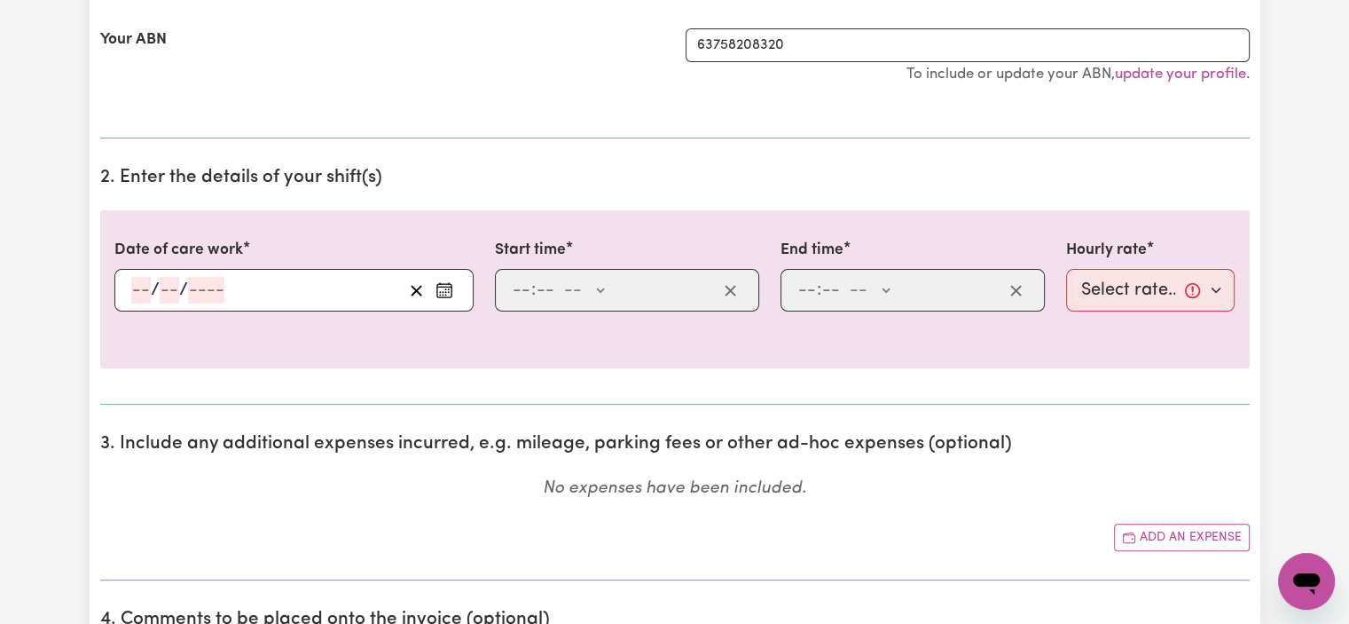
click at [755, 557] on section "3. Include any additional expenses incurred, e.g. mileage, parking fees or othe…" at bounding box center [674, 499] width 1149 height 161
click at [624, 296] on div ": -- AM PM" at bounding box center [613, 290] width 207 height 27
click at [344, 288] on div "/ /" at bounding box center [265, 290] width 273 height 27
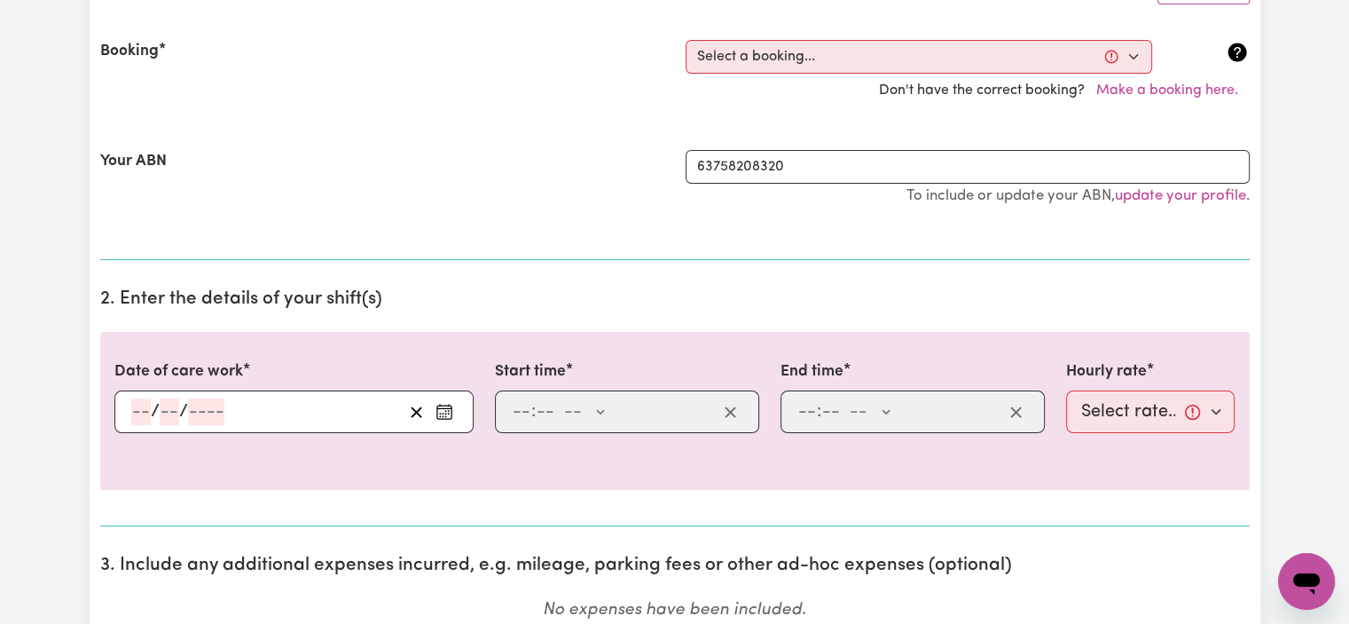
scroll to position [369, 0]
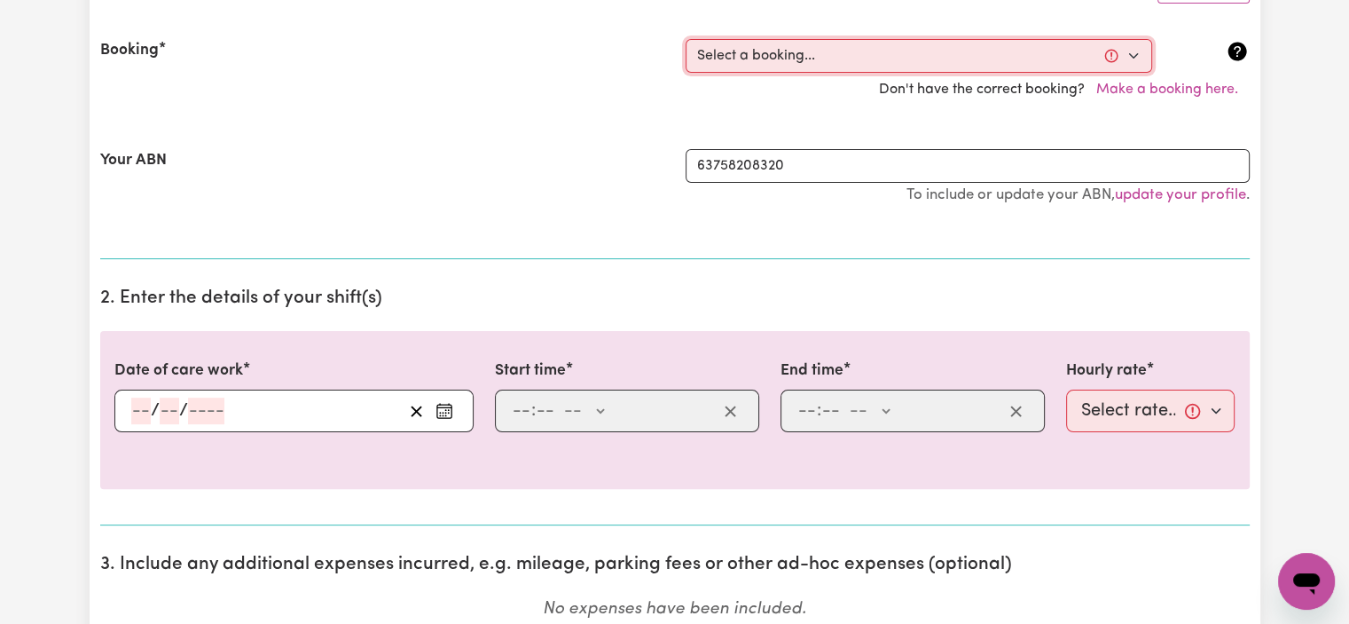
click at [770, 63] on select "Select a booking... [DATE] 10:00am to 02:00pm (RECURRING) [DATE] 10:00am to 02:…" at bounding box center [919, 56] width 467 height 34
select select "365276"
click at [686, 39] on select "Select a booking... [DATE] 10:00am to 02:00pm (RECURRING) [DATE] 10:00am to 02:…" at bounding box center [919, 56] width 467 height 34
type input "[DATE]"
type input "19"
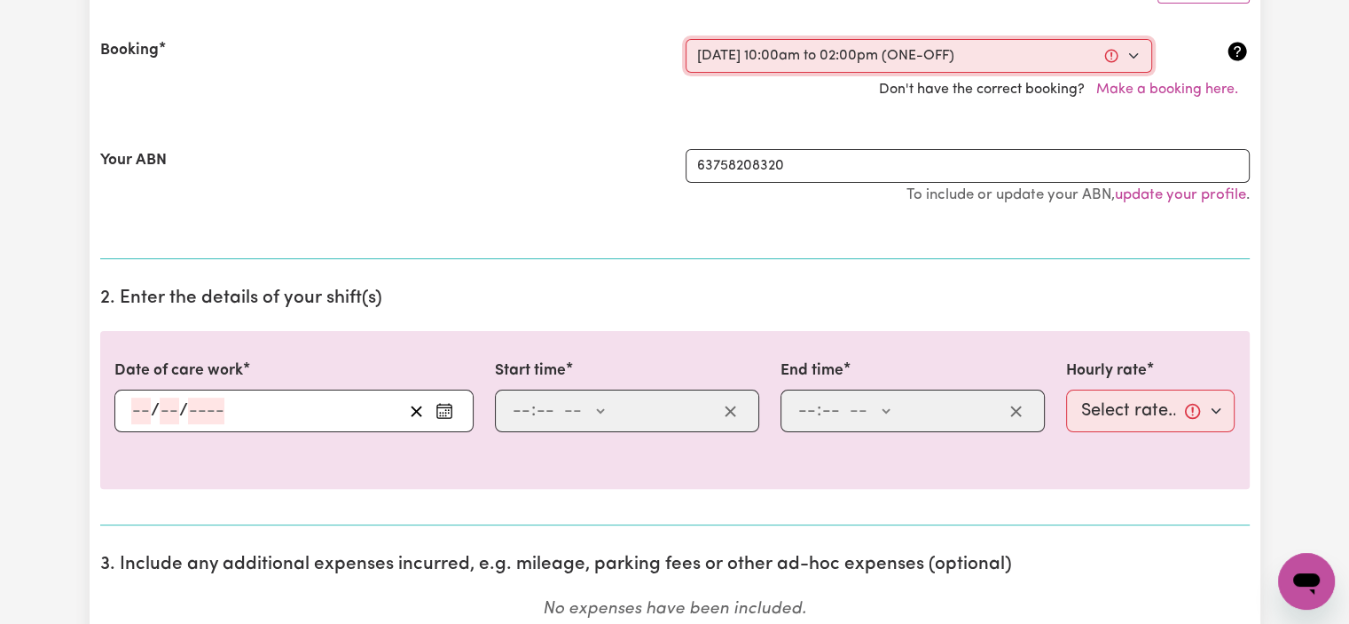
type input "9"
type input "2025"
type input "10:00"
type input "10"
type input "0"
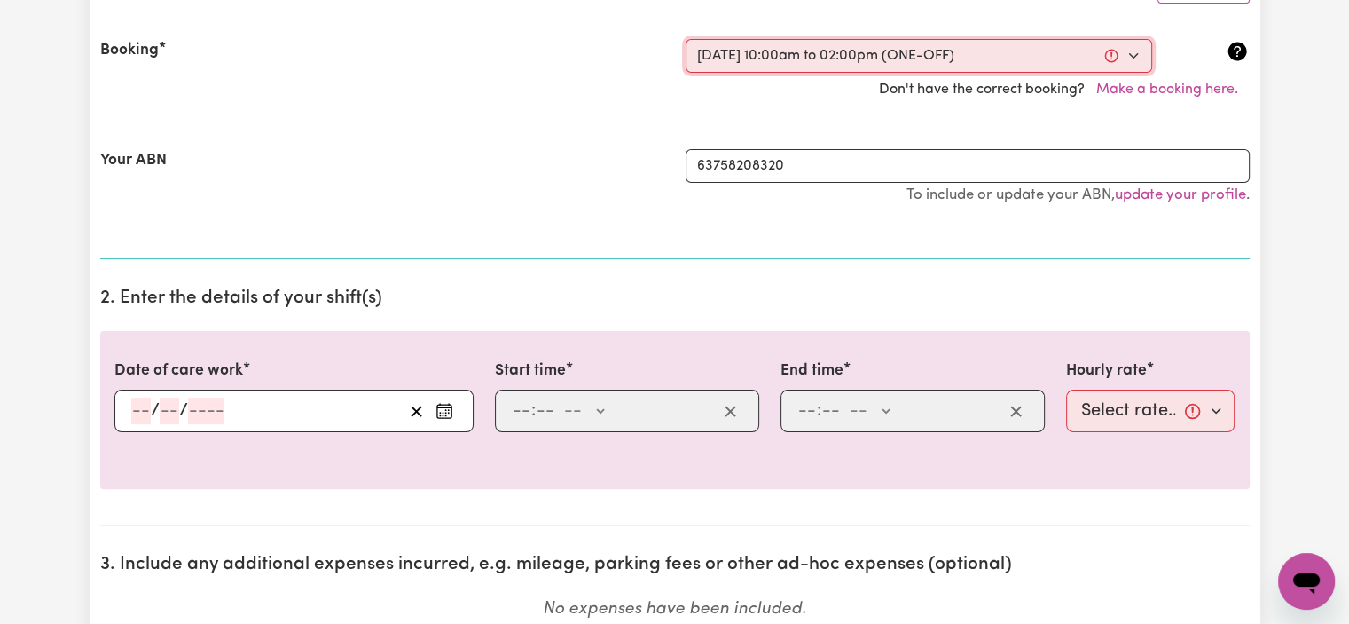
select select "am"
type input "14:00"
type input "2"
type input "0"
select select "pm"
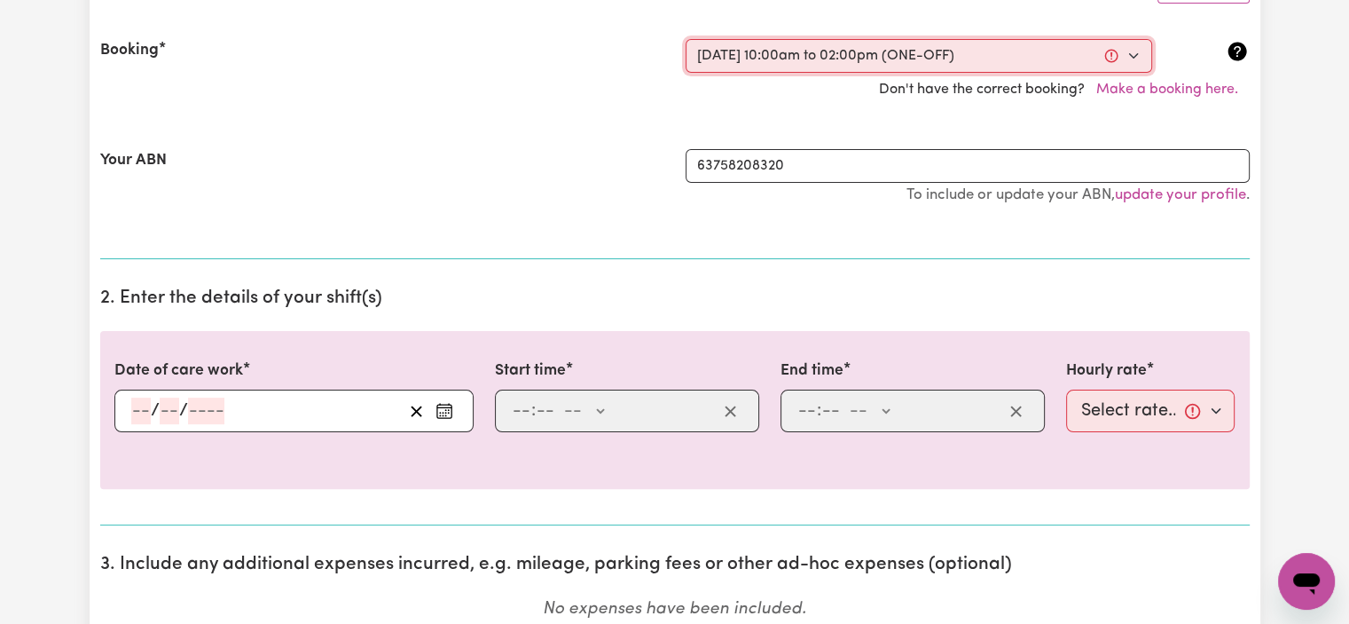
select select "50-Weekday"
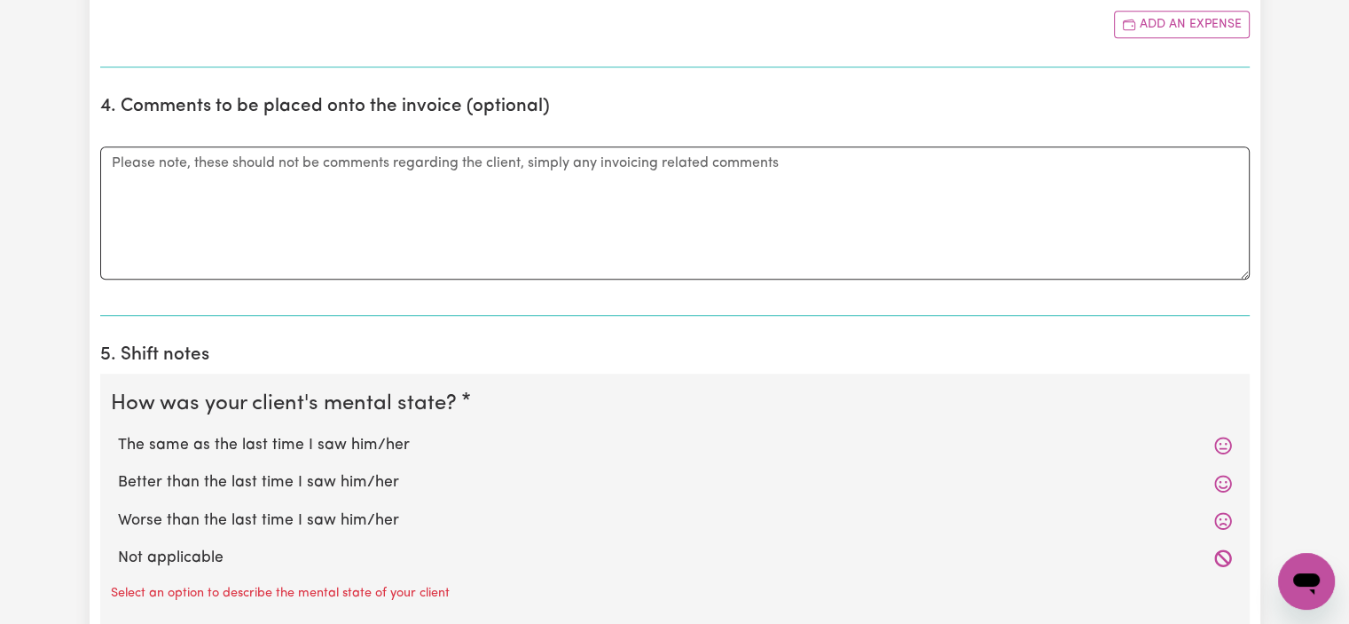
scroll to position [720, 0]
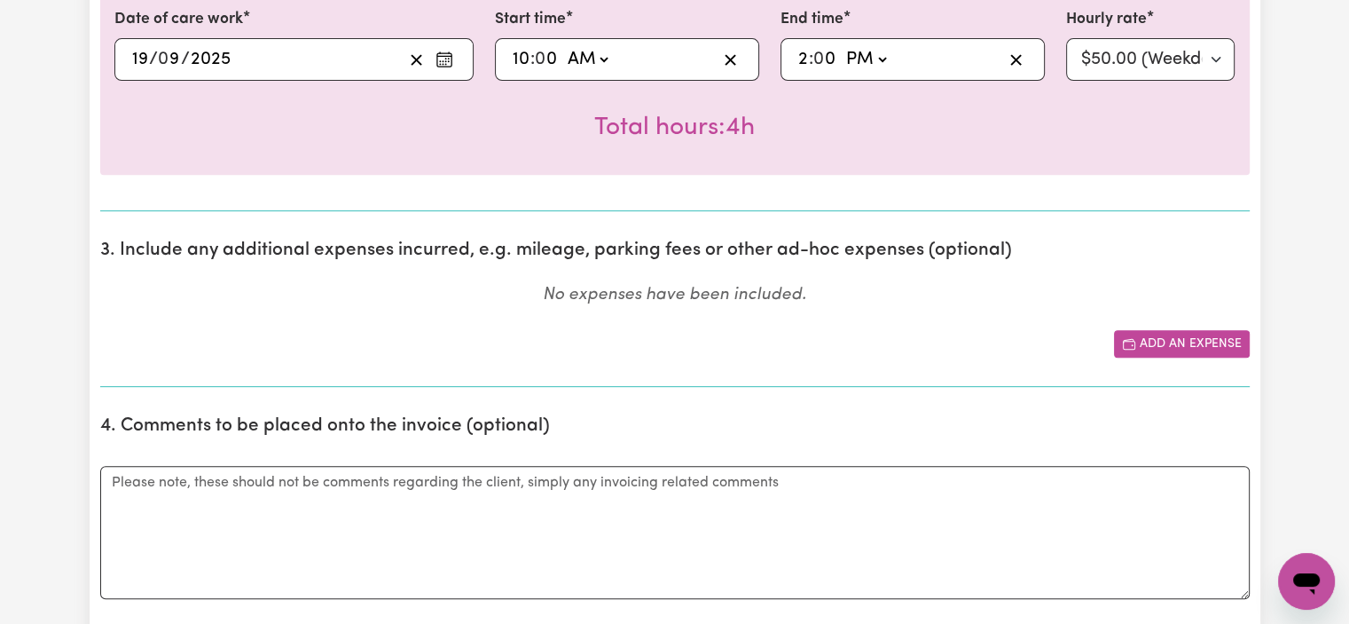
click at [1175, 335] on button "Add an expense" at bounding box center [1182, 343] width 136 height 27
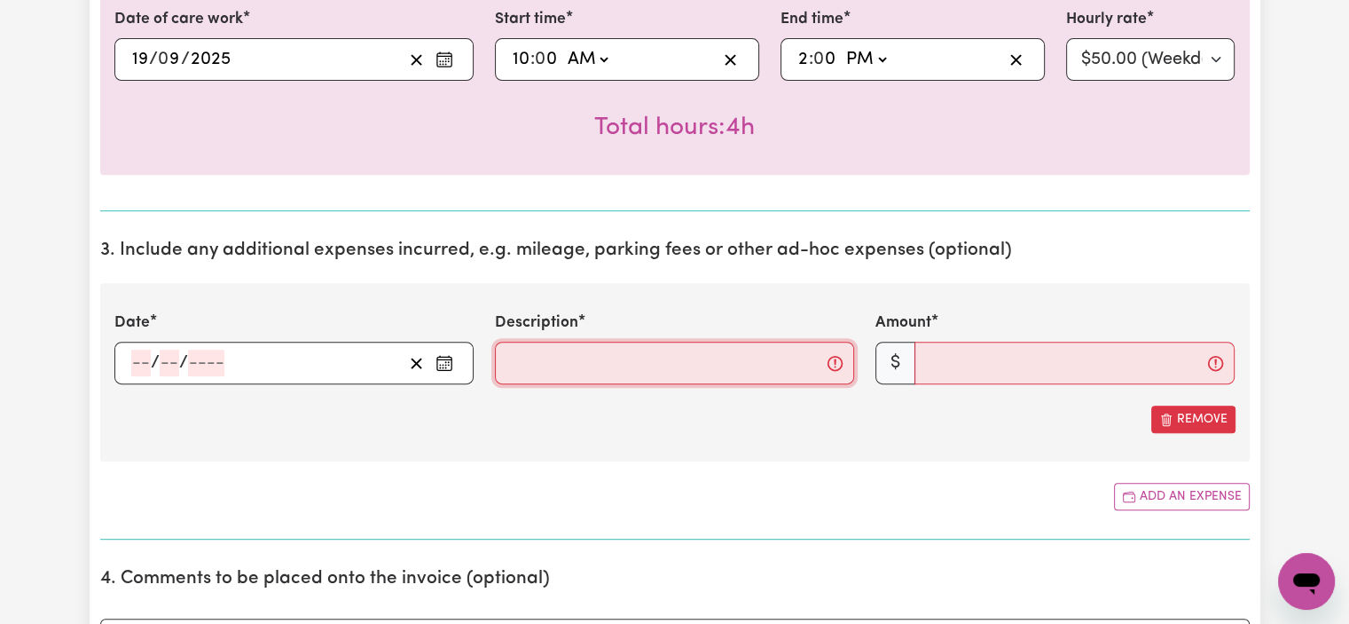
click at [585, 356] on input "Description" at bounding box center [674, 362] width 359 height 43
click at [384, 357] on div "/ /" at bounding box center [265, 362] width 273 height 27
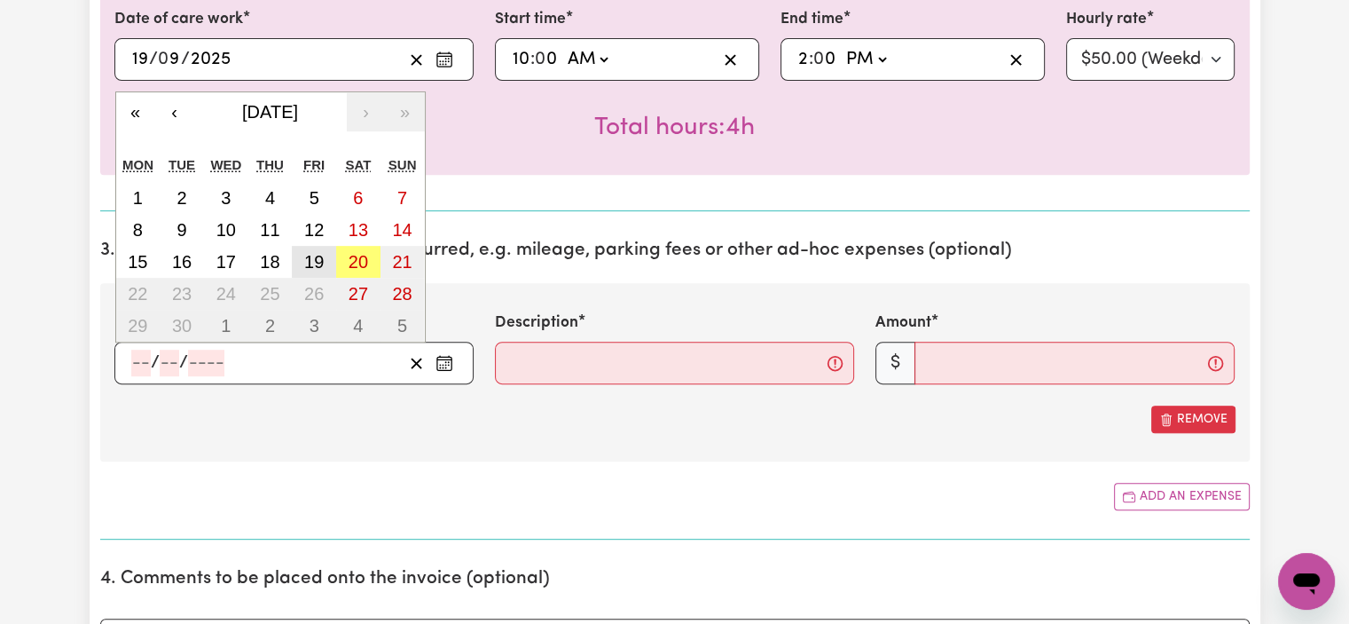
click at [315, 252] on abbr "19" at bounding box center [314, 262] width 20 height 20
type input "[DATE]"
type input "19"
type input "9"
type input "2025"
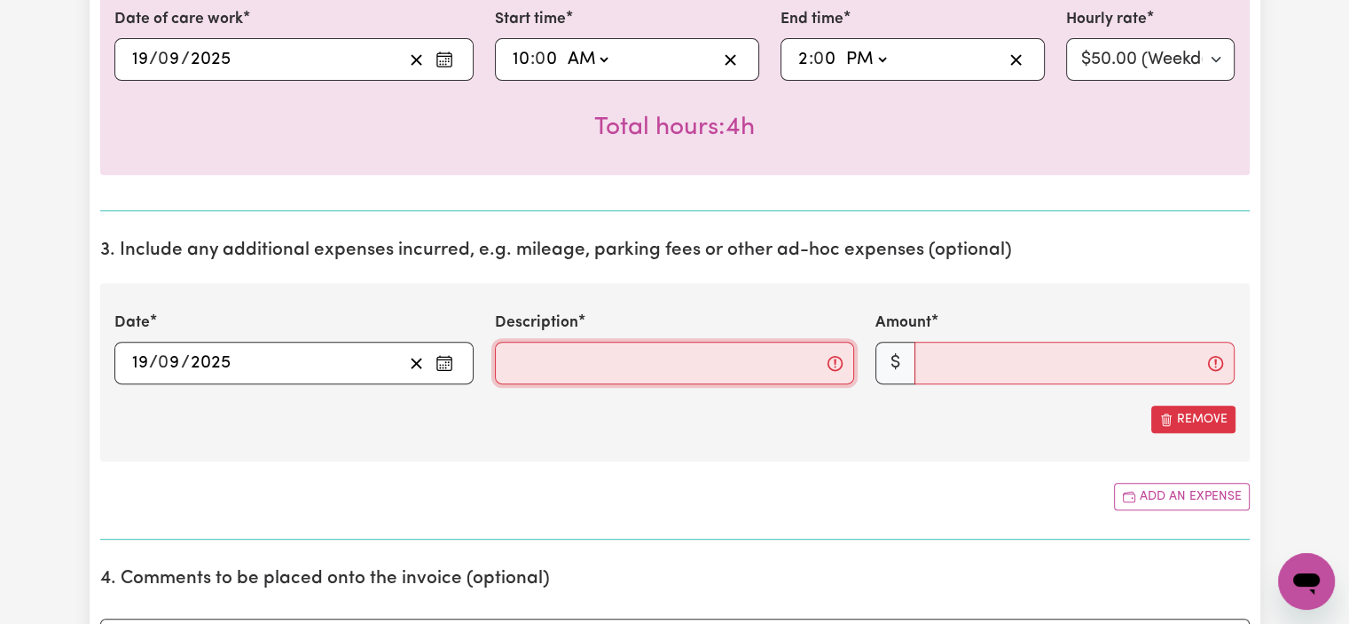
click at [618, 353] on input "Description" at bounding box center [674, 362] width 359 height 43
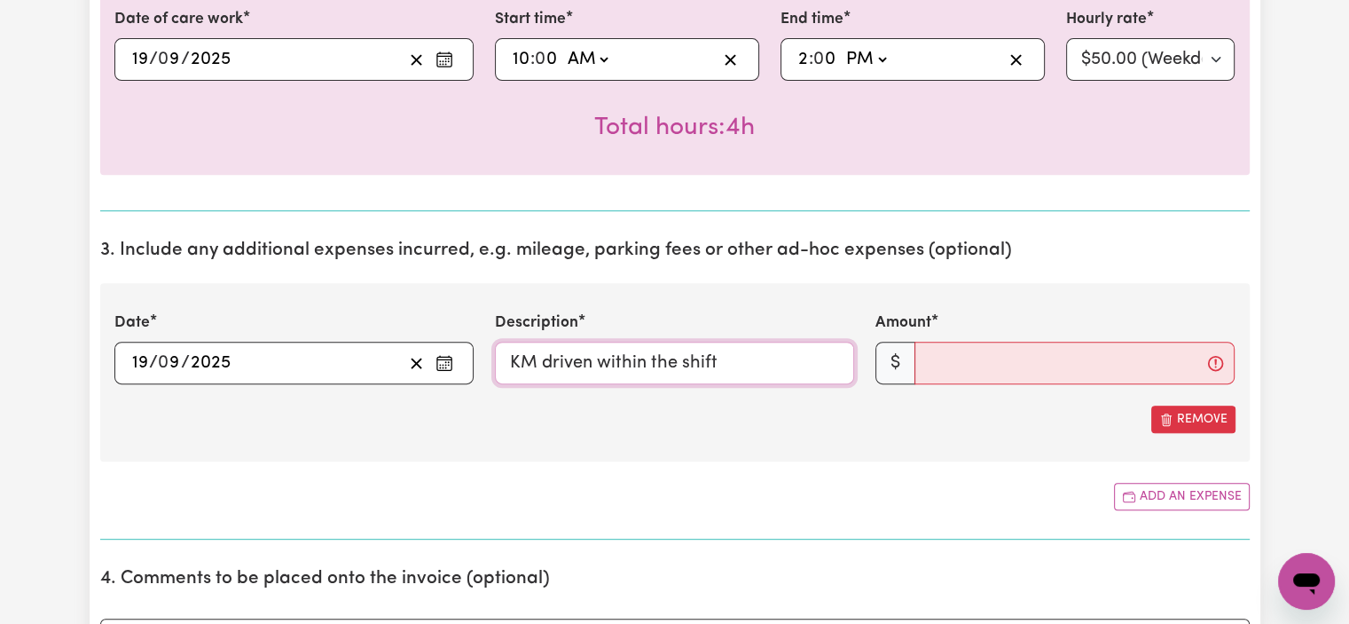
type input "KM driven within the shift"
click at [930, 370] on input "Amount" at bounding box center [1074, 362] width 320 height 43
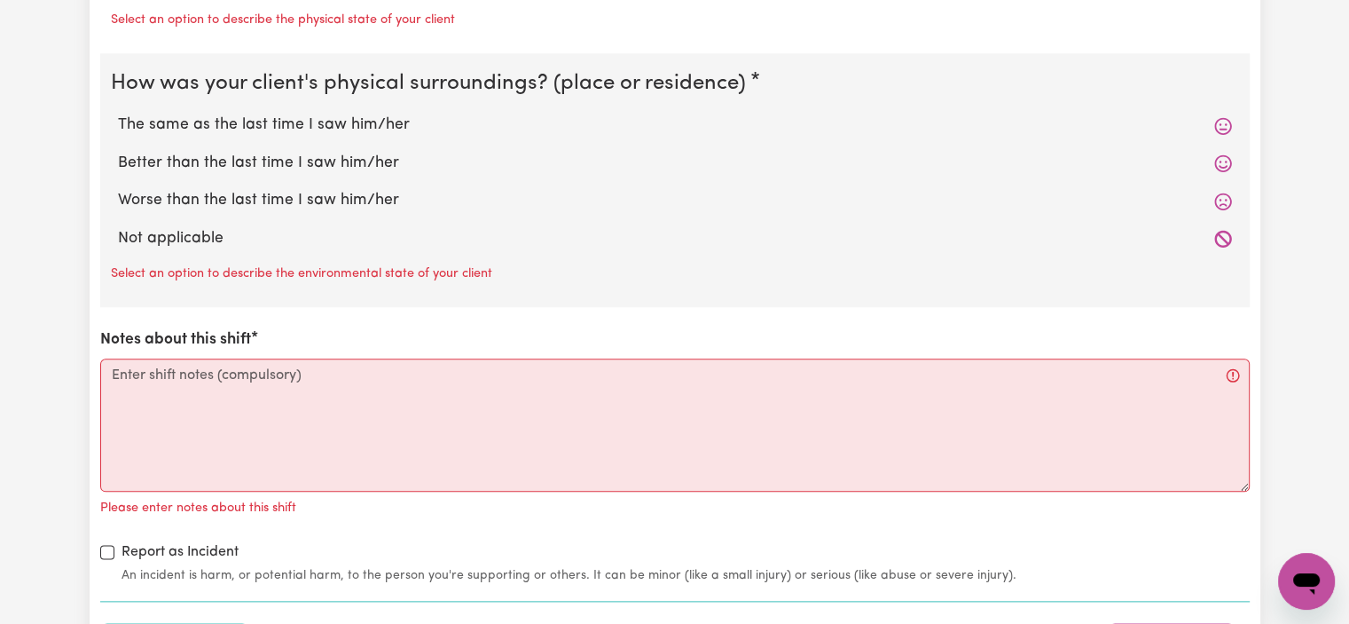
scroll to position [2022, 0]
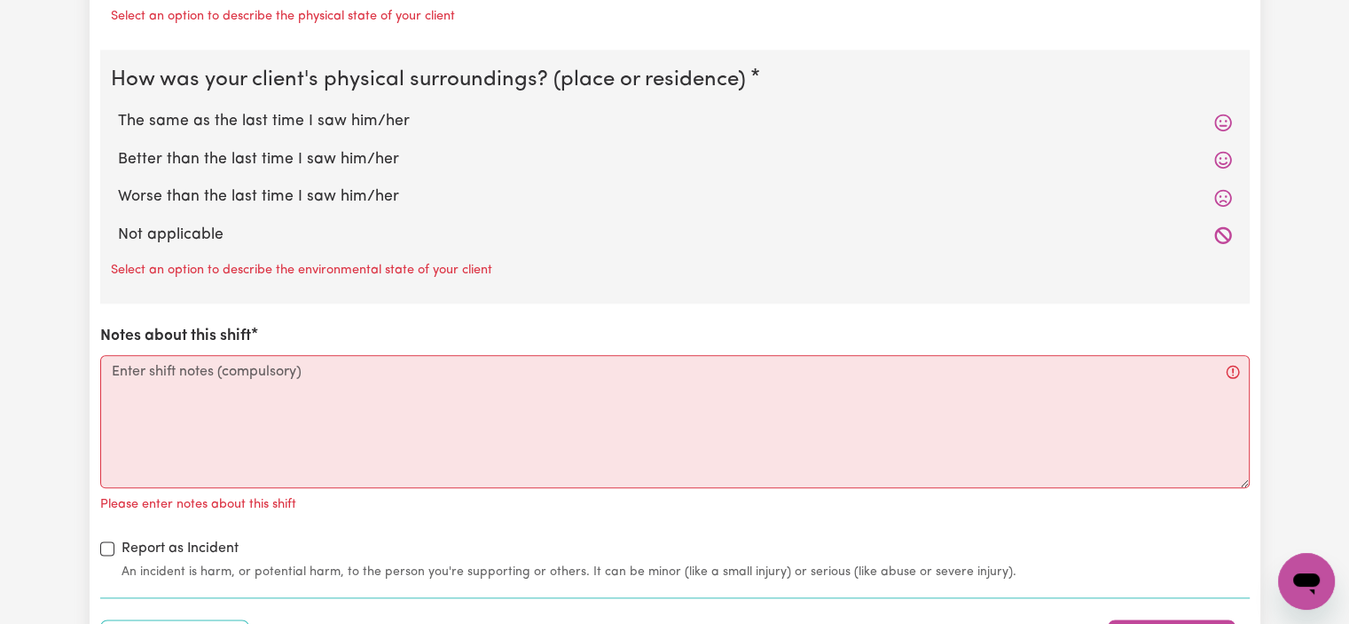
type input "31"
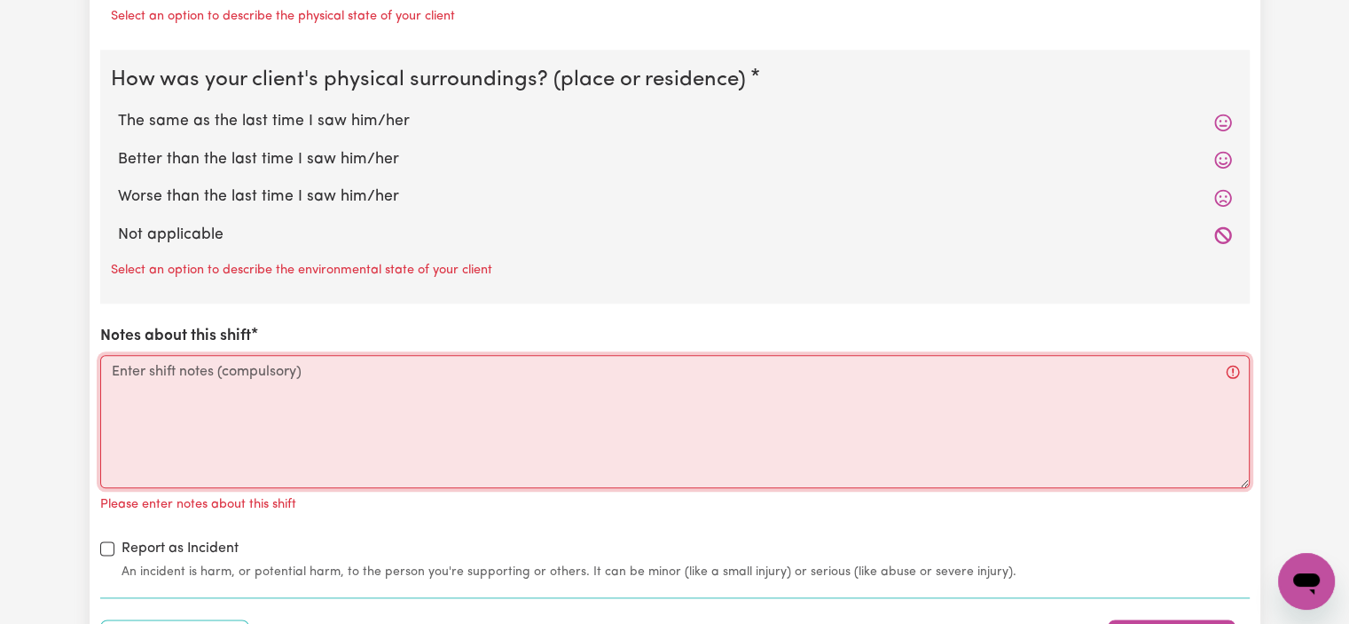
click at [398, 445] on textarea "Notes about this shift" at bounding box center [674, 421] width 1149 height 133
paste textarea "[PERSON_NAME] was picked up from home and taken to [GEOGRAPHIC_DATA] for a smal…"
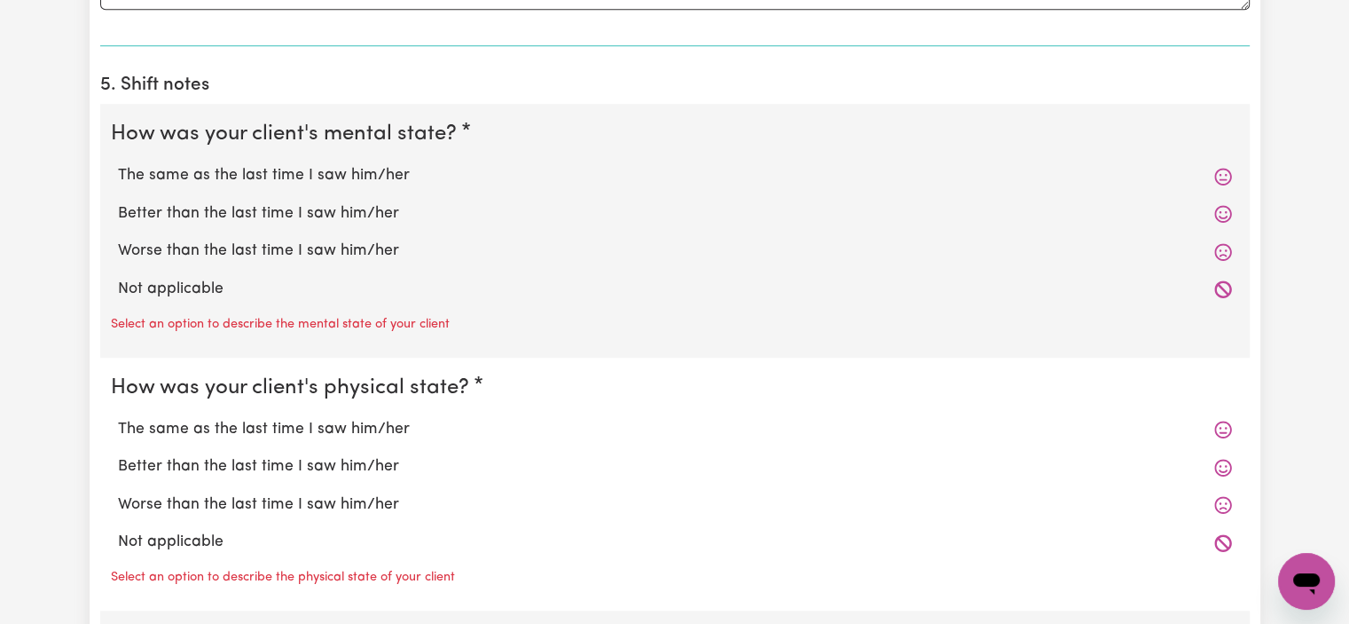
scroll to position [1389, 0]
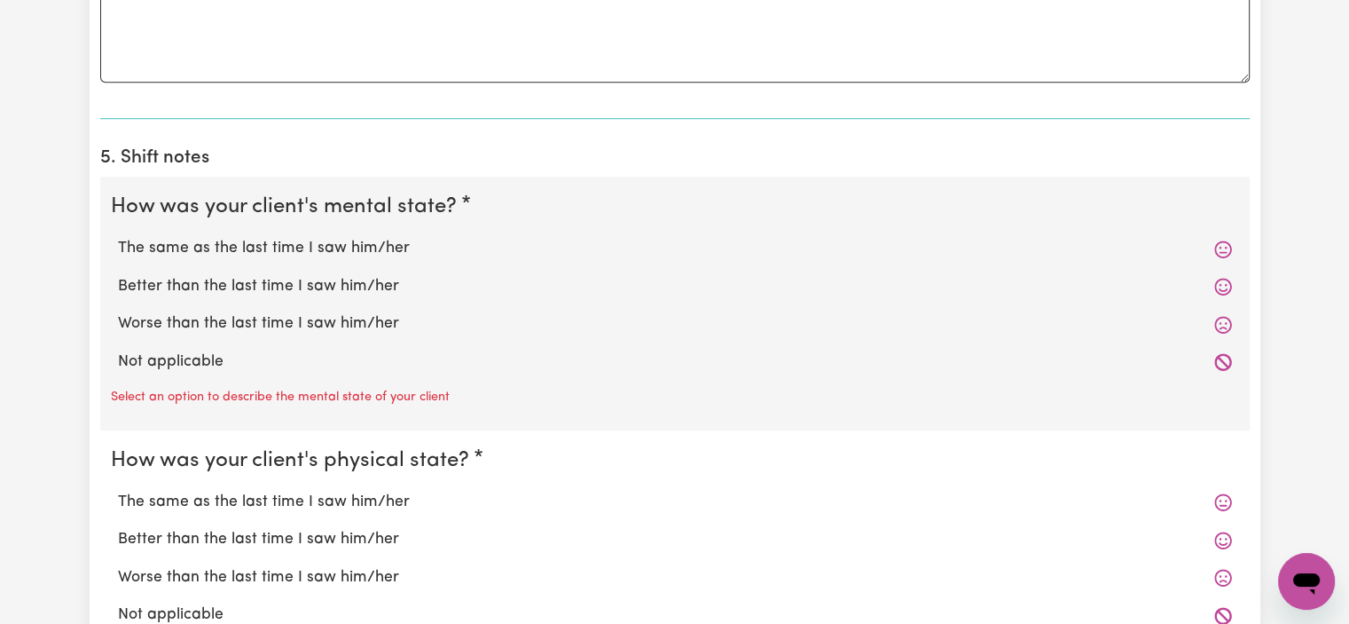
type textarea "[PERSON_NAME] was picked up from home and taken to [GEOGRAPHIC_DATA] for a smal…"
click at [1232, 382] on div "Select an option to describe the mental state of your client" at bounding box center [675, 395] width 1128 height 28
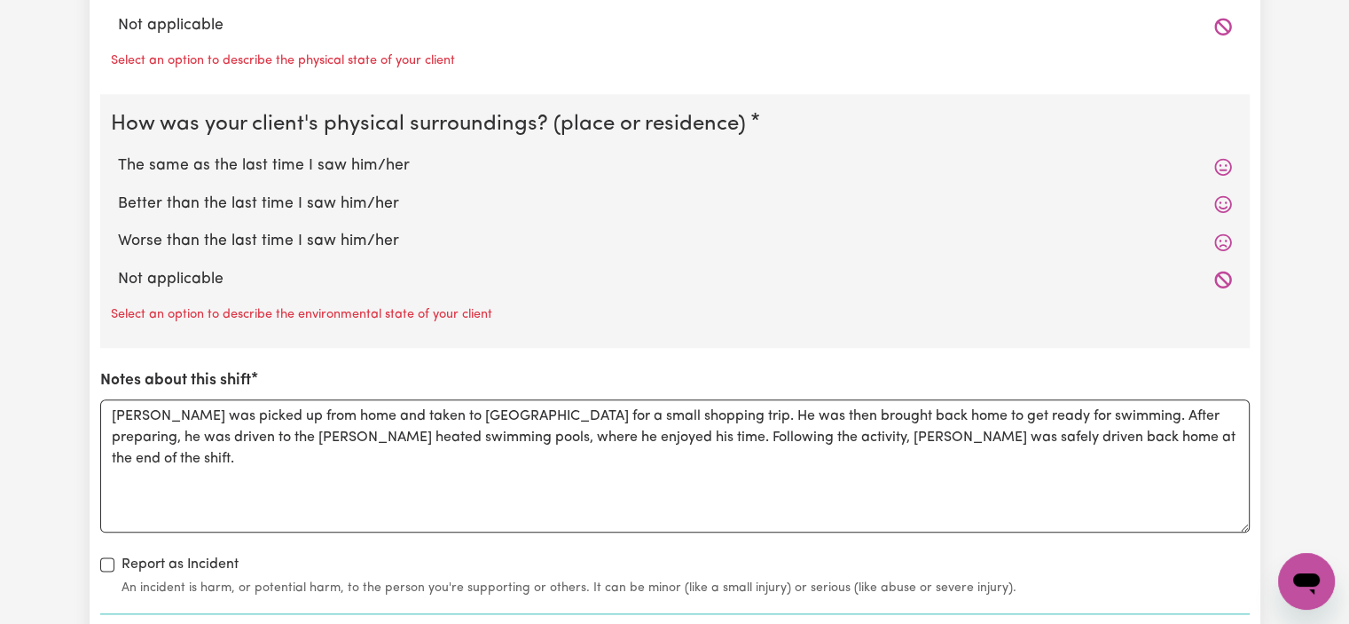
scroll to position [1976, 0]
click at [464, 208] on label "Better than the last time I saw him/her" at bounding box center [675, 205] width 1114 height 23
click at [118, 194] on input "Better than the last time I saw him/her" at bounding box center [117, 193] width 1 height 1
radio input "true"
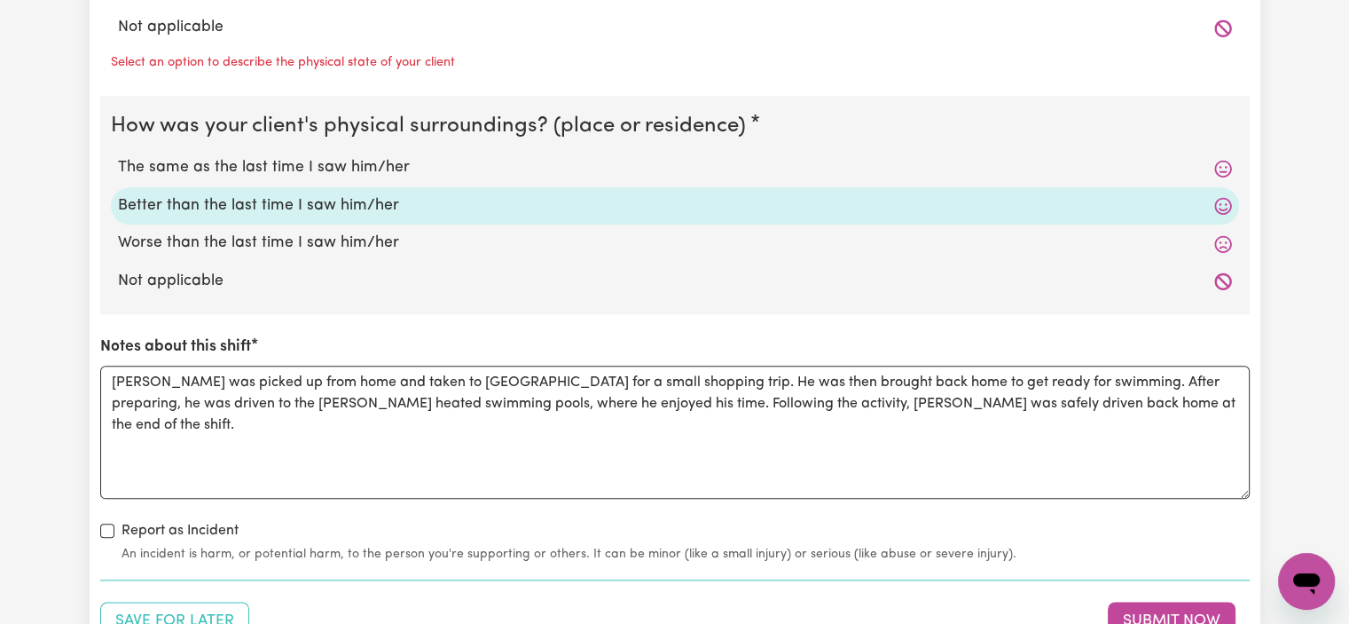
click at [464, 208] on label "Better than the last time I saw him/her" at bounding box center [675, 205] width 1114 height 23
click at [118, 194] on input "Better than the last time I saw him/her" at bounding box center [117, 193] width 1 height 1
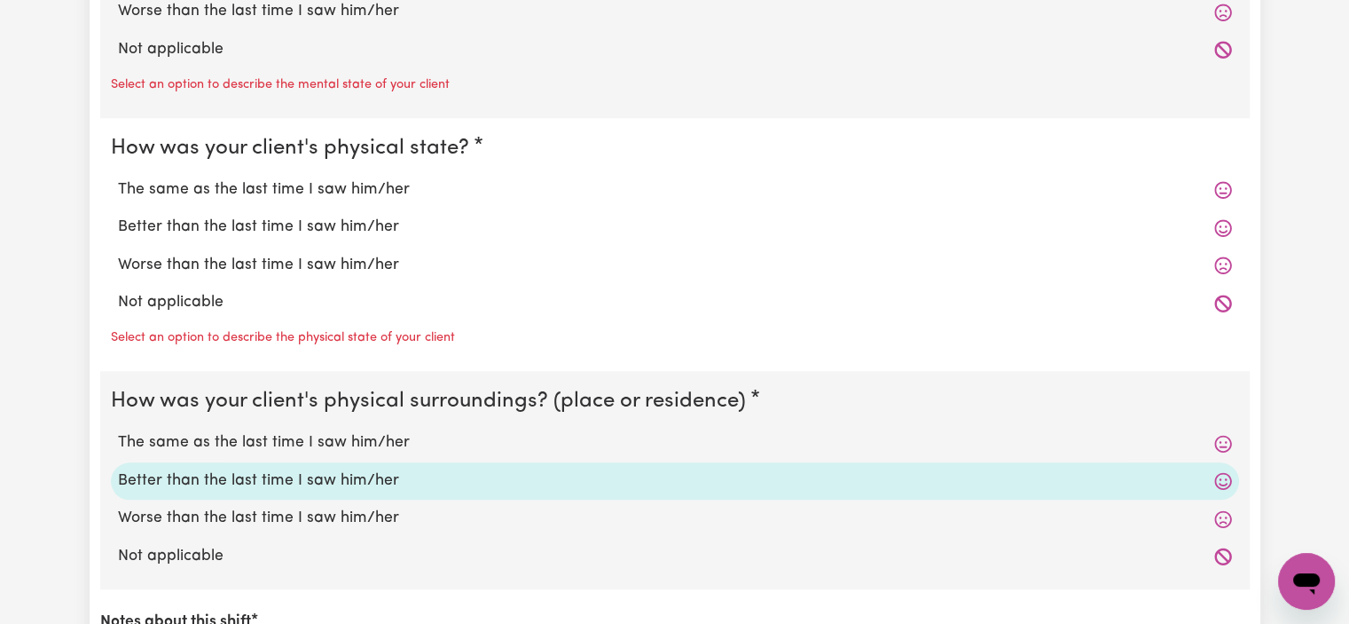
scroll to position [1703, 0]
click at [630, 221] on label "Better than the last time I saw him/her" at bounding box center [675, 225] width 1114 height 23
click at [118, 214] on input "Better than the last time I saw him/her" at bounding box center [117, 213] width 1 height 1
radio input "true"
click at [630, 221] on label "Better than the last time I saw him/her" at bounding box center [675, 225] width 1114 height 23
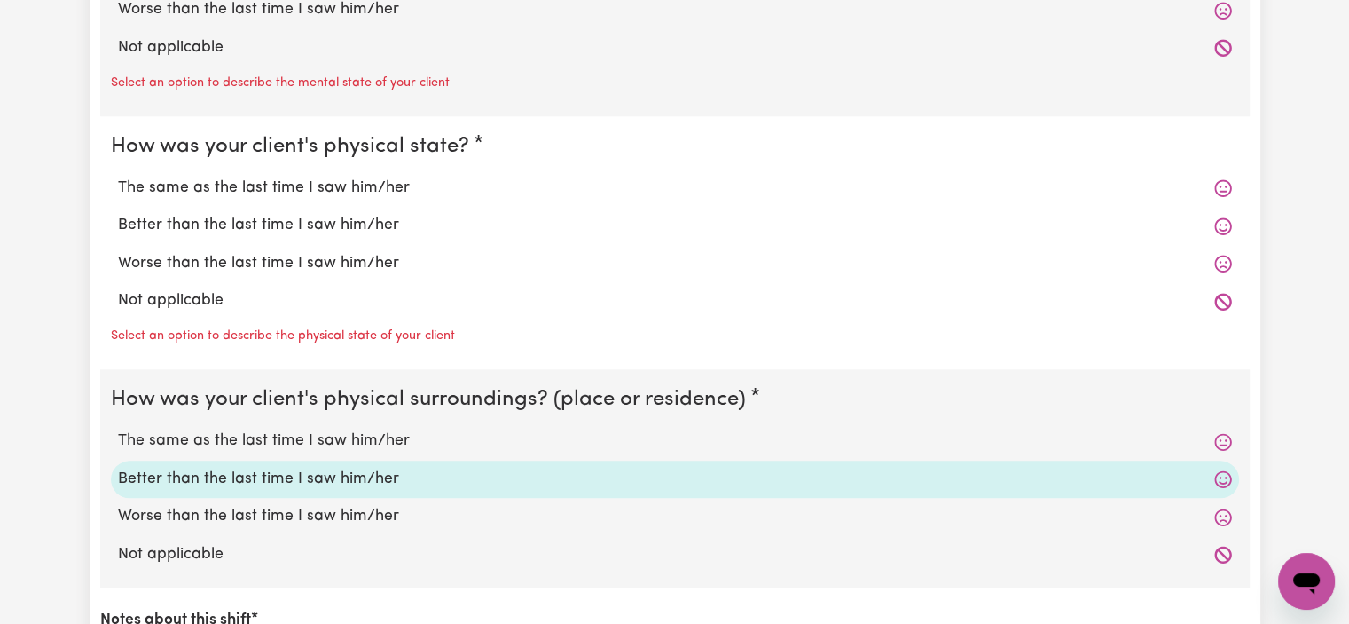
click at [118, 214] on input "Better than the last time I saw him/her" at bounding box center [117, 213] width 1 height 1
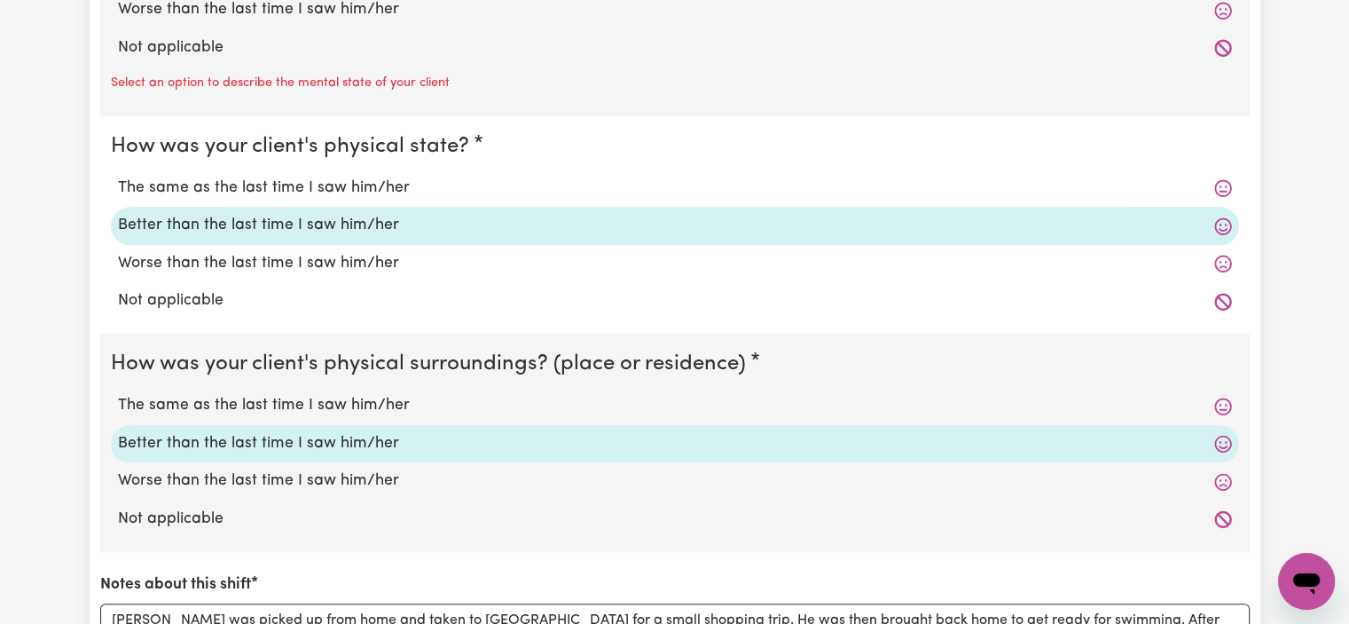
click at [630, 221] on label "Better than the last time I saw him/her" at bounding box center [675, 225] width 1114 height 23
click at [118, 214] on input "Better than the last time I saw him/her" at bounding box center [117, 213] width 1 height 1
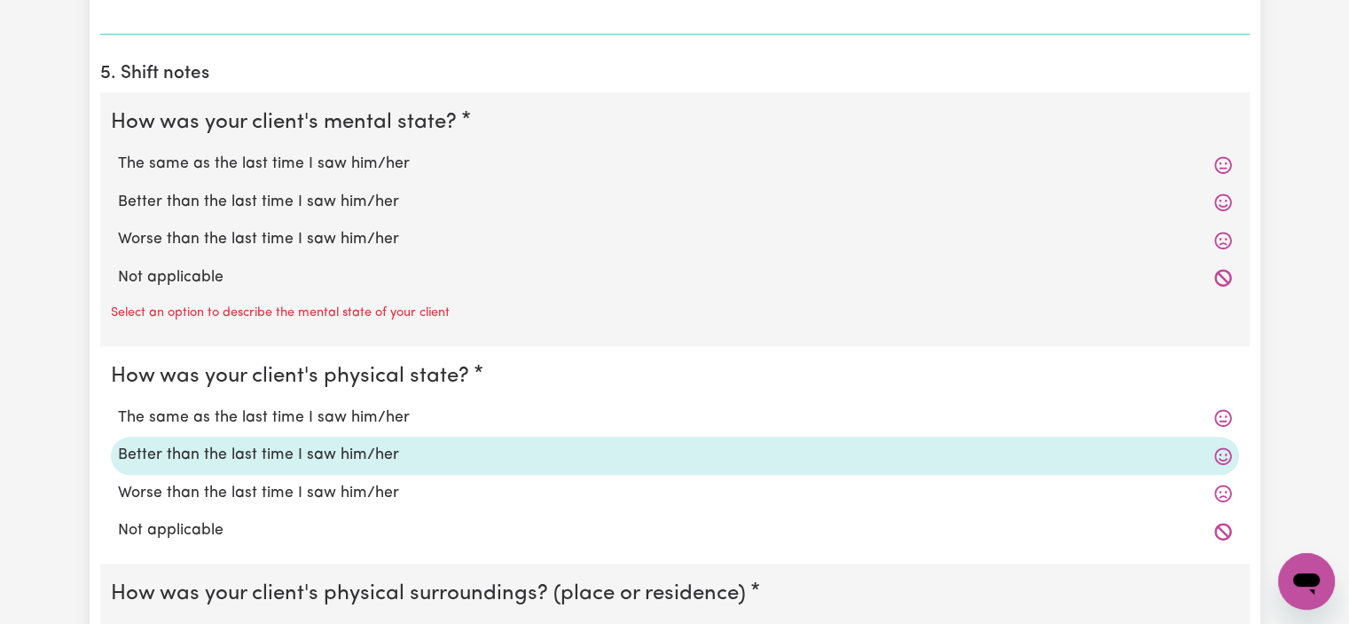
click at [506, 184] on div "Better than the last time I saw him/her" at bounding box center [675, 202] width 1128 height 37
click at [503, 194] on label "Better than the last time I saw him/her" at bounding box center [675, 202] width 1114 height 23
click at [118, 191] on input "Better than the last time I saw him/her" at bounding box center [117, 190] width 1 height 1
radio input "true"
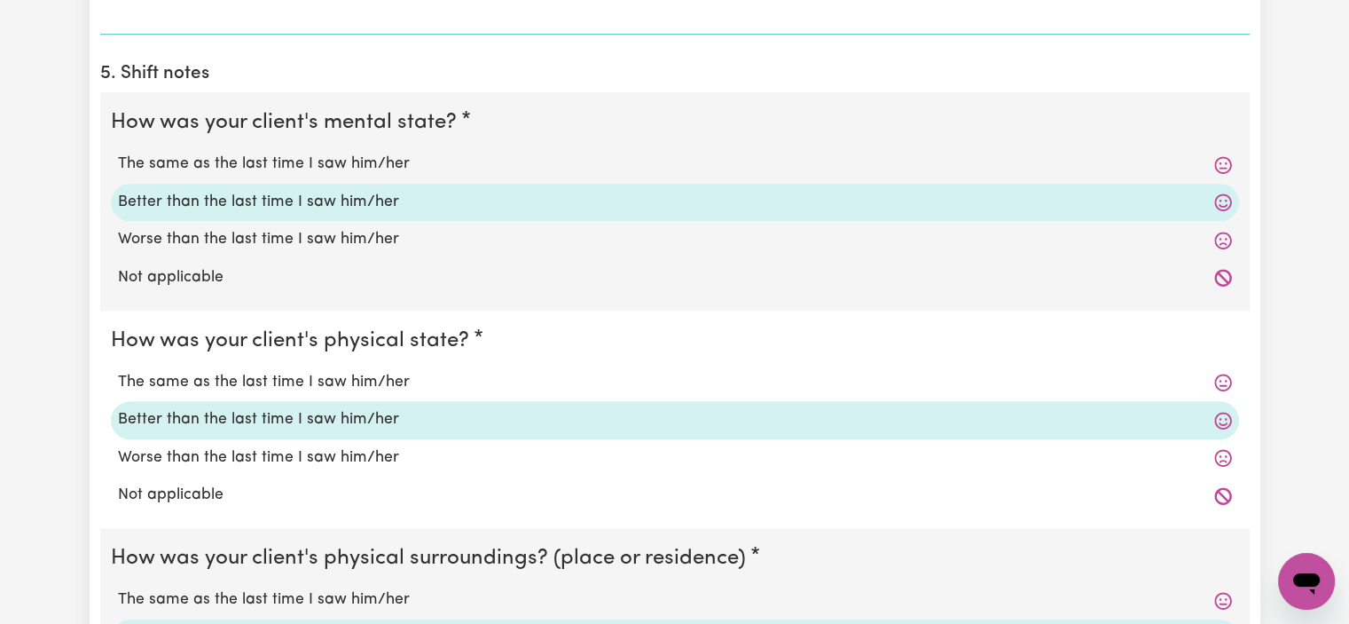
click at [503, 194] on label "Better than the last time I saw him/her" at bounding box center [675, 202] width 1114 height 23
click at [118, 191] on input "Better than the last time I saw him/her" at bounding box center [117, 190] width 1 height 1
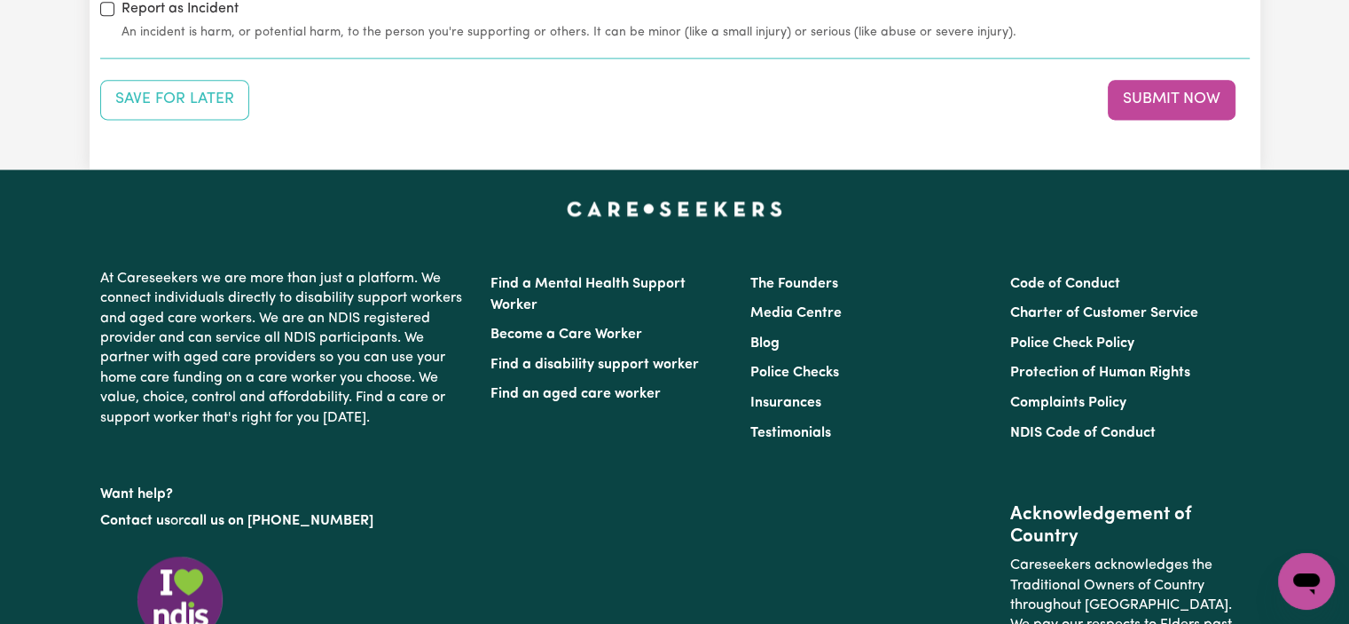
scroll to position [2409, 0]
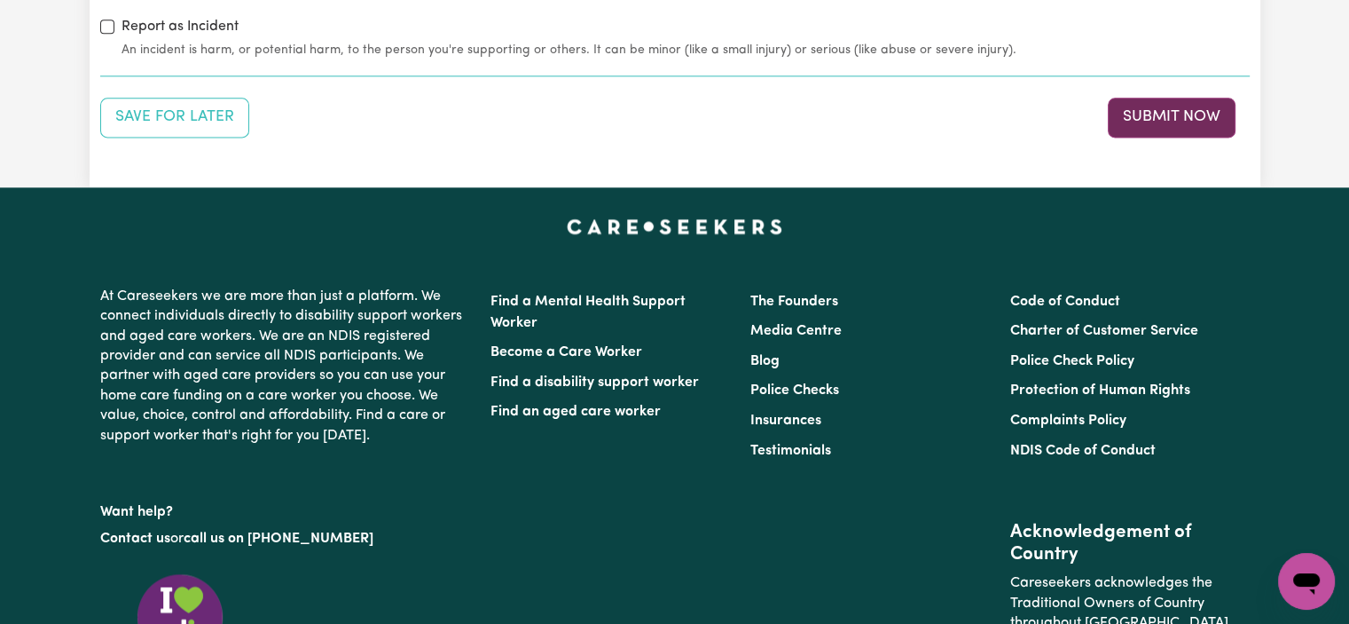
click at [1187, 113] on button "Submit Now" at bounding box center [1172, 117] width 128 height 39
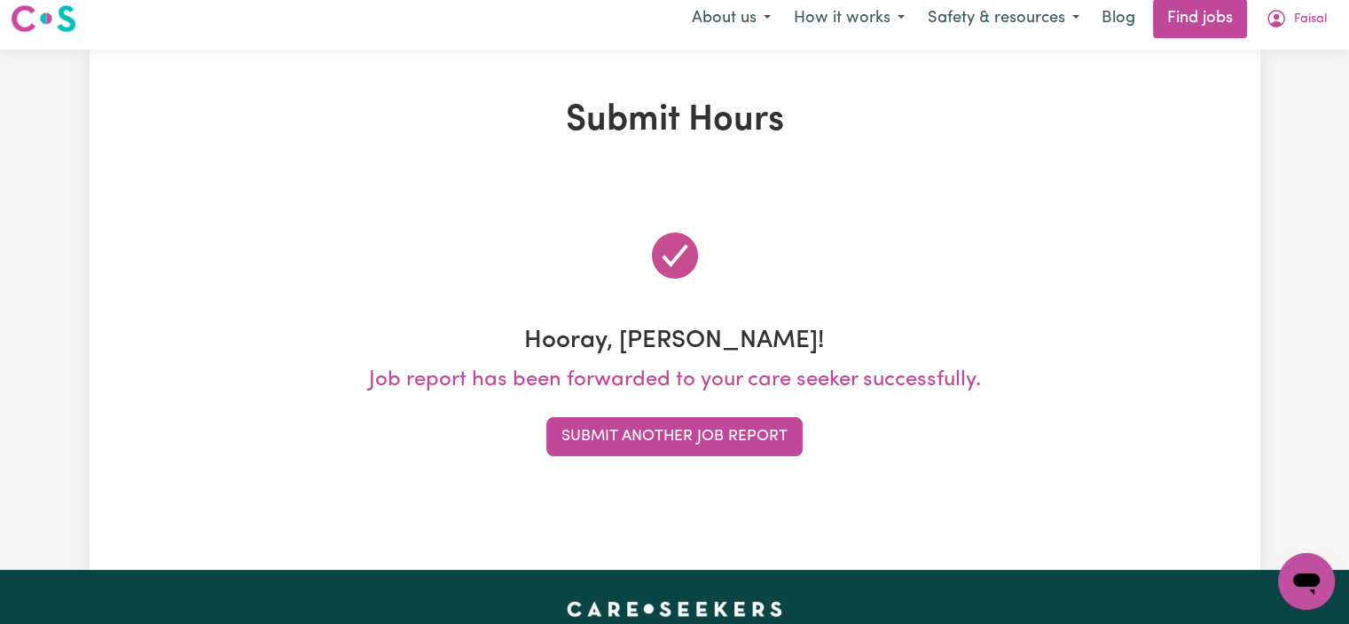
scroll to position [0, 0]
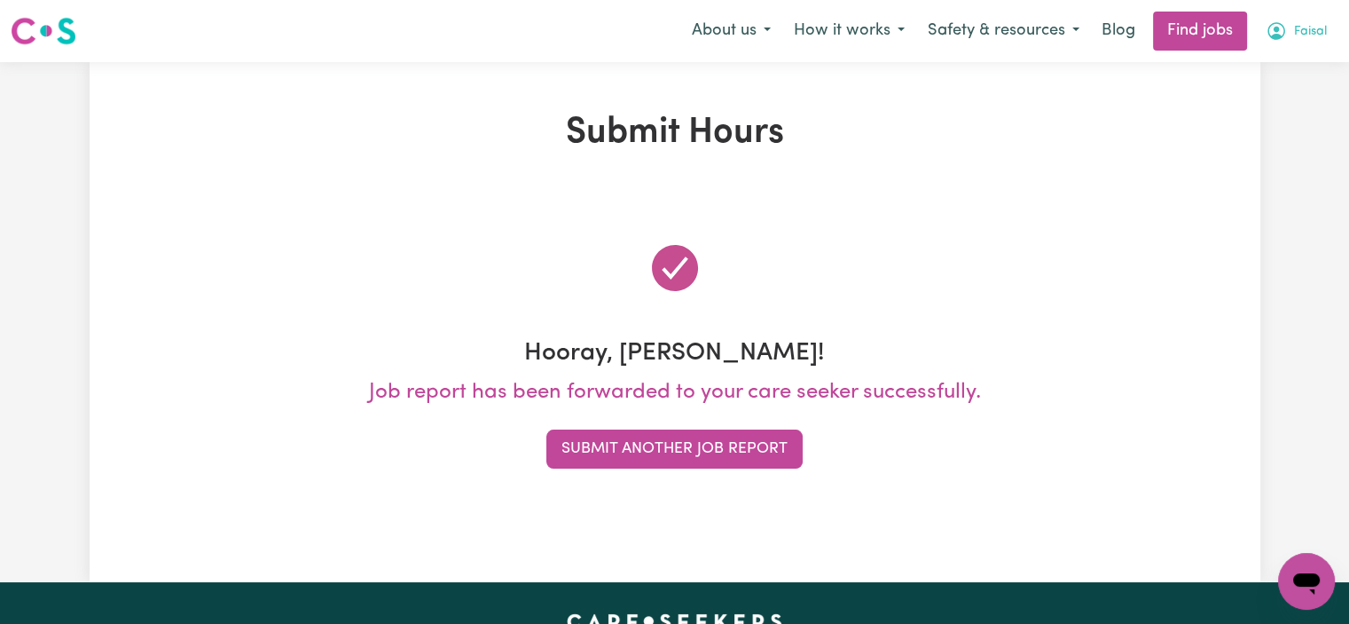
click at [1306, 41] on span "Faisal" at bounding box center [1310, 32] width 33 height 20
click at [1250, 75] on link "My Account" at bounding box center [1267, 69] width 140 height 34
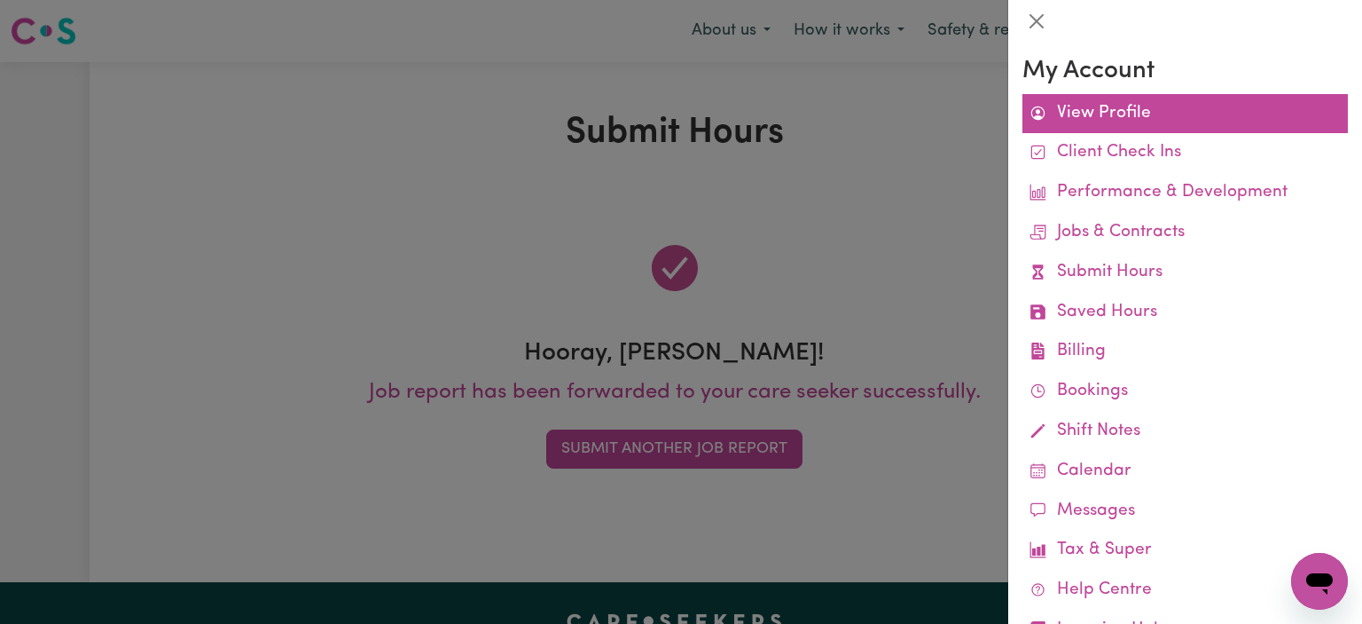
click at [1118, 106] on link "View Profile" at bounding box center [1186, 114] width 326 height 40
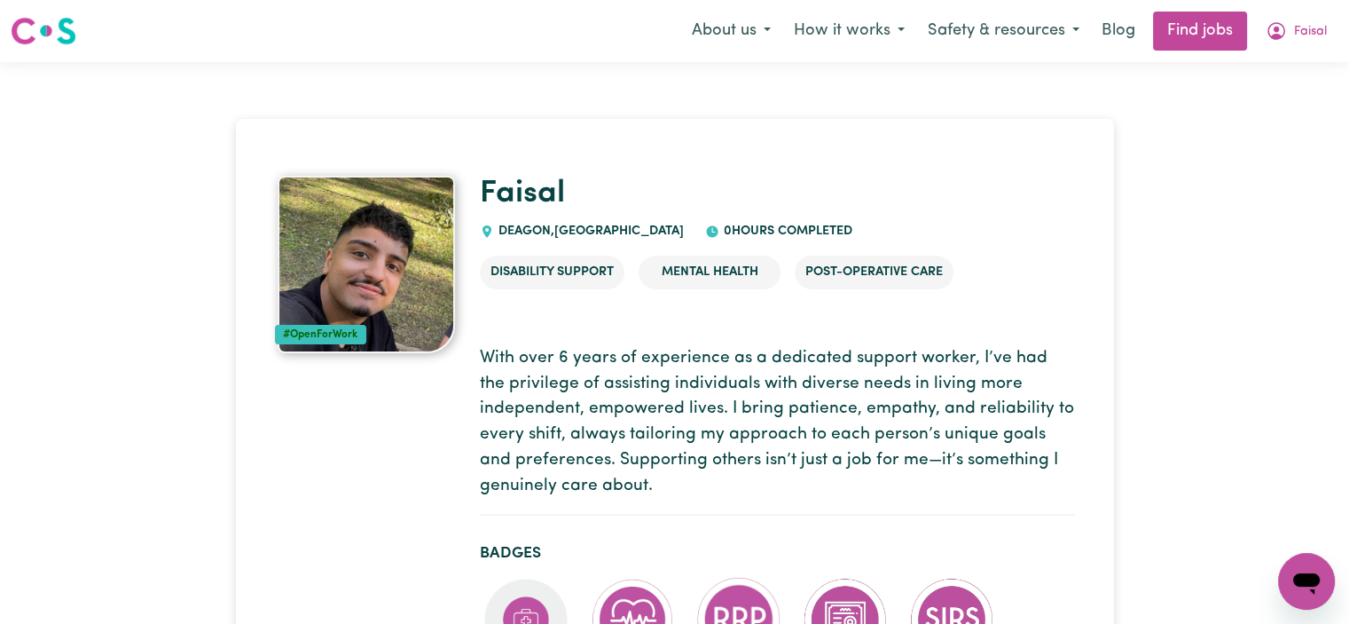
click at [1313, 32] on span "Faisal" at bounding box center [1310, 32] width 33 height 20
click at [1286, 71] on link "My Account" at bounding box center [1267, 69] width 140 height 34
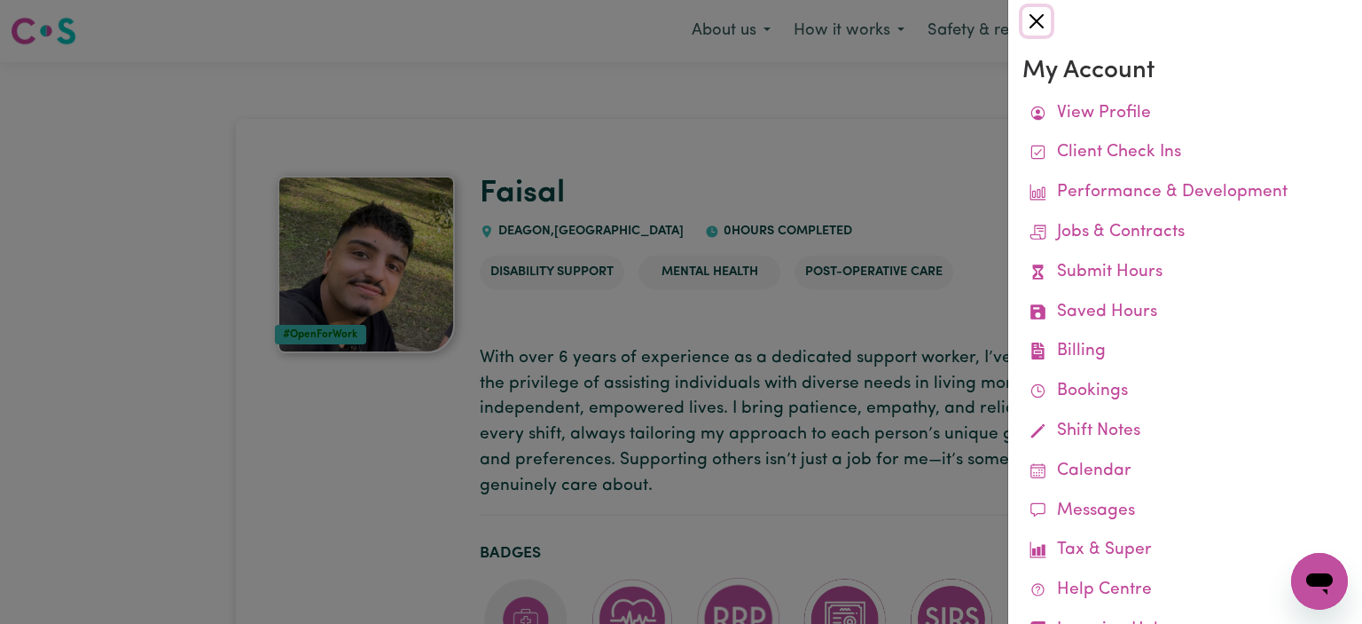
click at [1035, 24] on button "Close" at bounding box center [1037, 21] width 28 height 28
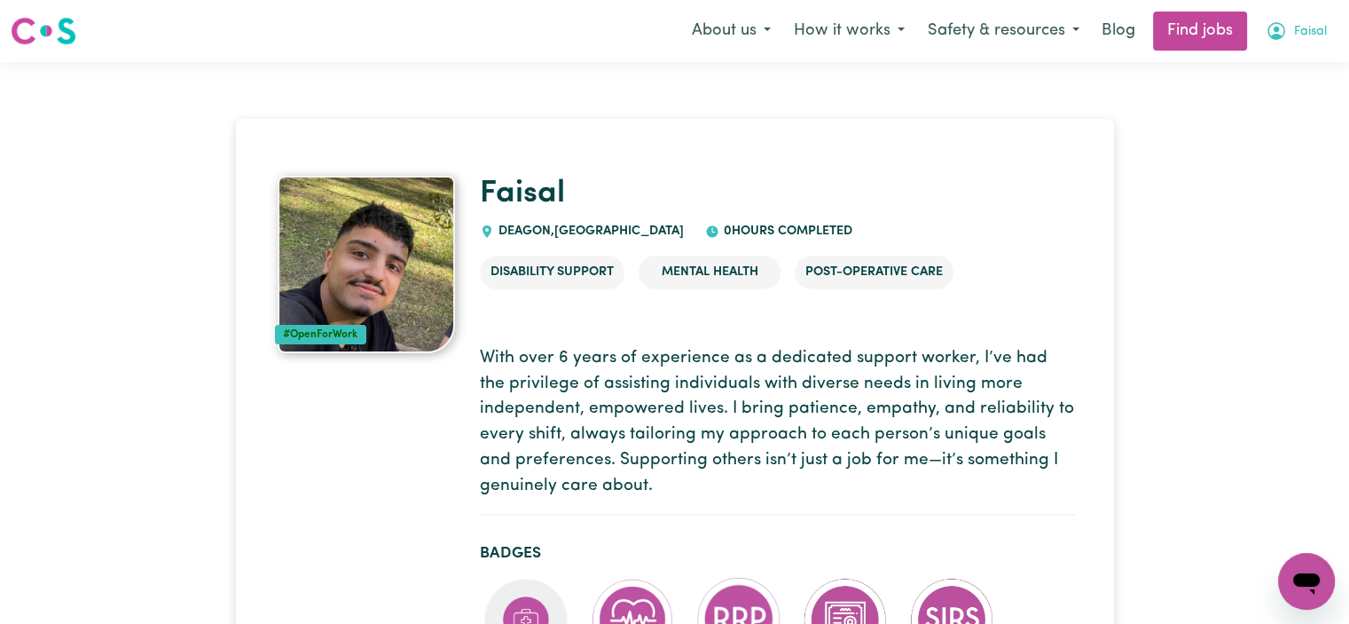
click at [1296, 44] on button "Faisal" at bounding box center [1296, 30] width 84 height 37
click at [1266, 105] on link "My Dashboard" at bounding box center [1267, 102] width 140 height 34
